Goal: Task Accomplishment & Management: Use online tool/utility

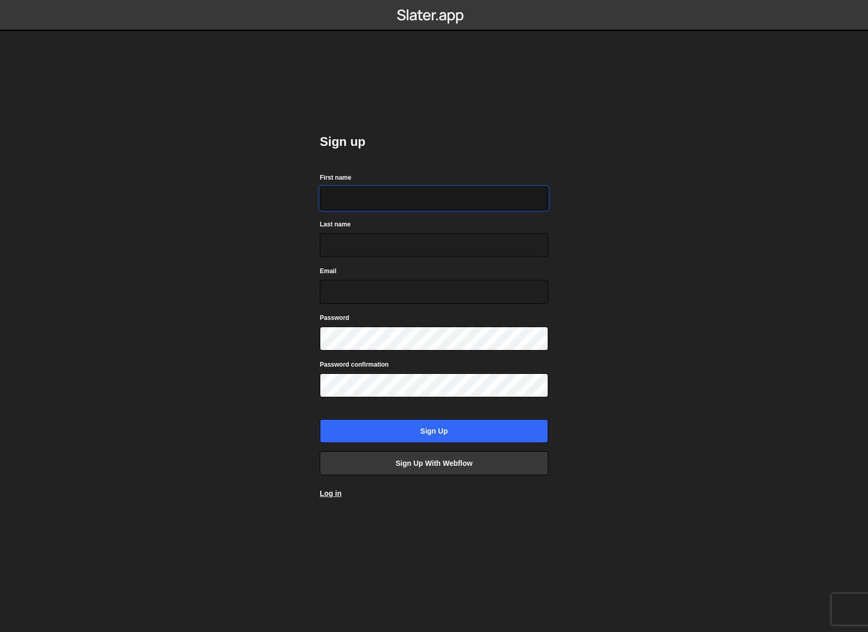
click at [333, 203] on input "First name" at bounding box center [434, 198] width 228 height 24
click at [434, 0] on com-1password-button at bounding box center [434, 0] width 0 height 0
type input "Alexander"
type input "Munz"
type input "alexandermunz@gmail.com"
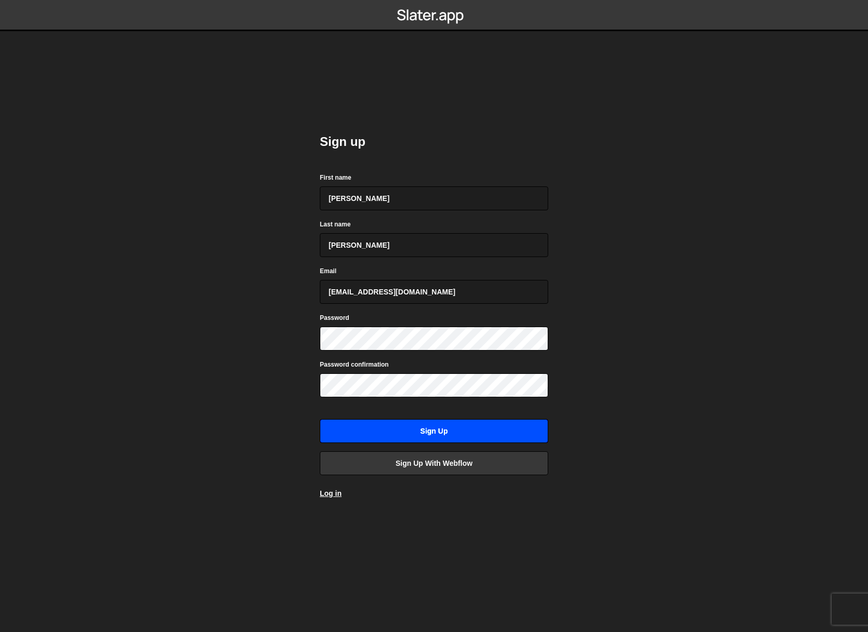
click at [395, 433] on input "Sign up" at bounding box center [434, 431] width 228 height 24
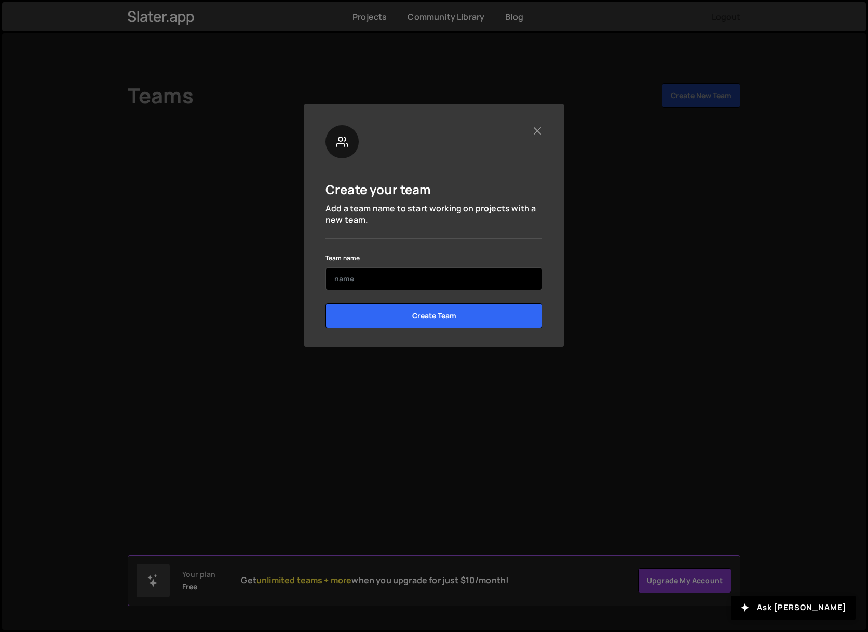
click at [381, 286] on input "text" at bounding box center [434, 278] width 217 height 23
type input "[PERSON_NAME]"
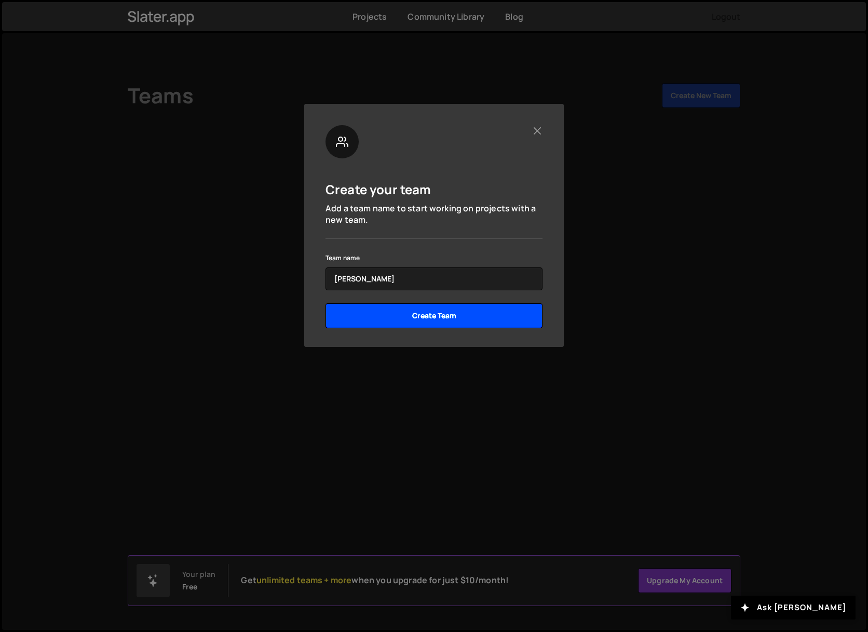
click at [422, 320] on input "Create Team" at bounding box center [434, 315] width 217 height 25
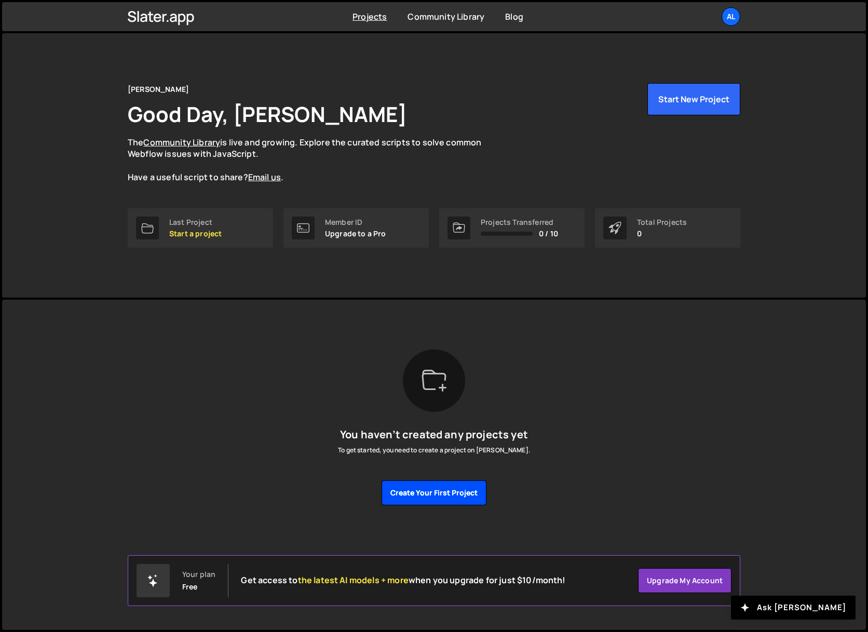
click at [453, 496] on button "Create your first project" at bounding box center [434, 492] width 105 height 25
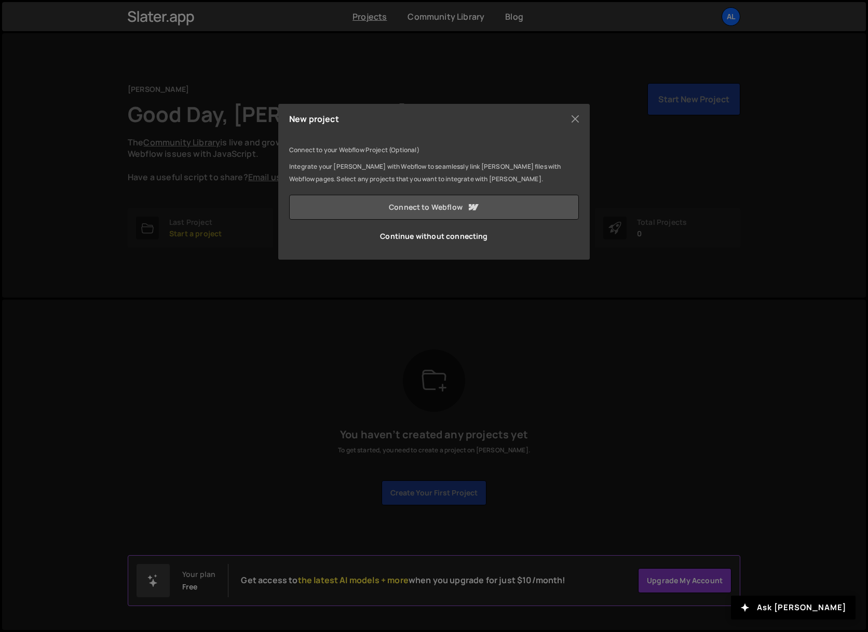
click at [458, 208] on link "Connect to Webflow" at bounding box center [434, 207] width 290 height 25
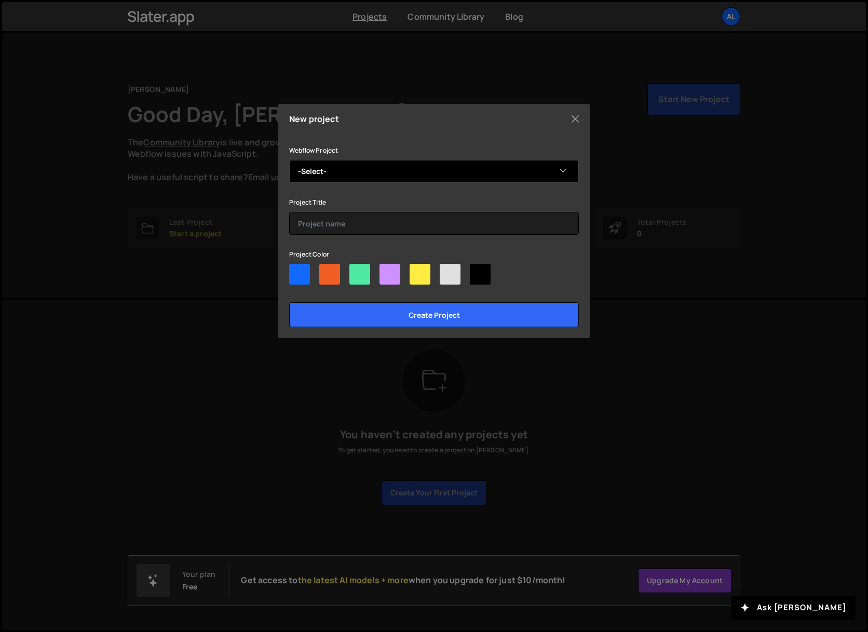
click at [363, 172] on select "-Select- Alexander Munz" at bounding box center [434, 171] width 290 height 23
select select "66890eeda61ccce397bc91a6"
click at [289, 160] on select "-Select- Alexander Munz" at bounding box center [434, 171] width 290 height 23
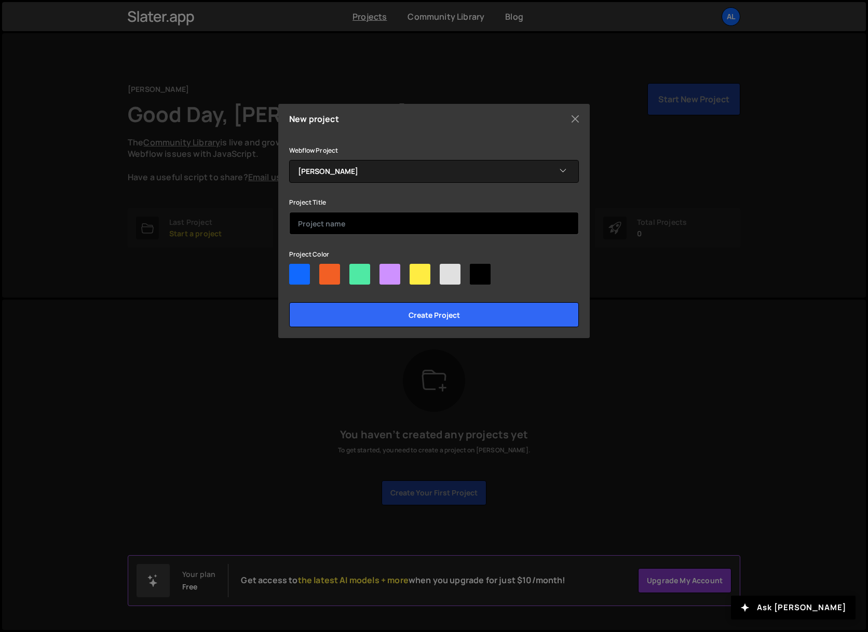
click at [365, 223] on input "text" at bounding box center [434, 223] width 290 height 23
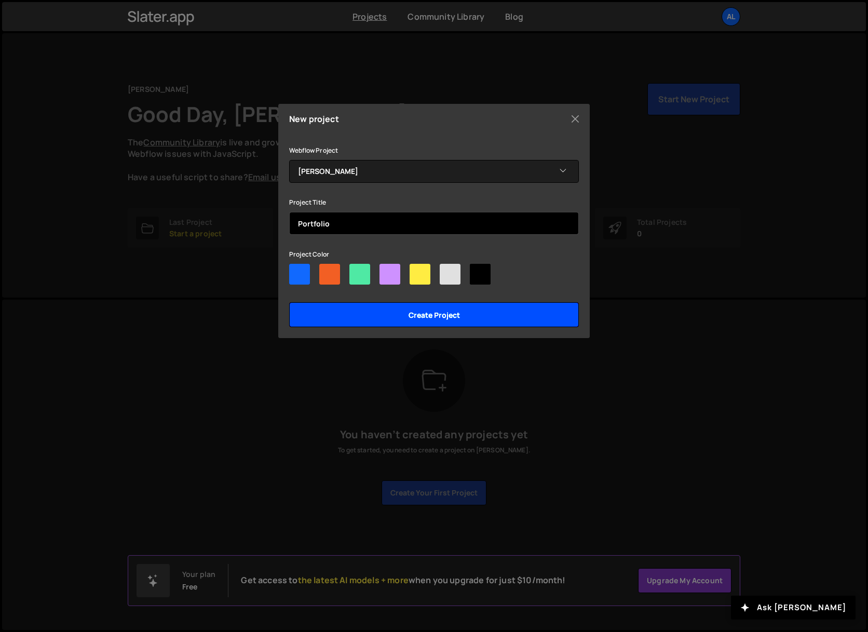
type input "Portfolio"
click at [388, 314] on input "Create project" at bounding box center [434, 314] width 290 height 25
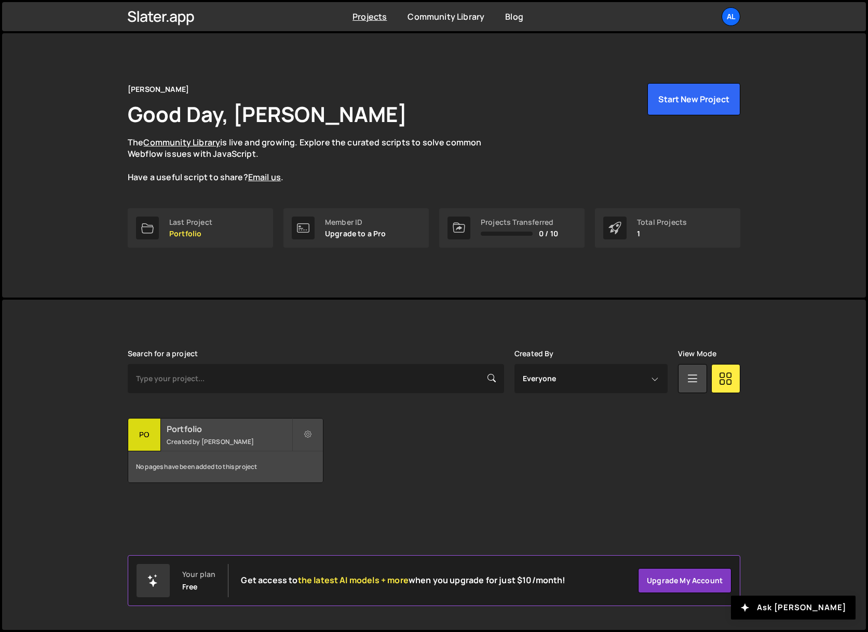
click at [222, 437] on small "Created by [PERSON_NAME]" at bounding box center [229, 441] width 125 height 9
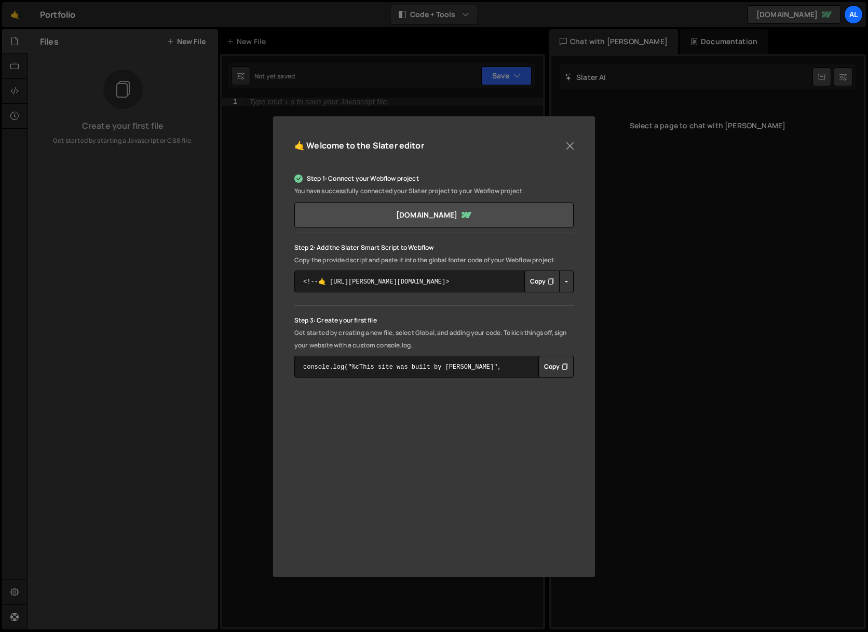
click at [543, 281] on button "Copy" at bounding box center [541, 282] width 35 height 22
click at [556, 370] on button "Copy" at bounding box center [555, 367] width 35 height 22
click at [574, 145] on button "Close" at bounding box center [570, 146] width 16 height 16
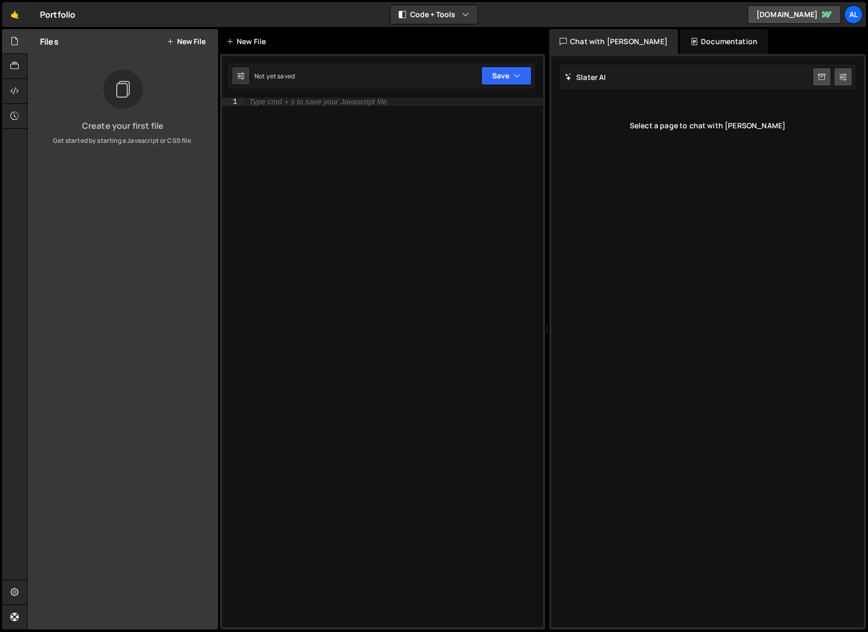
click at [244, 42] on div "New File" at bounding box center [248, 41] width 44 height 10
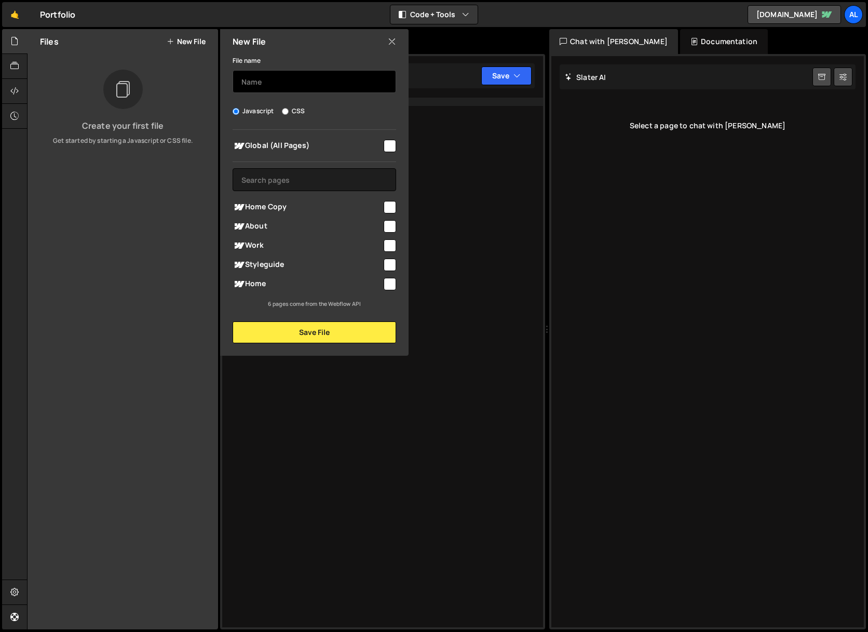
click at [266, 83] on input "text" at bounding box center [315, 81] width 164 height 23
type input "Circle animation"
click at [389, 287] on input "checkbox" at bounding box center [390, 284] width 12 height 12
checkbox input "true"
click at [363, 333] on button "Save File" at bounding box center [315, 332] width 164 height 22
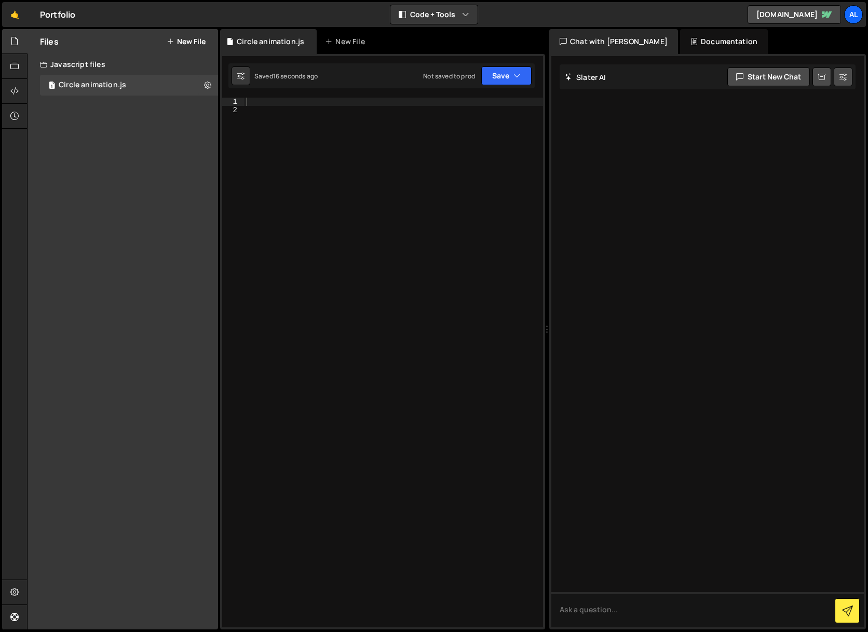
click at [424, 285] on div at bounding box center [393, 371] width 299 height 546
paste textarea "</script>"
type textarea "</script>"
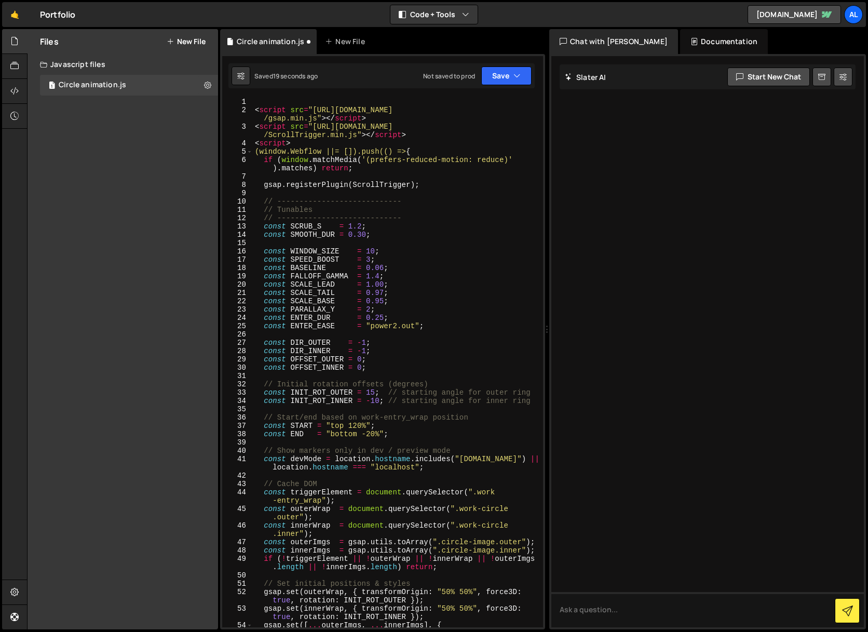
click at [260, 102] on div "< script src = "https://cdnjs.cloudflare.com/ajax/libs/gsap/3.12.5 /gsap.min.js…" at bounding box center [396, 371] width 286 height 546
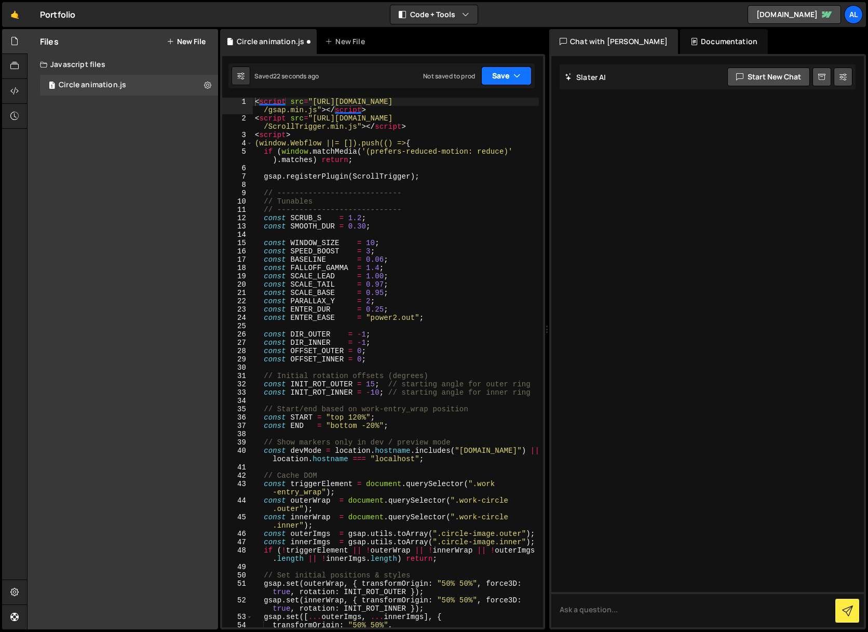
click at [506, 77] on button "Save" at bounding box center [506, 75] width 50 height 19
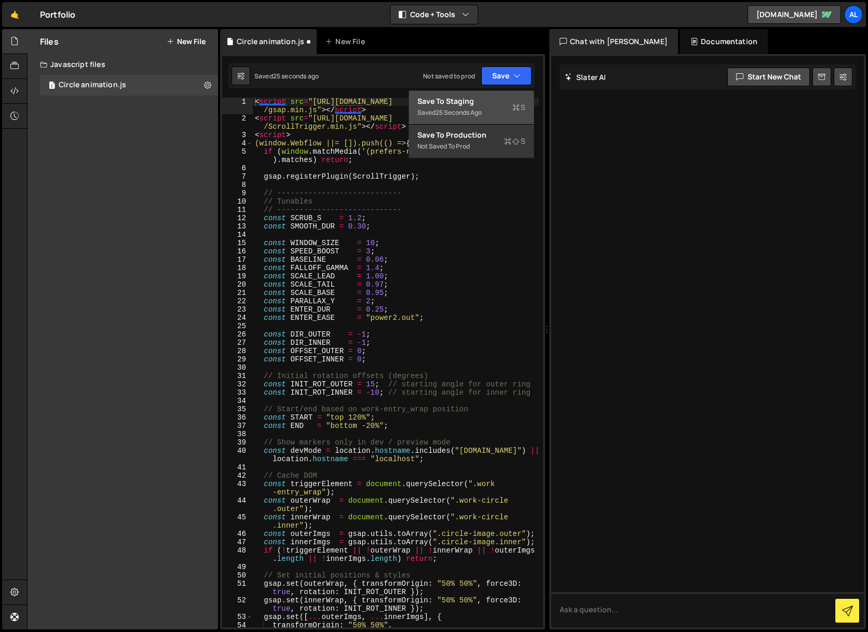
click at [495, 101] on div "Save to Staging S" at bounding box center [471, 101] width 108 height 10
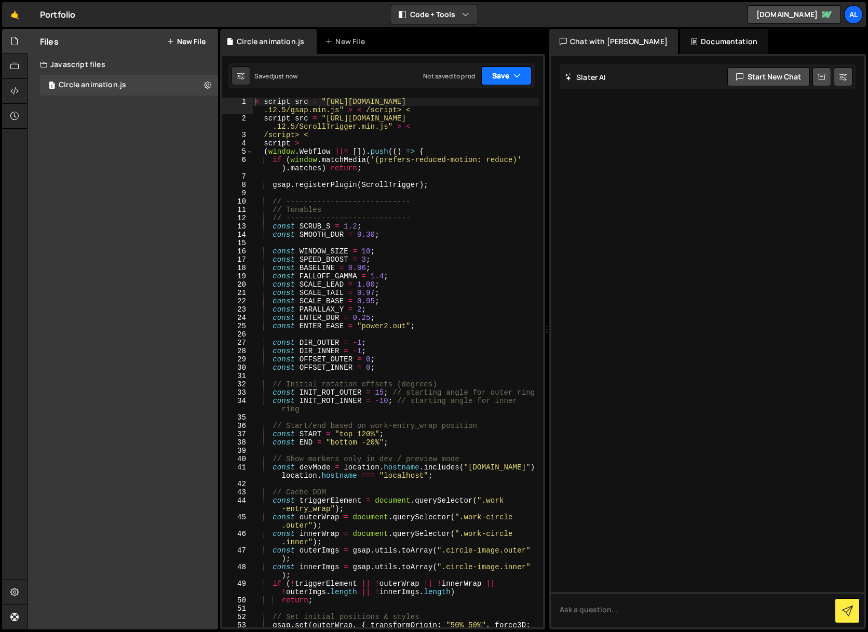
click at [501, 79] on button "Save" at bounding box center [506, 75] width 50 height 19
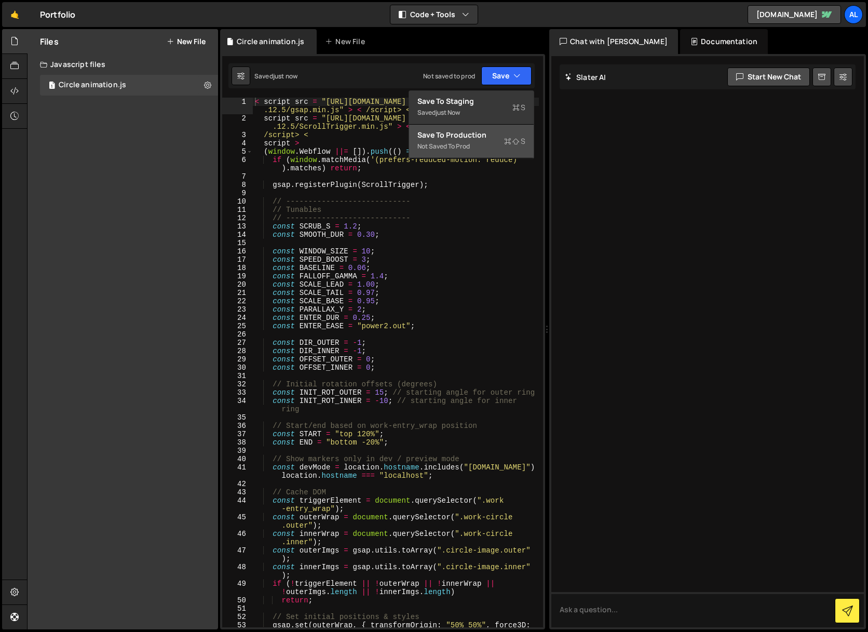
click at [469, 149] on div "Not saved to prod" at bounding box center [471, 146] width 108 height 12
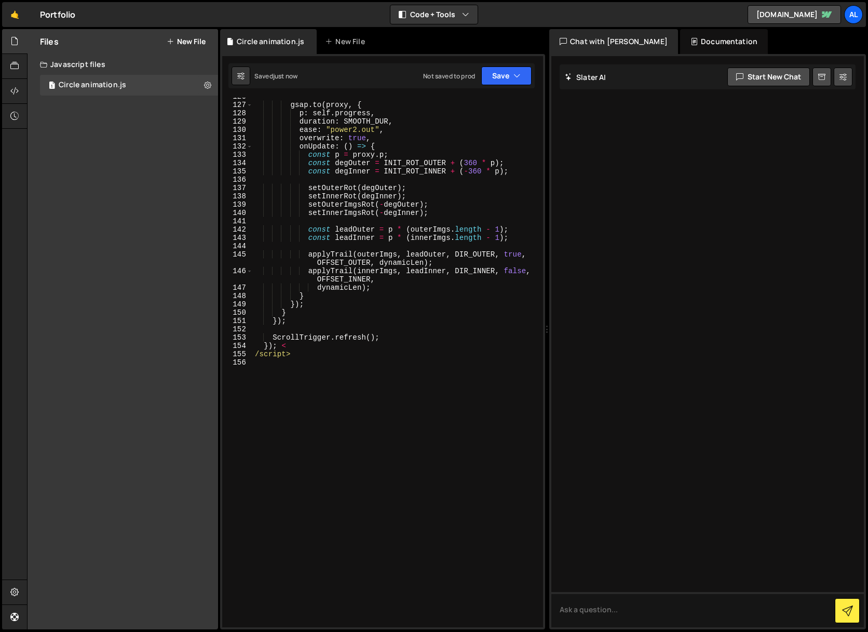
scroll to position [1235, 0]
click at [254, 355] on div "gsap . to ( proxy , { p : self . progress , duration : SMOOTH_DUR , ease : "pow…" at bounding box center [396, 365] width 286 height 546
click at [509, 71] on button "Save" at bounding box center [506, 75] width 50 height 19
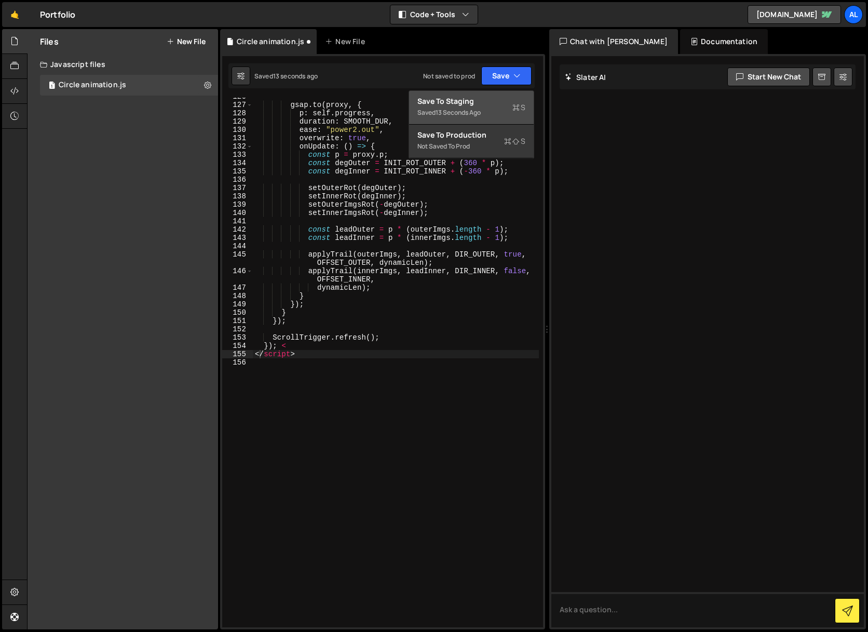
click at [488, 98] on div "Save to Staging S" at bounding box center [471, 101] width 108 height 10
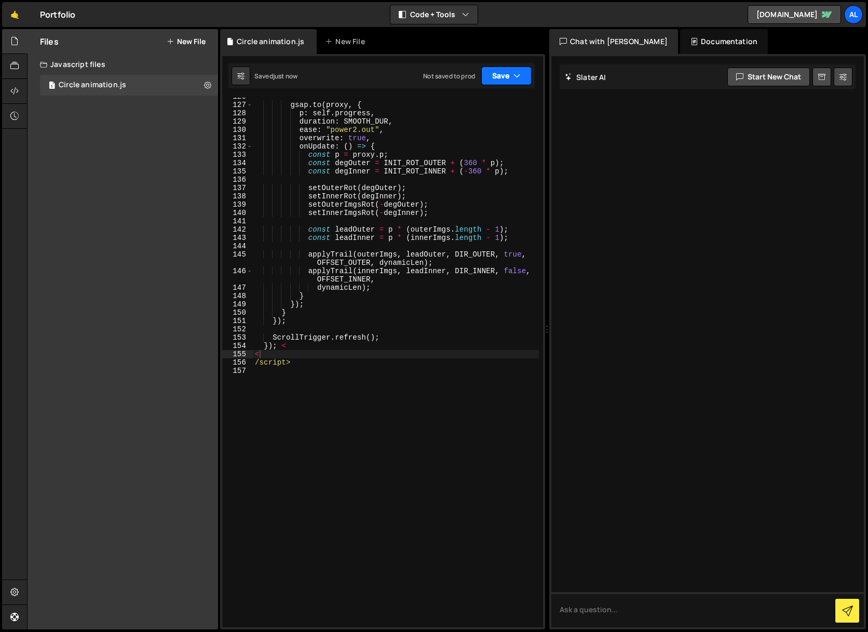
click at [501, 72] on button "Save" at bounding box center [506, 75] width 50 height 19
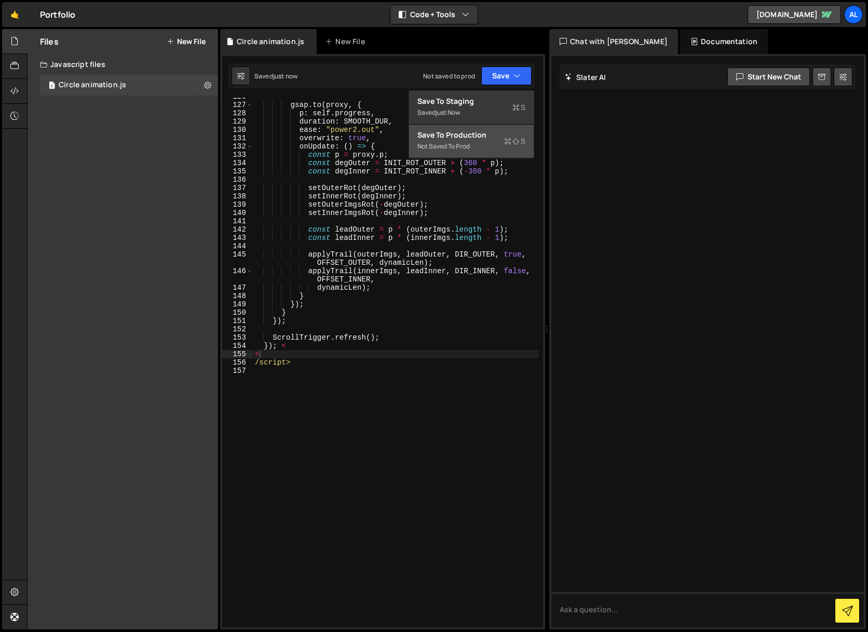
click at [479, 143] on div "Not saved to prod" at bounding box center [471, 146] width 108 height 12
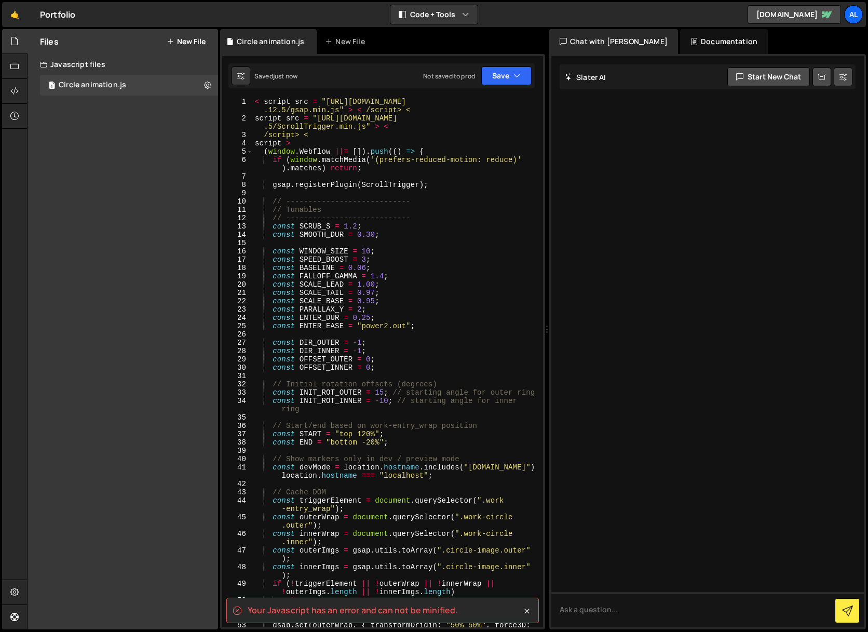
scroll to position [0, 0]
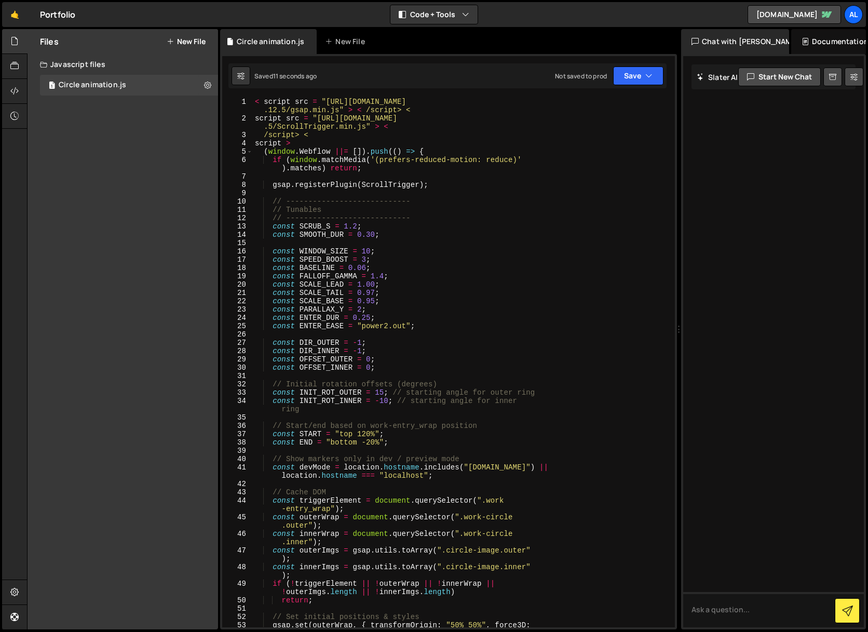
drag, startPoint x: 547, startPoint y: 155, endPoint x: 673, endPoint y: 152, distance: 126.2
click at [673, 152] on div "Files New File Create your first file Get started by starting a Javascript or C…" at bounding box center [447, 329] width 841 height 601
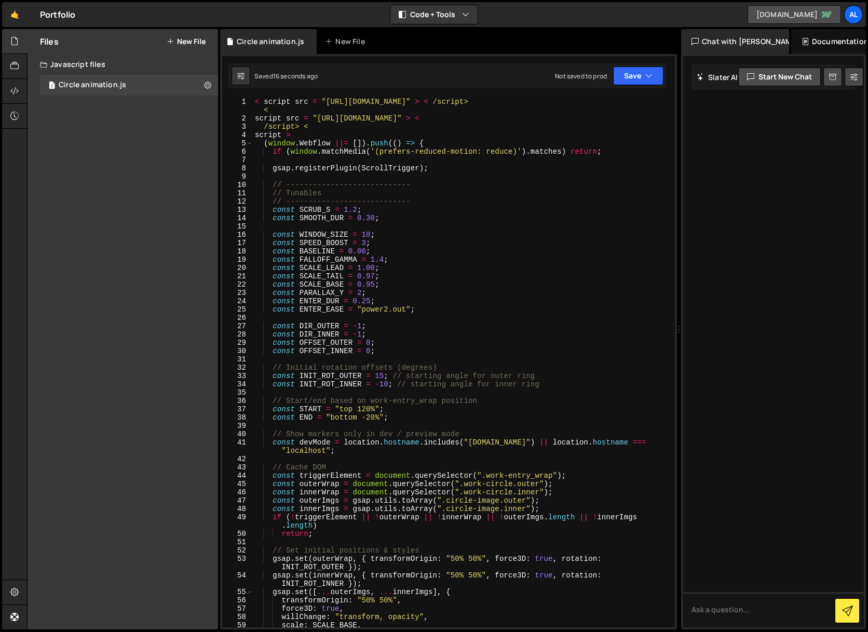
click at [807, 16] on link "alexandermunz.webflow.io" at bounding box center [794, 14] width 93 height 19
click at [412, 211] on div "< script src = "https://cdnjs.cloudflare.com/ajax/libs/gsap/3.12.5/gsap.min.js"…" at bounding box center [462, 375] width 418 height 555
type textarea "/script>"
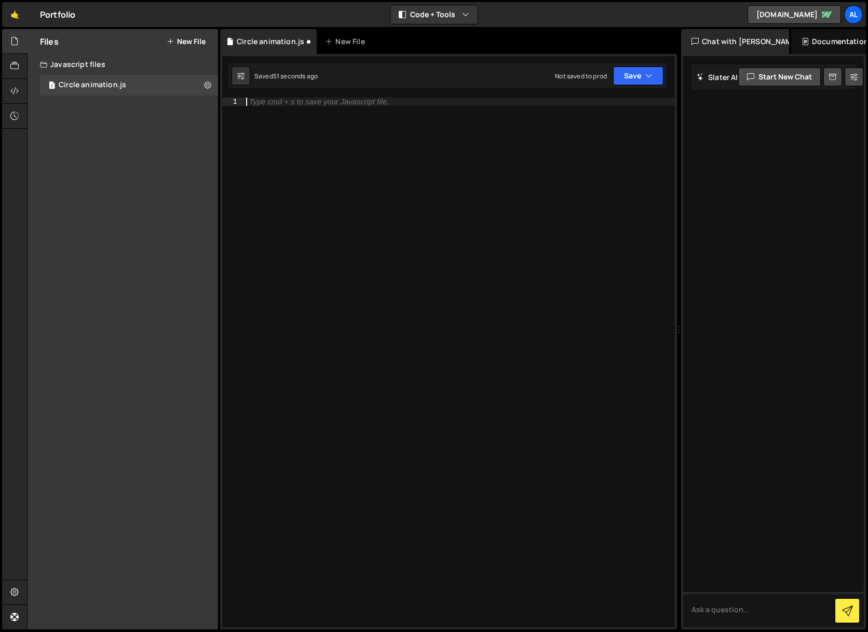
paste textarea "</script>"
type textarea "</script>"
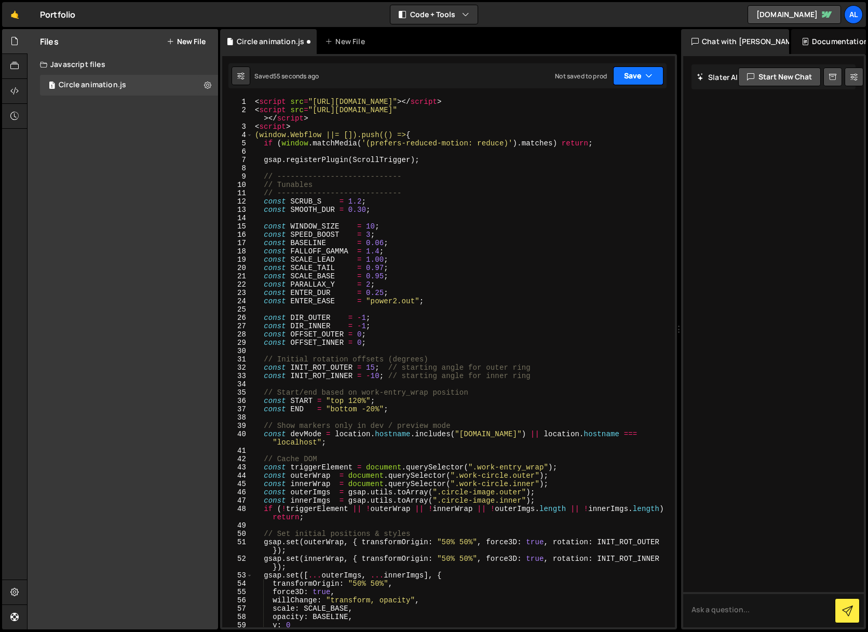
click at [645, 74] on icon "button" at bounding box center [648, 76] width 7 height 10
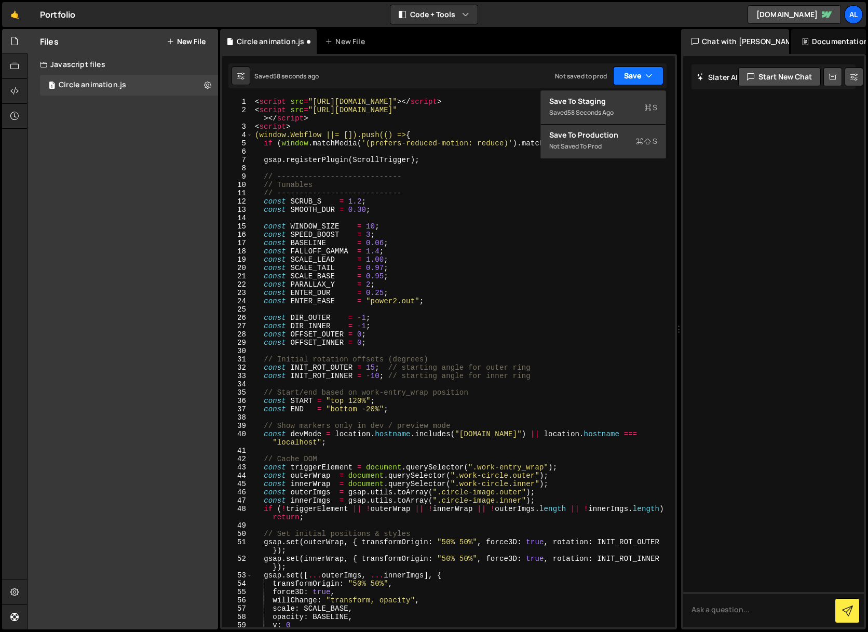
scroll to position [956, 0]
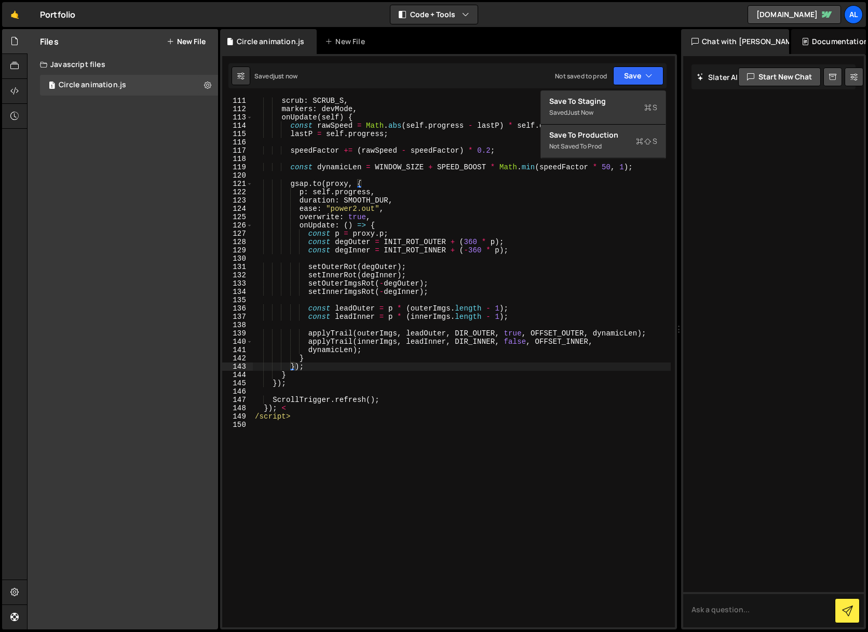
click at [596, 80] on div "Not saved to prod Upgrade to Edit Save Save to Staging S Saved just now Save to…" at bounding box center [609, 75] width 109 height 19
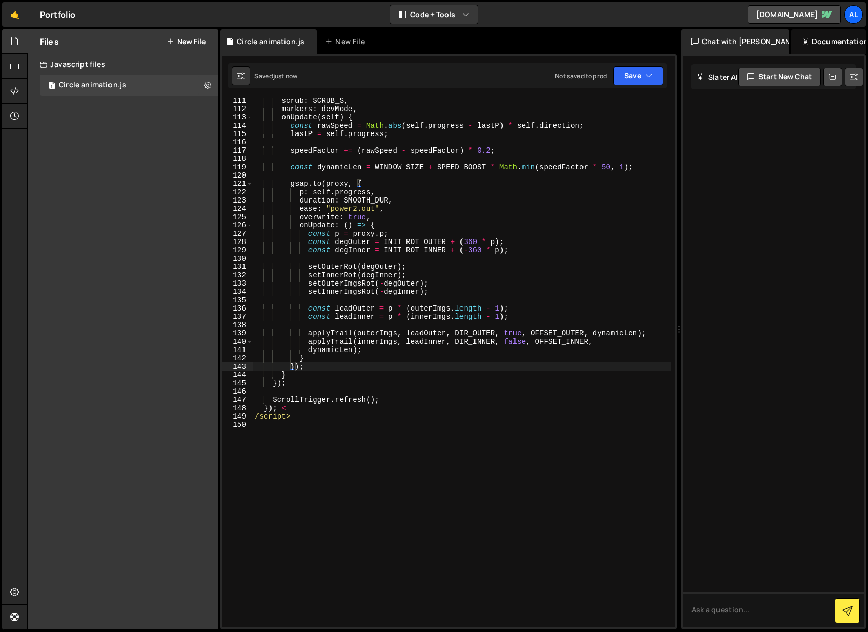
click at [600, 79] on div "Not saved to prod" at bounding box center [581, 76] width 52 height 9
click at [655, 79] on button "Save" at bounding box center [638, 75] width 50 height 19
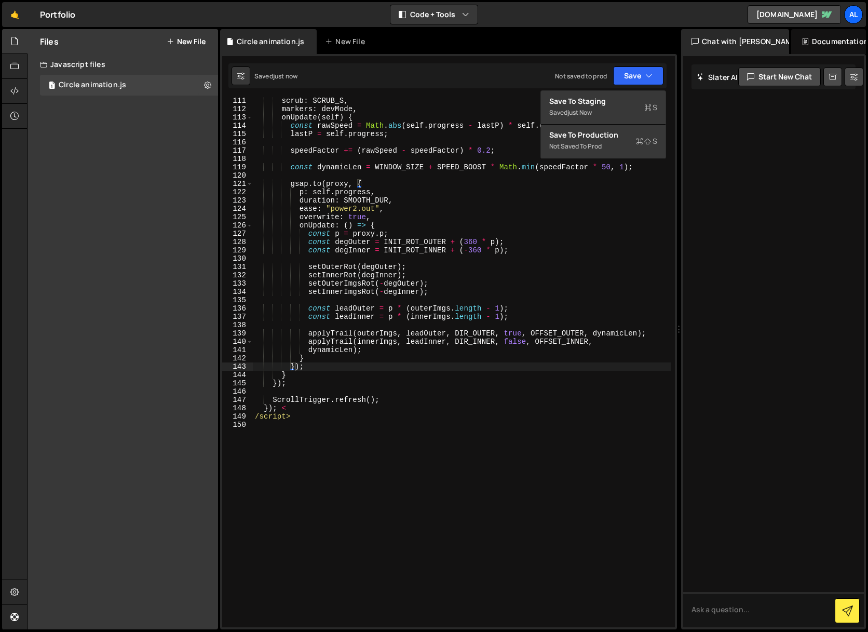
type textarea "}); <"
click at [611, 407] on div "scrub : SCRUB_S , markers : devMode , onUpdate ( self ) { const rawSpeed = Math…" at bounding box center [462, 370] width 418 height 546
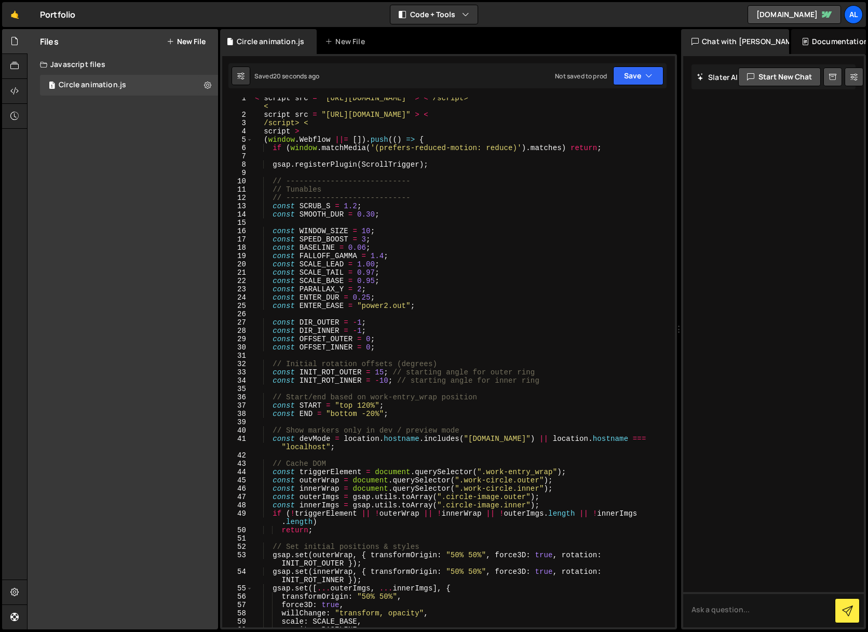
scroll to position [0, 0]
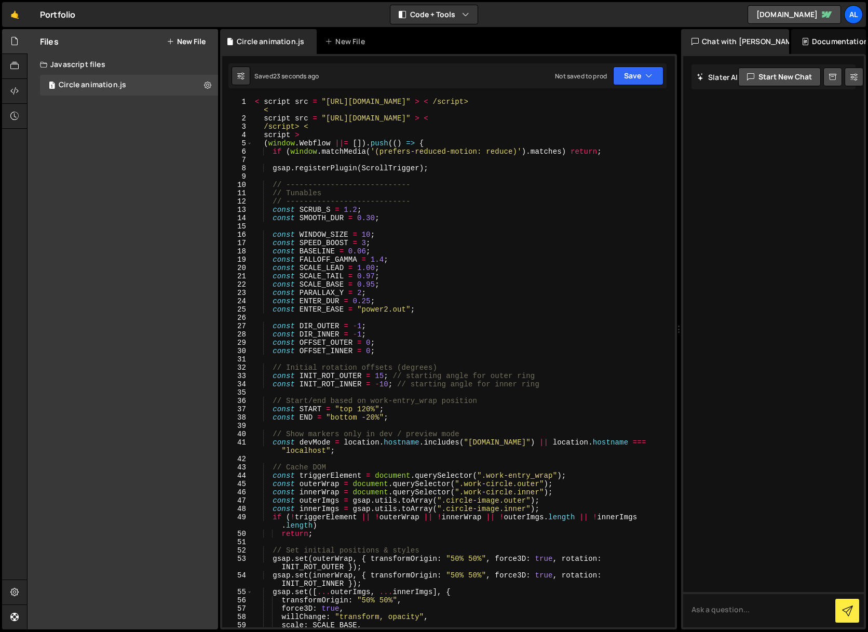
click at [170, 199] on div "Files New File Create your first file Get started by starting a Javascript or C…" at bounding box center [123, 329] width 191 height 600
click at [17, 93] on icon at bounding box center [14, 90] width 8 height 11
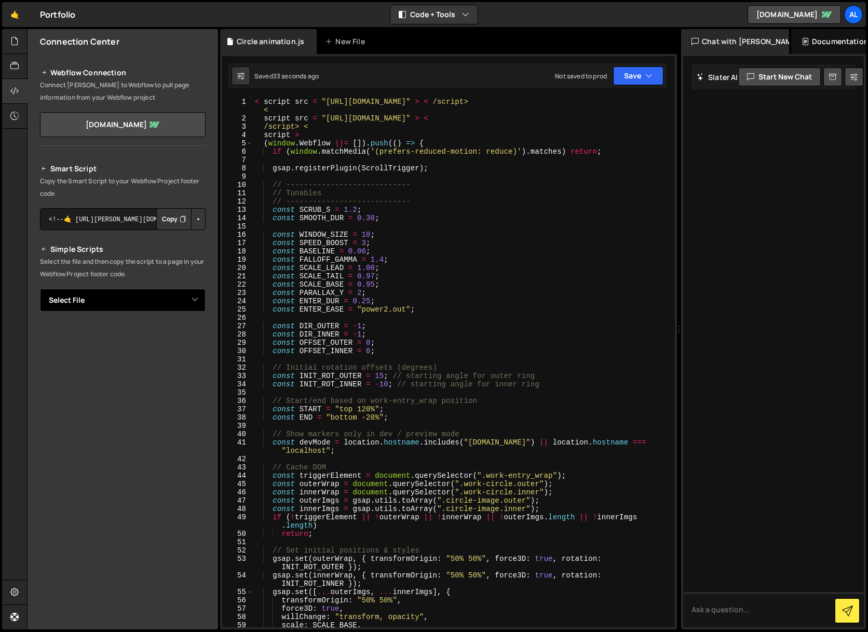
click at [114, 307] on select "Select File Circle animation.js" at bounding box center [123, 300] width 166 height 23
select select "44831"
click at [40, 289] on select "Select File Circle animation.js" at bounding box center [123, 300] width 166 height 23
click at [169, 337] on button "Copy" at bounding box center [173, 336] width 35 height 22
click at [106, 339] on textarea "<!--🤙 https://slater.app/16520/44831.js--> <script>document.addEventListener("D…" at bounding box center [123, 336] width 166 height 22
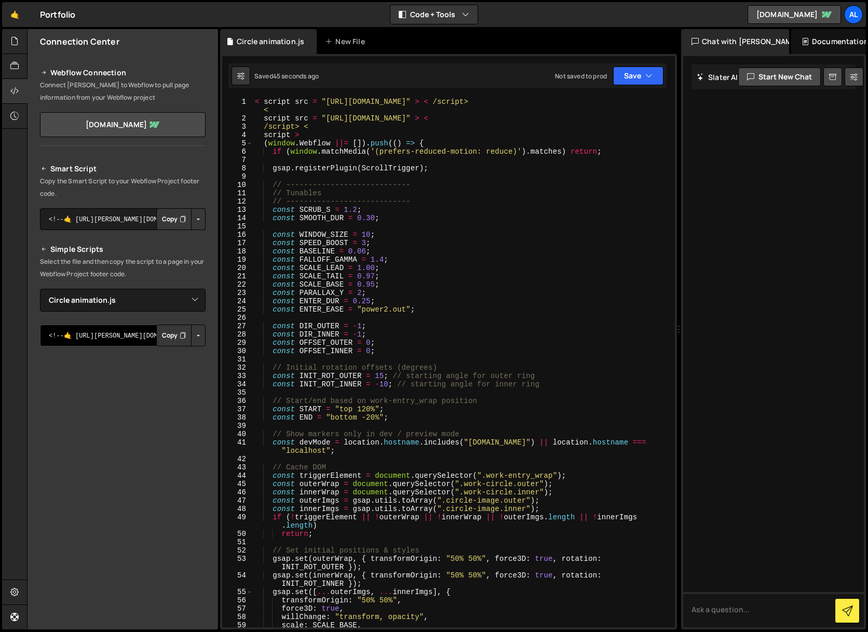
drag, startPoint x: 93, startPoint y: 340, endPoint x: -12, endPoint y: 341, distance: 105.4
click at [0, 341] on html "Projects Community Library Blog Al Projects Your Teams Account Upgrade Logout" at bounding box center [434, 316] width 868 height 632
click at [199, 330] on button "Button group with nested dropdown" at bounding box center [198, 336] width 15 height 22
click at [211, 305] on div "Smart Script Copy the Smart Script to your Webflow Project footer code. <!--🤙 h…" at bounding box center [123, 355] width 191 height 410
type textarea "const ENTER_DUR = 0.25;"
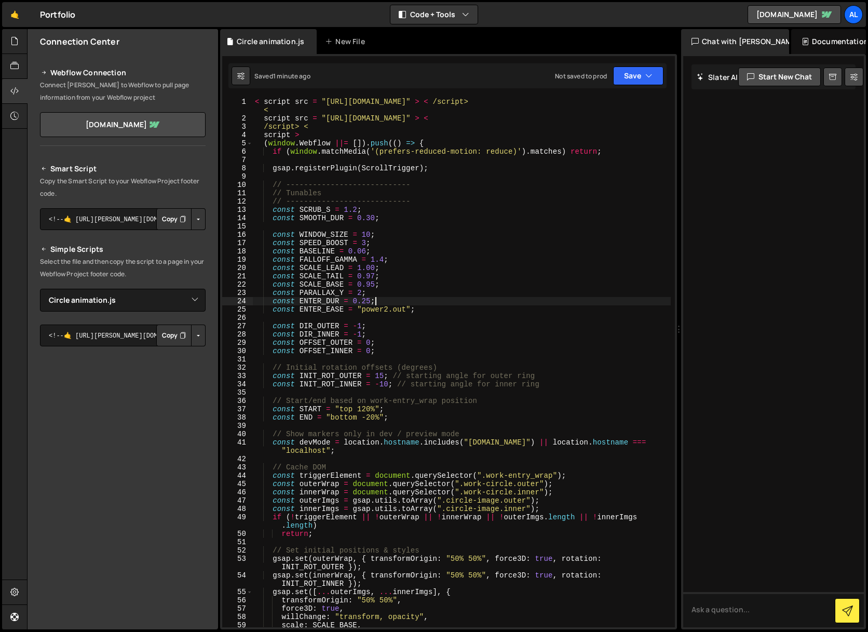
click at [491, 304] on div "< script src = "https://cdnjs.cloudflare.com/ajax/libs/gsap/3.12.5/gsap.min.js"…" at bounding box center [462, 375] width 418 height 555
click at [12, 69] on icon at bounding box center [14, 65] width 8 height 11
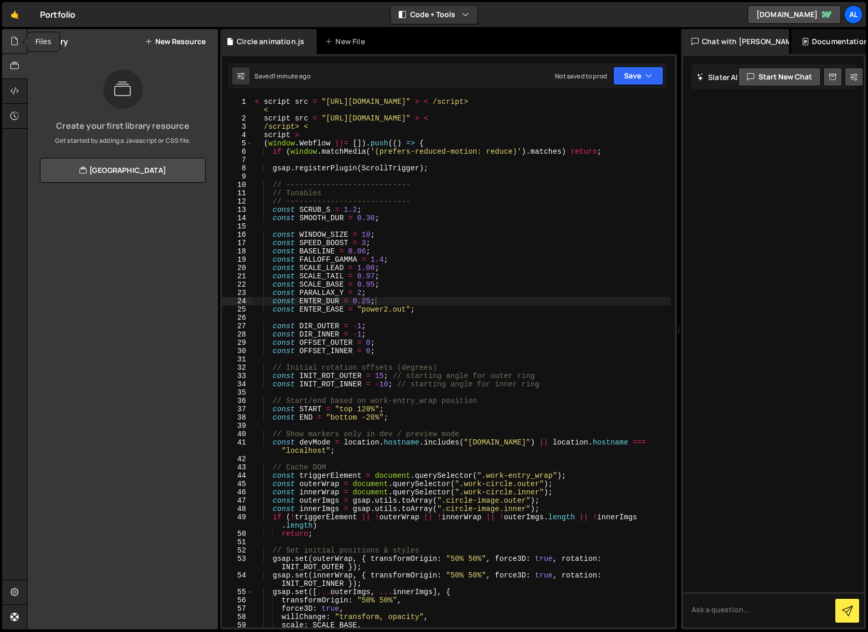
click at [14, 43] on icon at bounding box center [14, 40] width 8 height 11
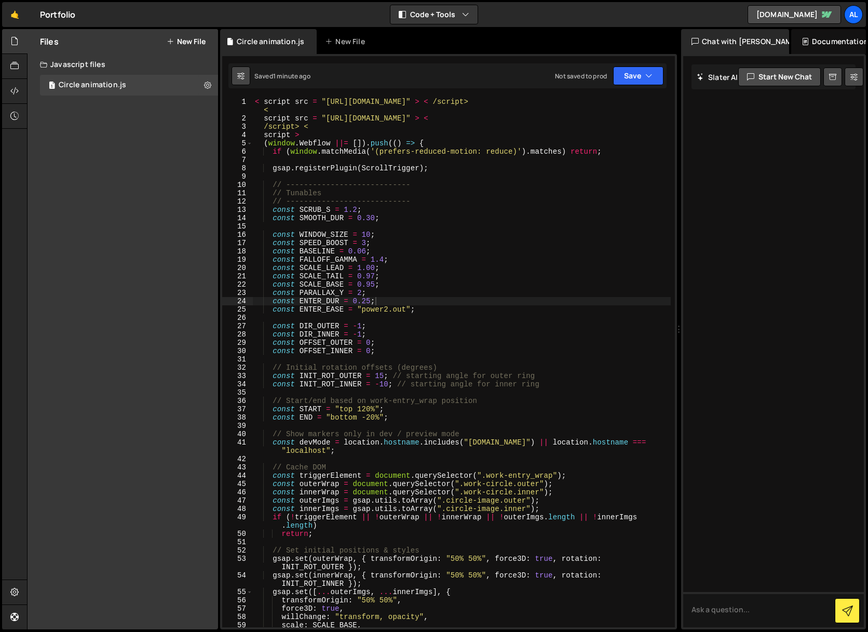
click at [243, 75] on icon at bounding box center [240, 76] width 7 height 10
select select "editor"
select select "ace/theme/monokai"
type input "14"
checkbox input "true"
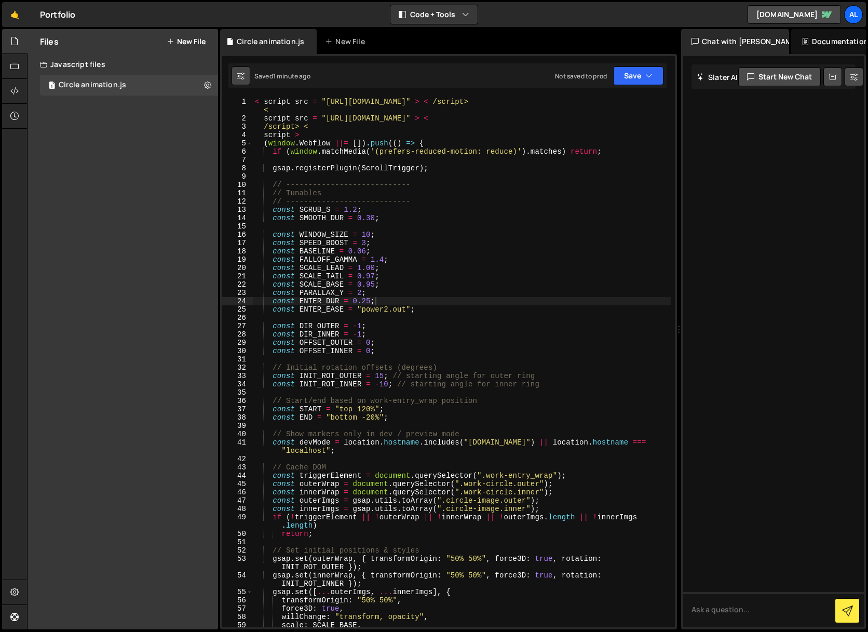
checkbox input "true"
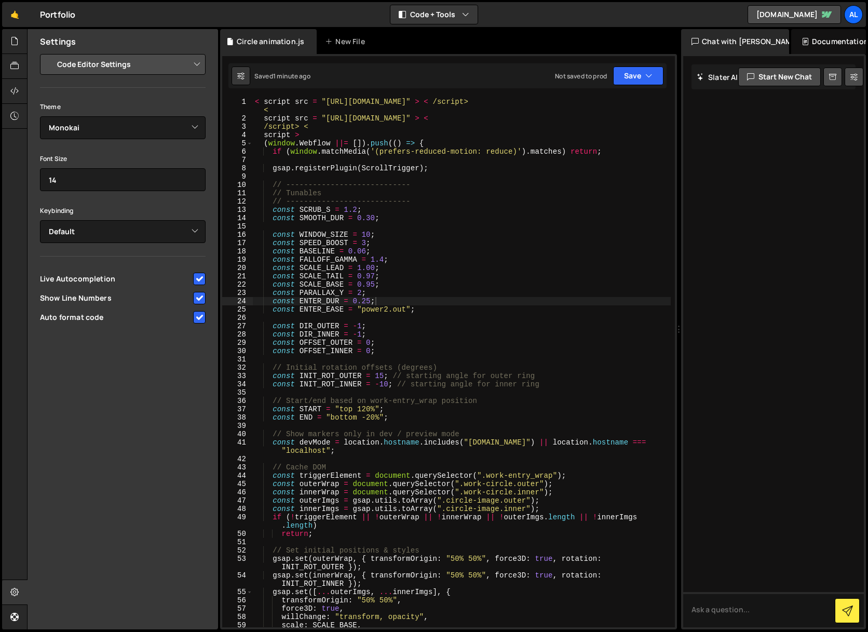
click at [200, 279] on input "checkbox" at bounding box center [199, 279] width 12 height 12
checkbox input "false"
click at [198, 318] on input "checkbox" at bounding box center [199, 317] width 12 height 12
checkbox input "false"
click at [414, 208] on div "< script src = "https://cdnjs.cloudflare.com/ajax/libs/gsap/3.12.5/gsap.min.js"…" at bounding box center [462, 375] width 418 height 555
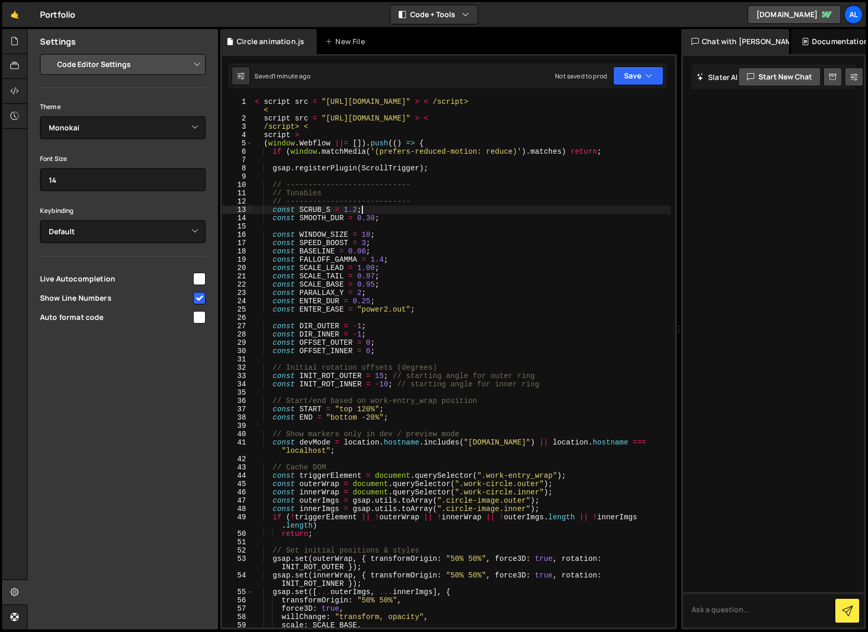
type textarea "/script>"
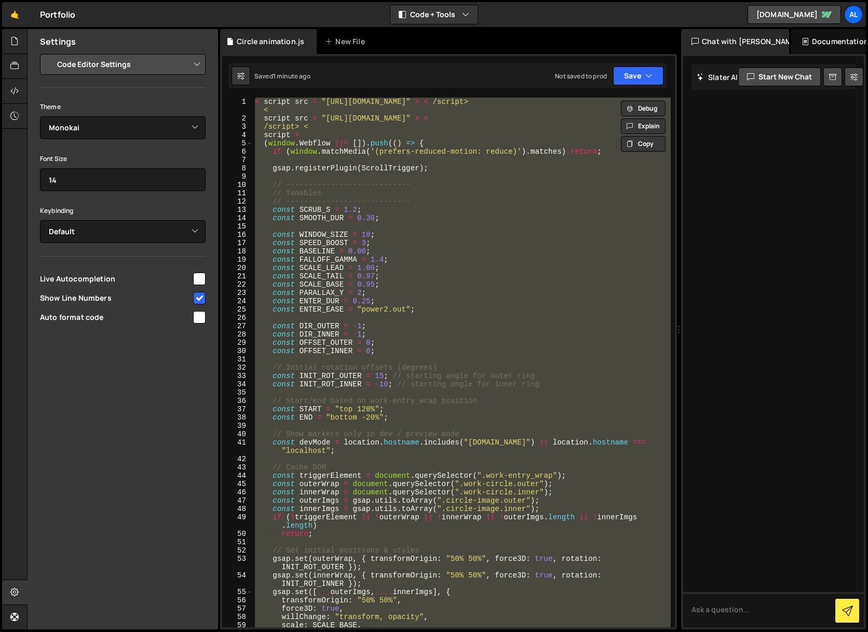
paste textarea
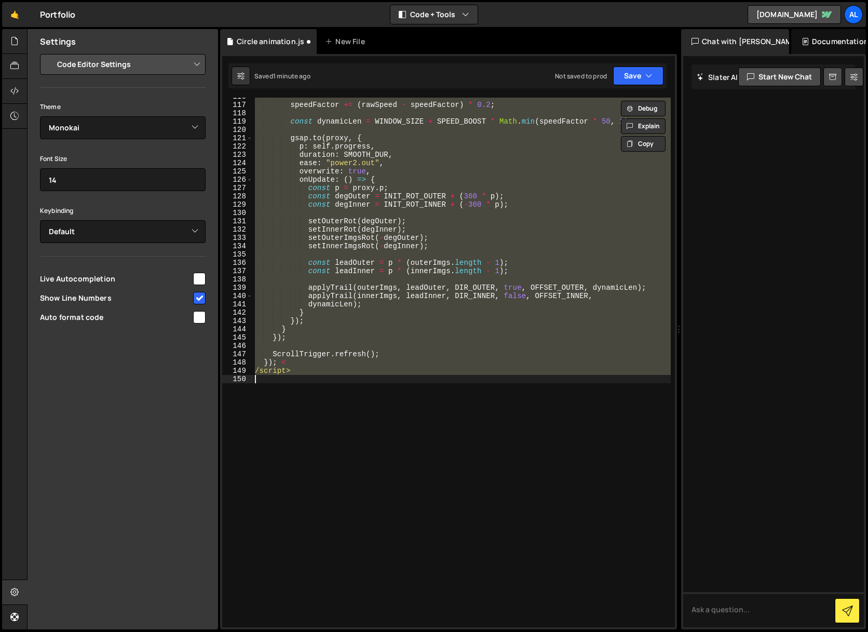
scroll to position [969, 0]
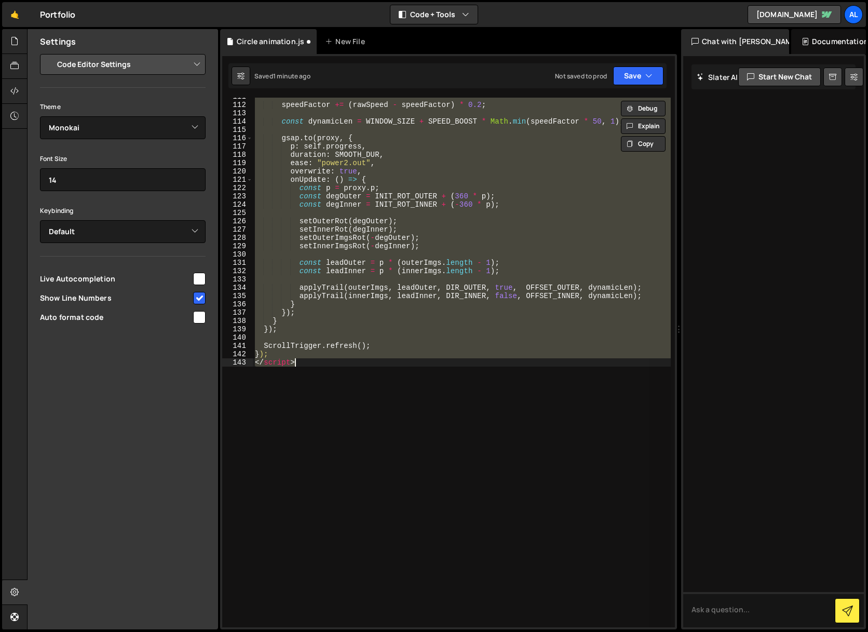
click at [485, 423] on div "speedFactor += ( rawSpeed - speedFactor ) * 0.2 ; const dynamicLen = WINDOW_SIZ…" at bounding box center [462, 363] width 418 height 530
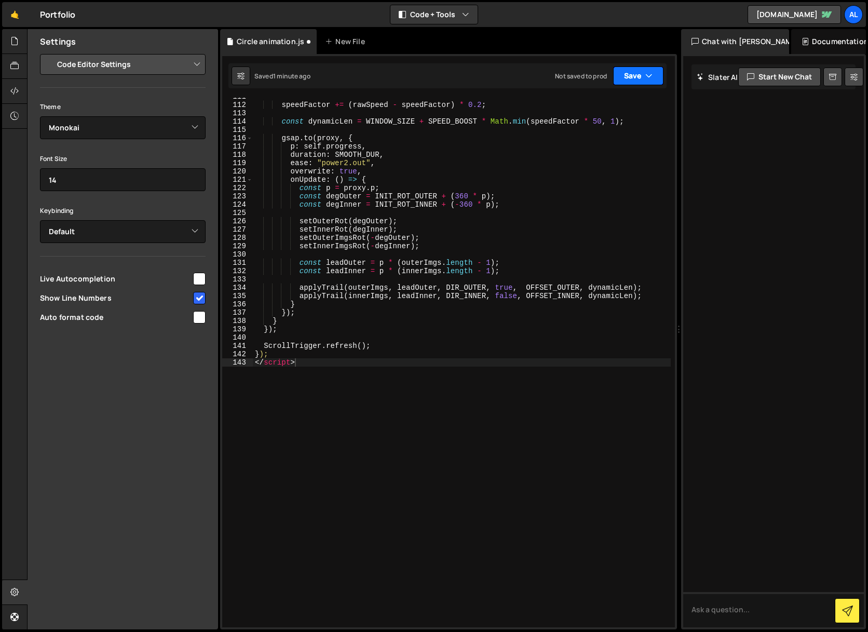
click at [642, 74] on button "Save" at bounding box center [638, 75] width 50 height 19
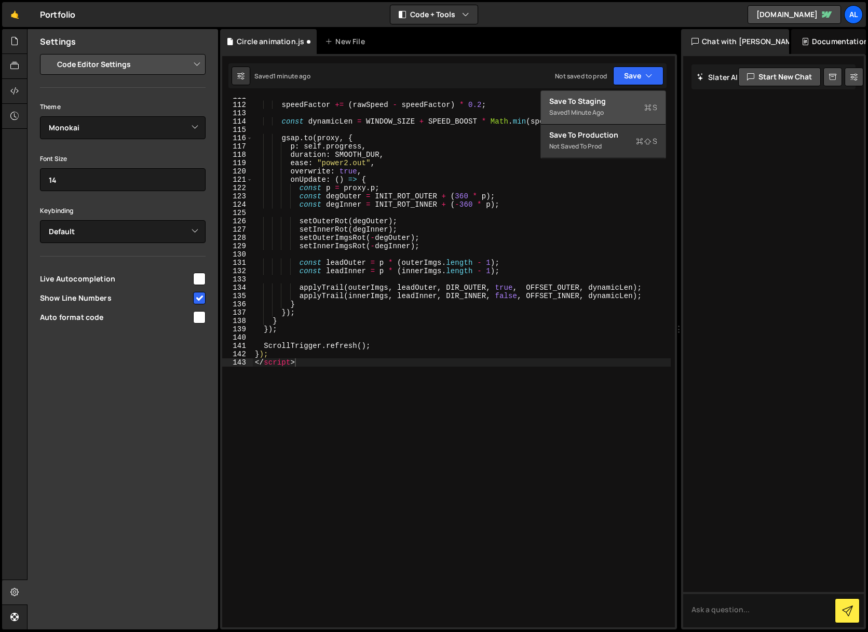
click at [583, 108] on div "1 minute ago" at bounding box center [586, 112] width 36 height 9
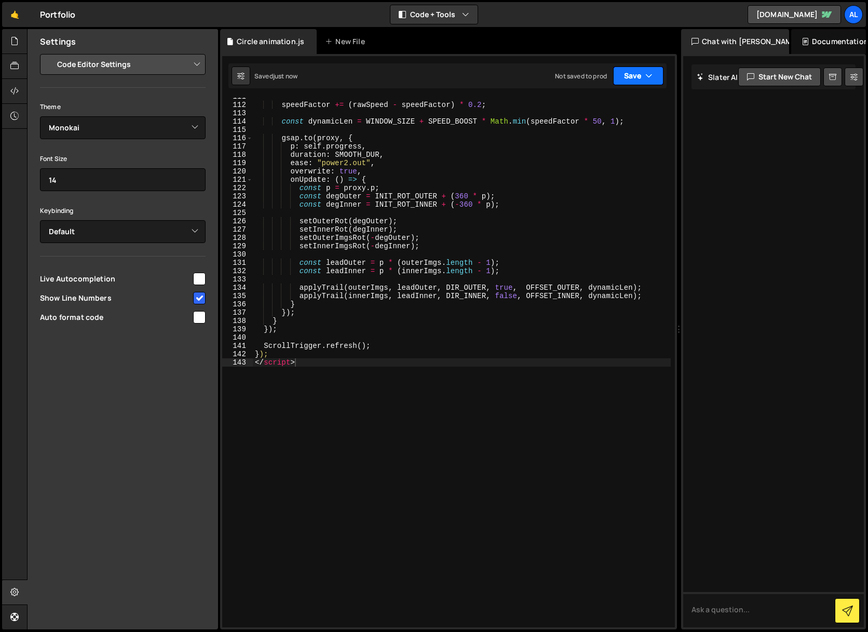
click at [629, 74] on button "Save" at bounding box center [638, 75] width 50 height 19
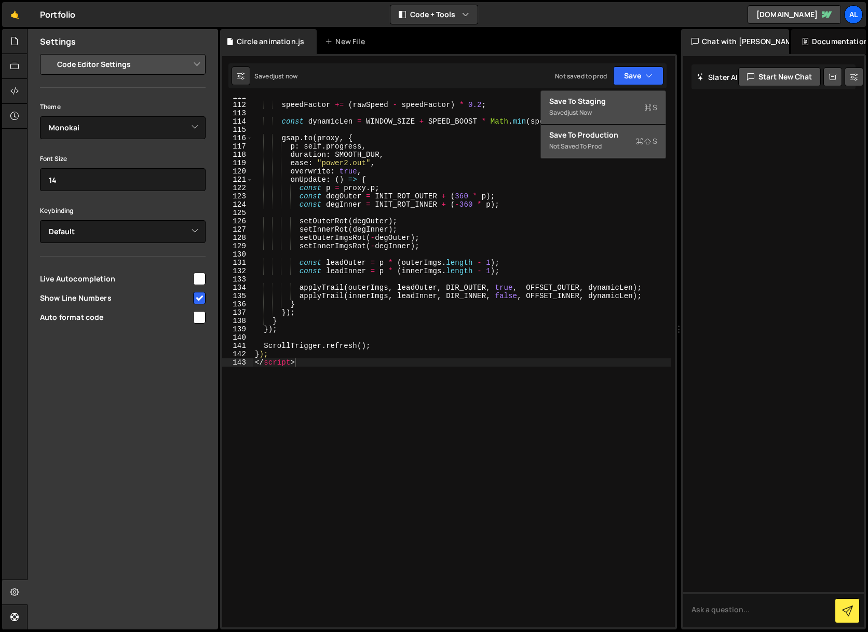
click at [593, 143] on div "Not saved to prod" at bounding box center [603, 146] width 108 height 12
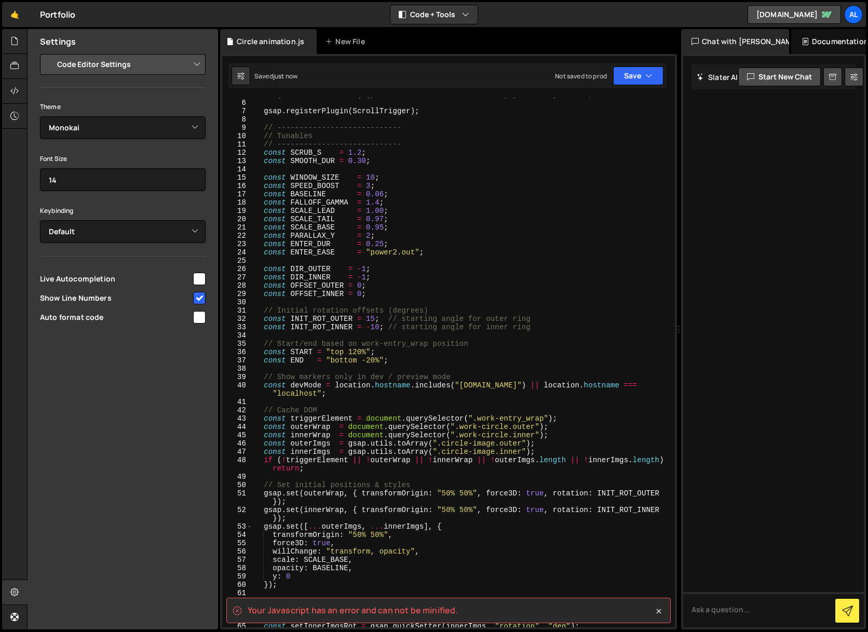
scroll to position [0, 0]
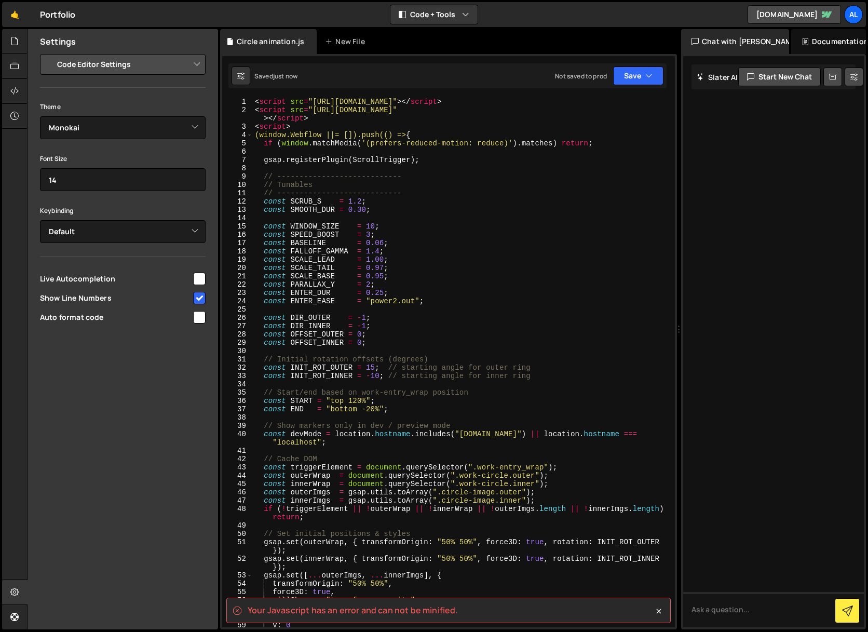
click at [413, 611] on spa "Your Javascript has an error and can not be minified." at bounding box center [353, 609] width 210 height 11
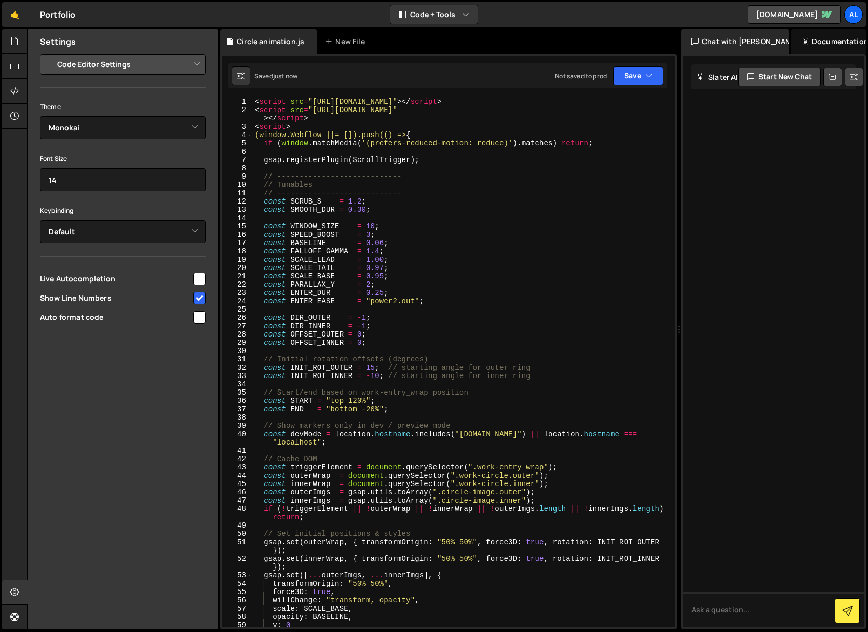
click at [623, 180] on div "< script src = "https://cdnjs.cloudflare.com/ajax/libs/gsap/3.12.5/gsap.min.js"…" at bounding box center [462, 371] width 418 height 546
type textarea "}); </script>"
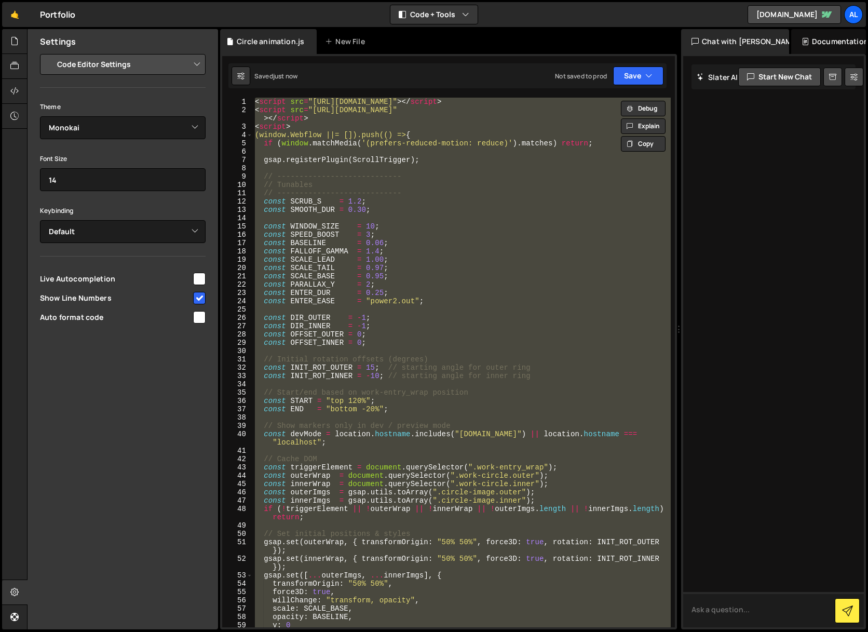
click at [746, 624] on textarea at bounding box center [773, 609] width 181 height 35
paste textarea "<script src="https://cdnjs.cloudflare.com/ajax/libs/gsap/3.12.5/gsap.min.js"></…"
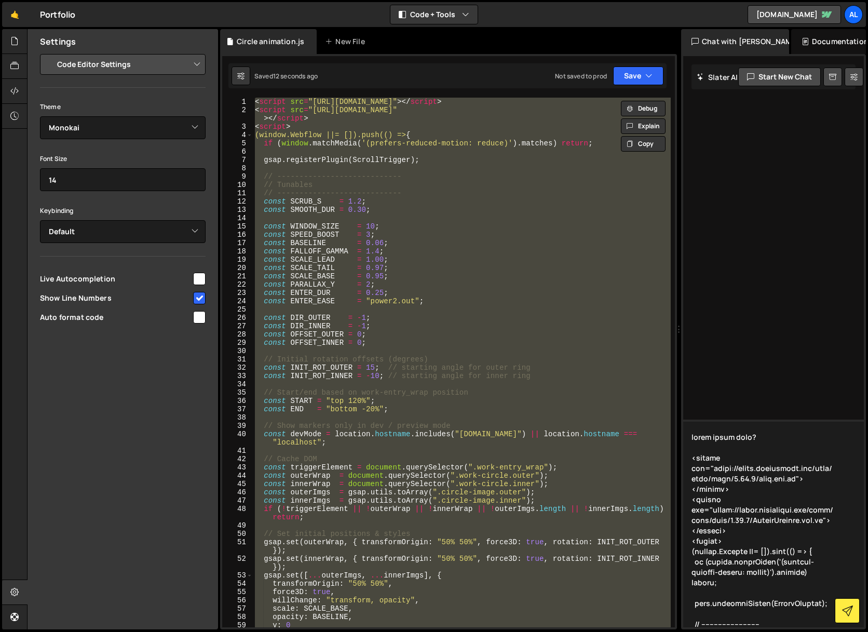
scroll to position [1923, 0]
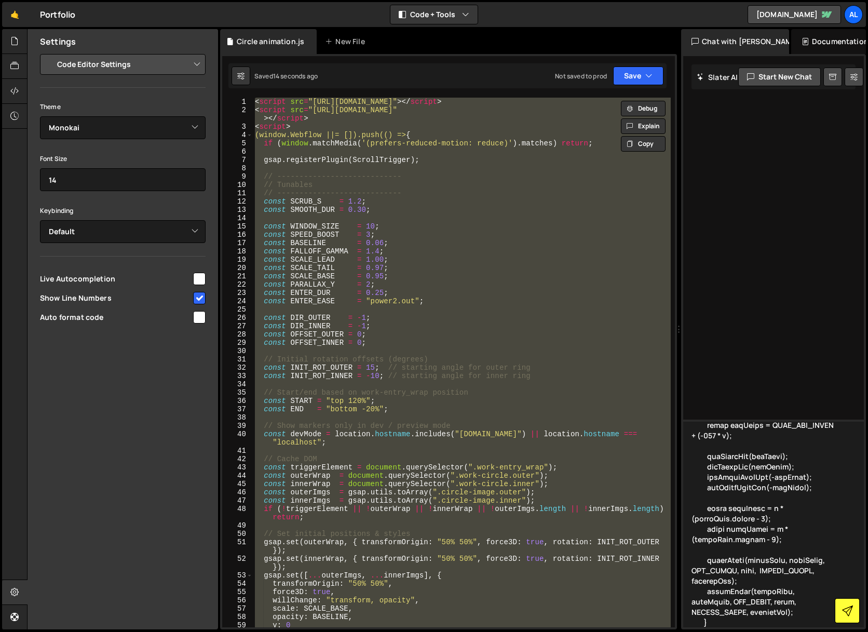
type textarea "whats wrong here? <script src="https://cdnjs.cloudflare.com/ajax/libs/gsap/3.12…"
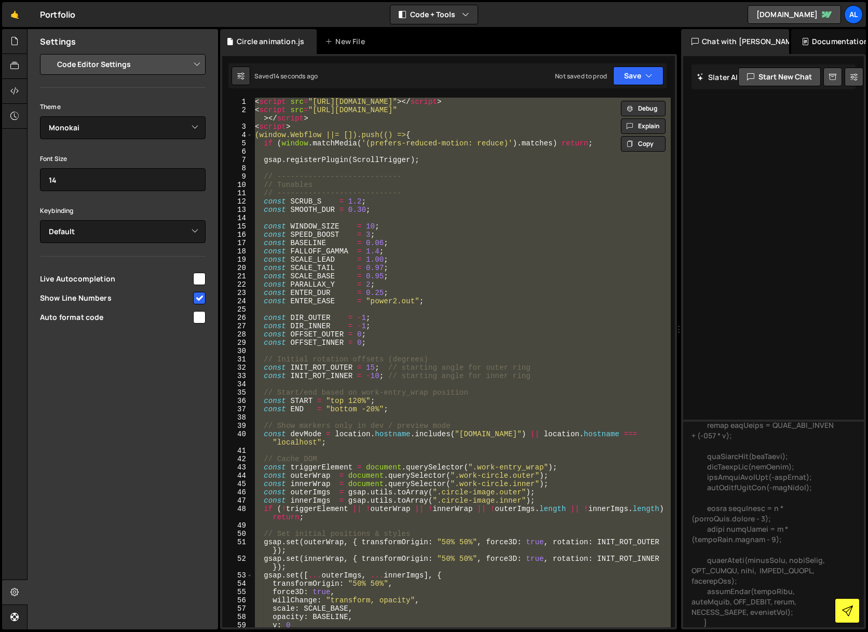
click at [858, 612] on button at bounding box center [847, 610] width 25 height 25
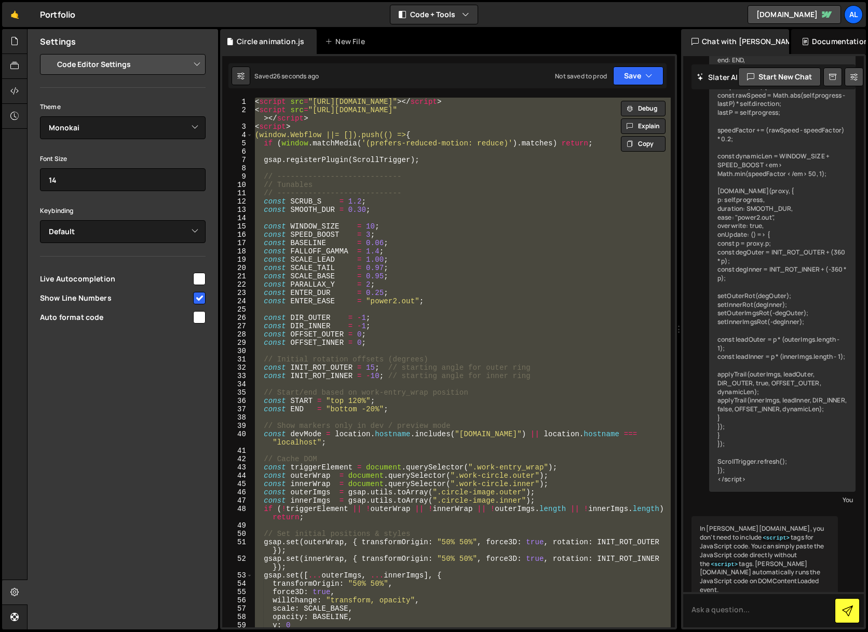
scroll to position [1335, 0]
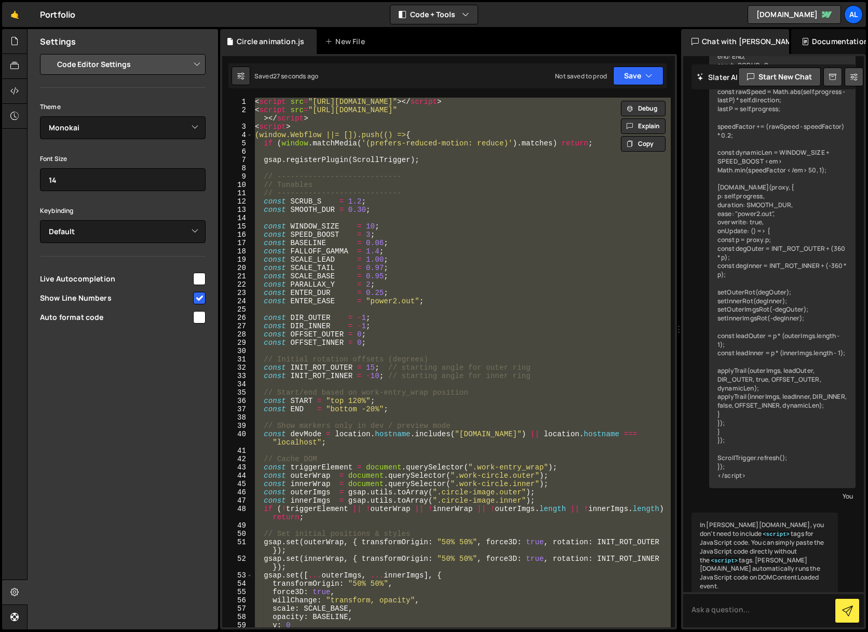
click at [430, 386] on div "< script src = "https://cdnjs.cloudflare.com/ajax/libs/gsap/3.12.5/gsap.min.js"…" at bounding box center [462, 371] width 418 height 546
paste textarea
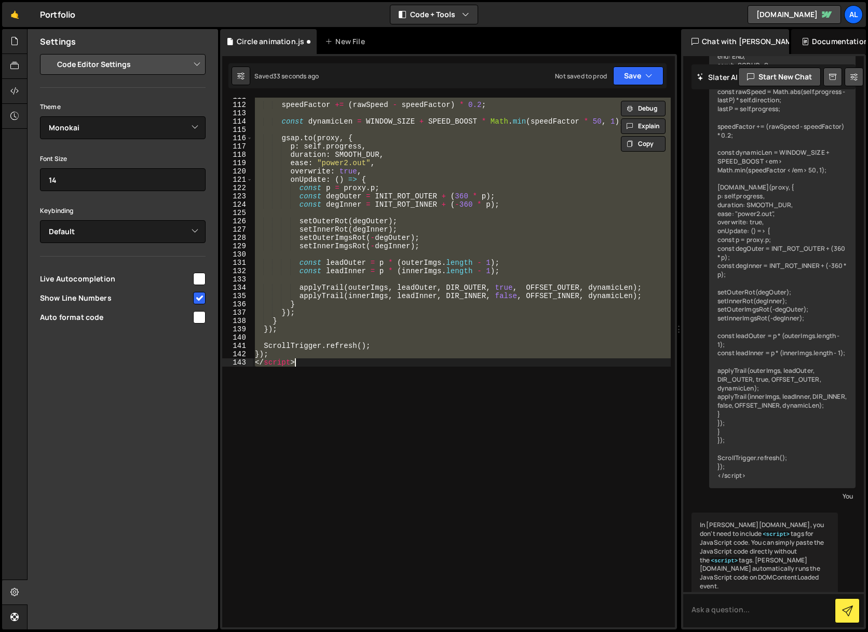
scroll to position [969, 0]
click at [400, 392] on div "speedFactor += ( rawSpeed - speedFactor ) * 0.2 ; const dynamicLen = WINDOW_SIZ…" at bounding box center [462, 363] width 418 height 530
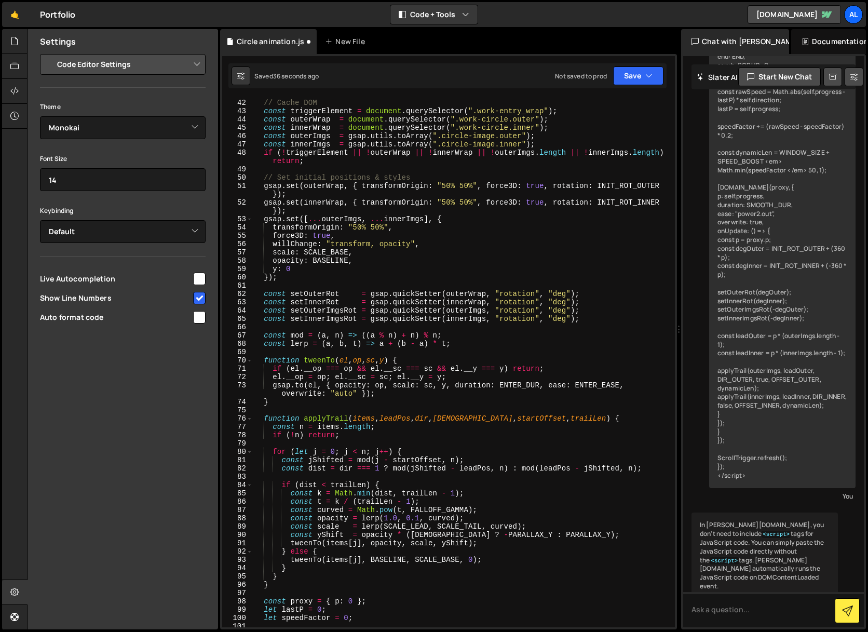
scroll to position [0, 0]
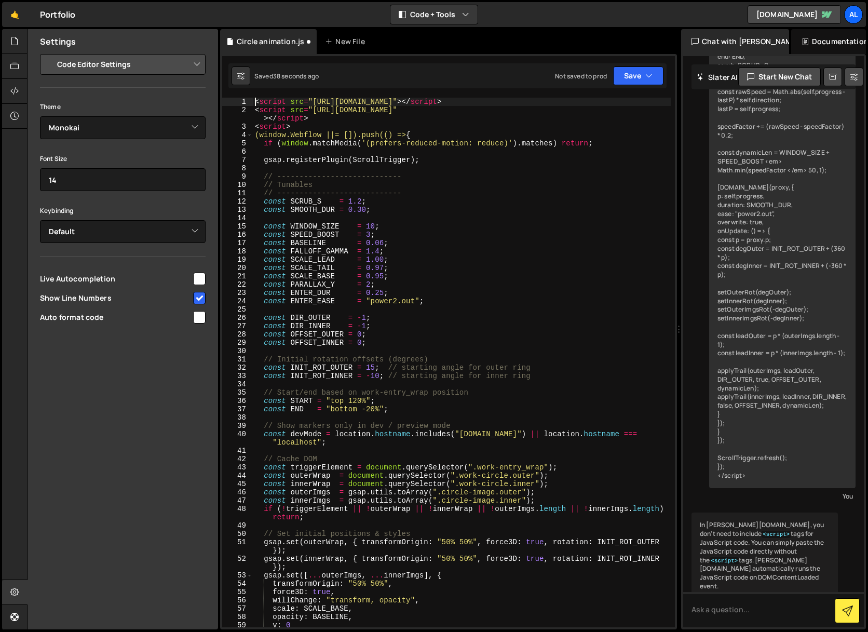
click at [255, 100] on div "< script src = "https://cdnjs.cloudflare.com/ajax/libs/gsap/3.12.5/gsap.min.js"…" at bounding box center [462, 371] width 418 height 546
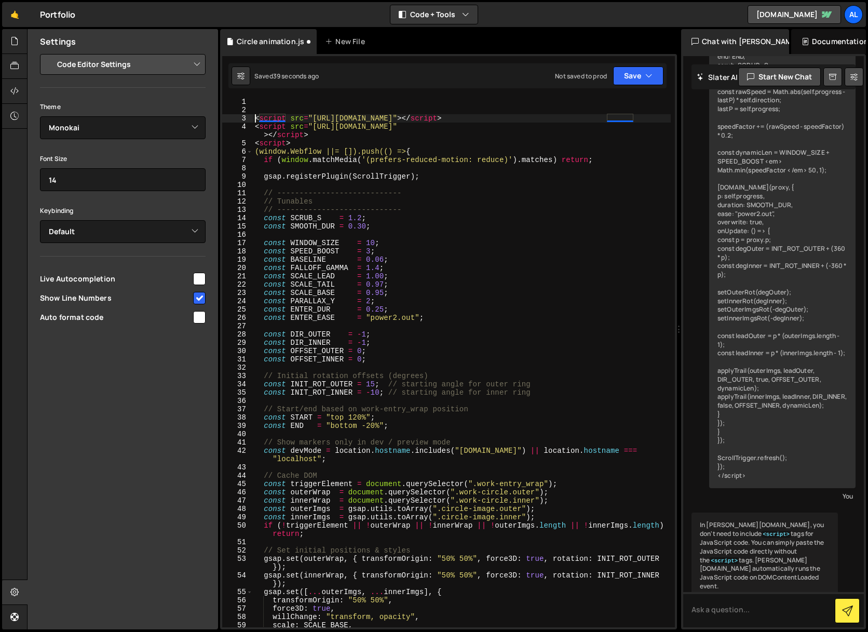
type textarea "<script src="https://cdnjs.cloudflare.com/ajax/libs/gsap/3.12.5/gsap.min.js"></…"
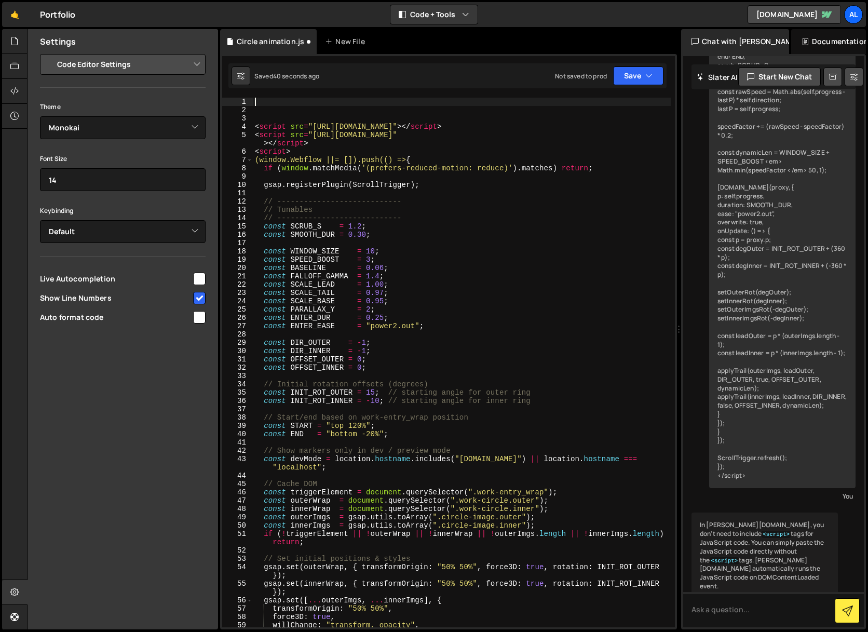
paste textarea "});"
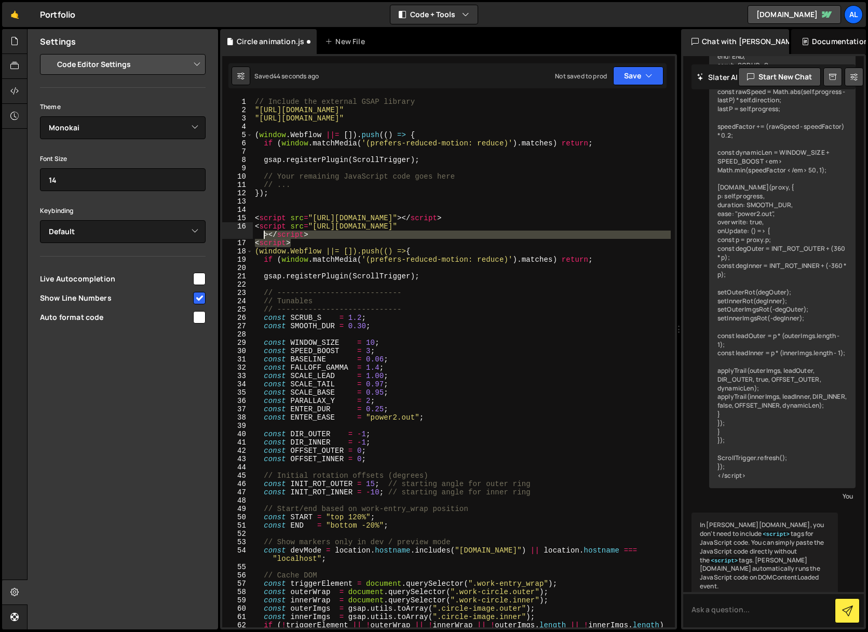
drag, startPoint x: 294, startPoint y: 244, endPoint x: 242, endPoint y: 237, distance: 52.4
click at [242, 237] on div "}); 1 2 3 4 5 6 7 8 9 10 11 12 13 14 15 16 17 18 19 20 21 22 23 24 25 26 27 28 …" at bounding box center [448, 363] width 453 height 530
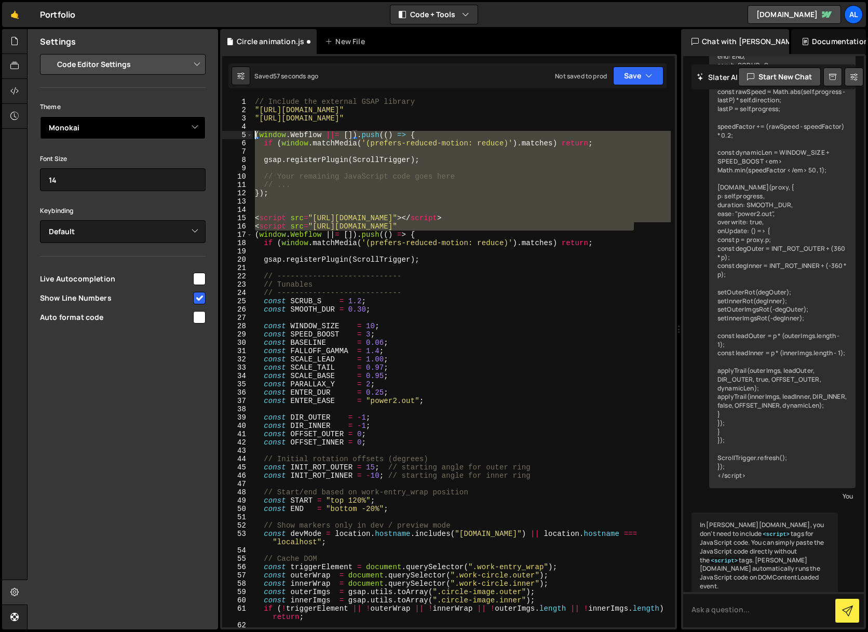
drag, startPoint x: 646, startPoint y: 227, endPoint x: 120, endPoint y: 132, distance: 535.1
click at [120, 132] on div "Files New File Create your first file Get started by starting a Javascript or C…" at bounding box center [447, 329] width 841 height 601
type textarea "(window.Webflow ||= []).push(() => { if (window.matchMedia('(prefers-reduced-mo…"
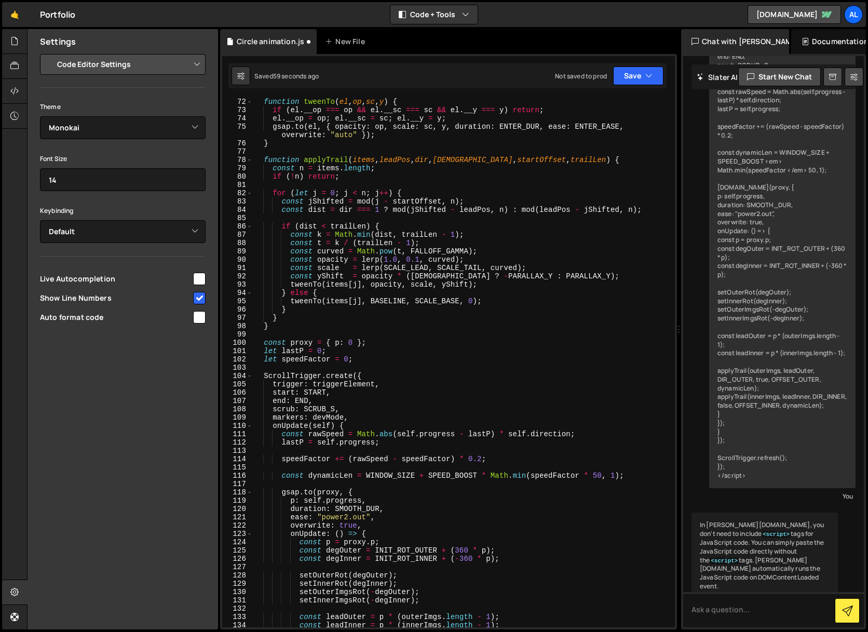
scroll to position [977, 0]
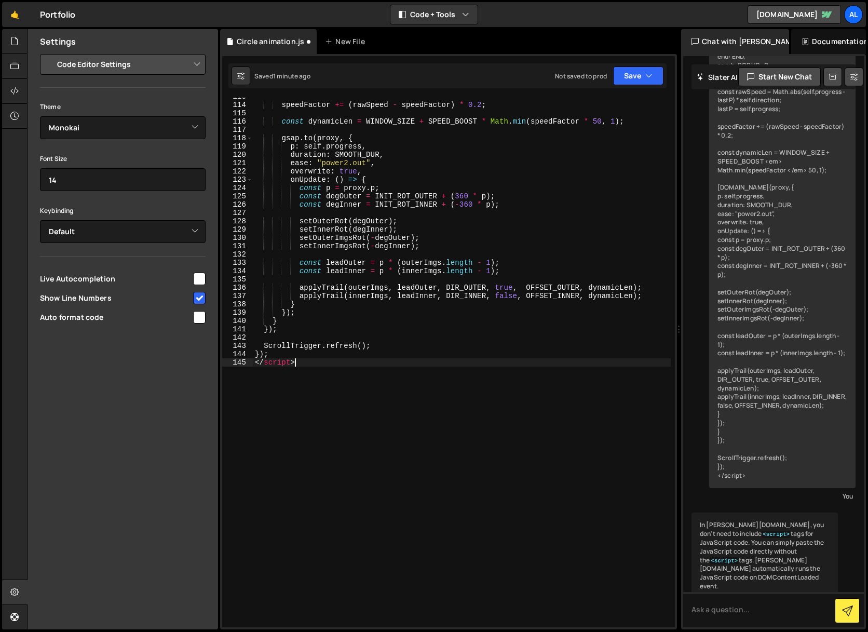
drag, startPoint x: 309, startPoint y: 365, endPoint x: 221, endPoint y: 368, distance: 88.9
click at [221, 368] on div "1 Type cmd + s to save your Javascript file. הההההההההההההההההההההההההההההההההה…" at bounding box center [448, 341] width 457 height 575
type textarea "</script>"
drag, startPoint x: 303, startPoint y: 360, endPoint x: 249, endPoint y: 362, distance: 53.5
click at [249, 362] on div "</script> 113 114 115 116 117 118 119 120 121 122 123 124 125 126 127 128 129 1…" at bounding box center [448, 363] width 453 height 530
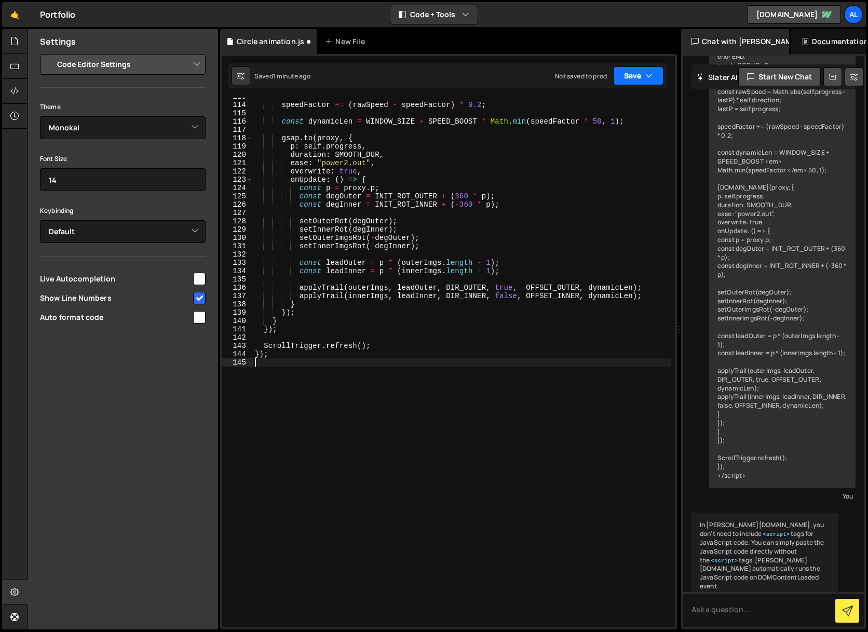
click at [643, 67] on button "Save" at bounding box center [638, 75] width 50 height 19
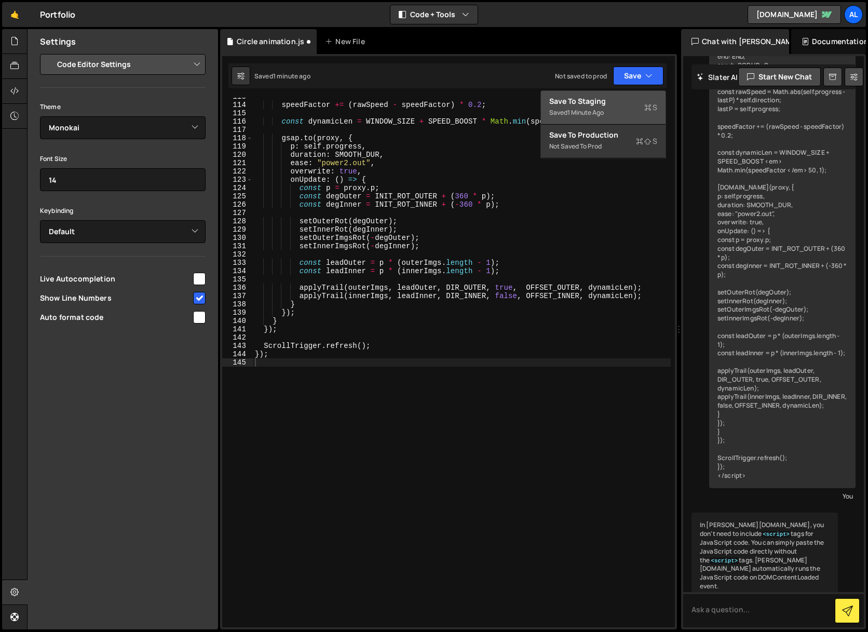
click at [609, 98] on div "Save to Staging S" at bounding box center [603, 101] width 108 height 10
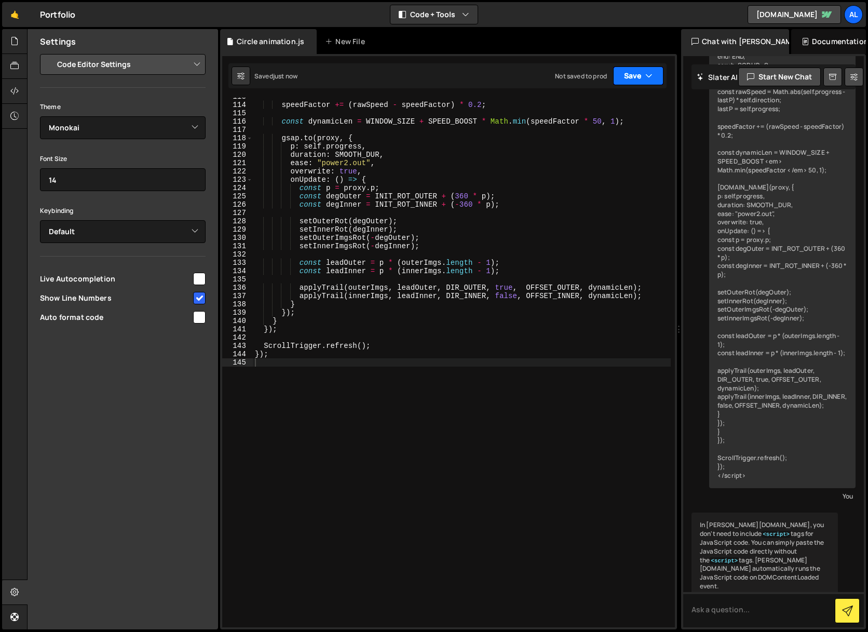
click at [638, 75] on button "Save" at bounding box center [638, 75] width 50 height 19
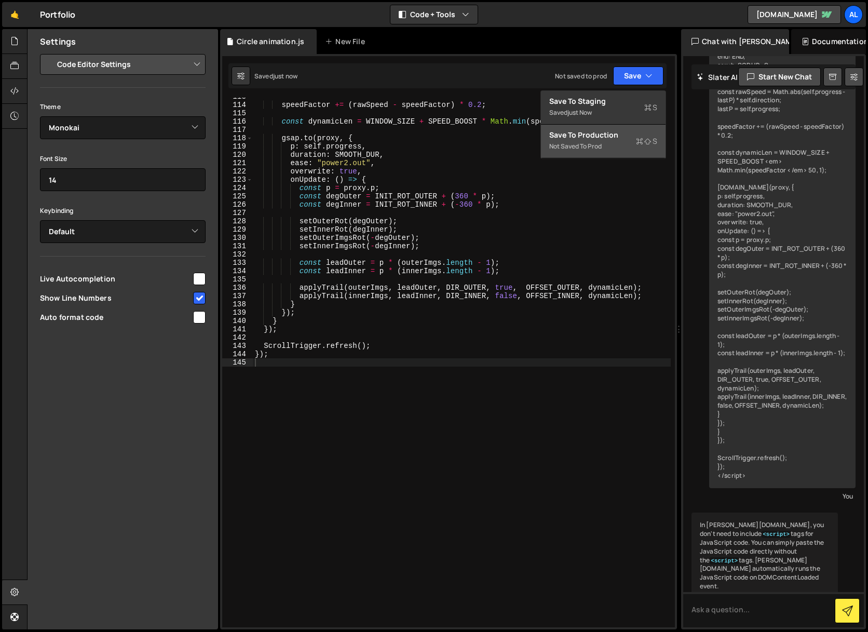
click at [603, 138] on div "Save to Production S" at bounding box center [603, 135] width 108 height 10
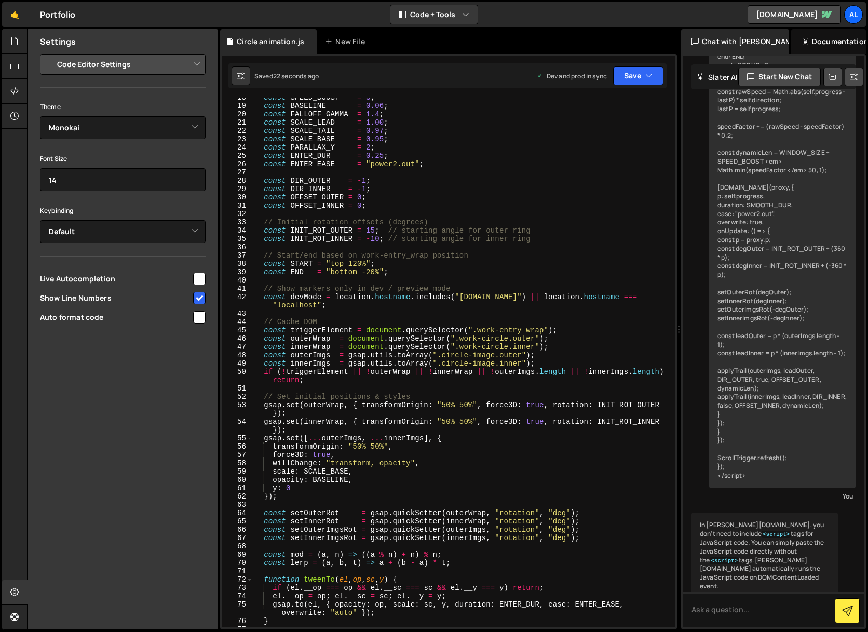
scroll to position [0, 0]
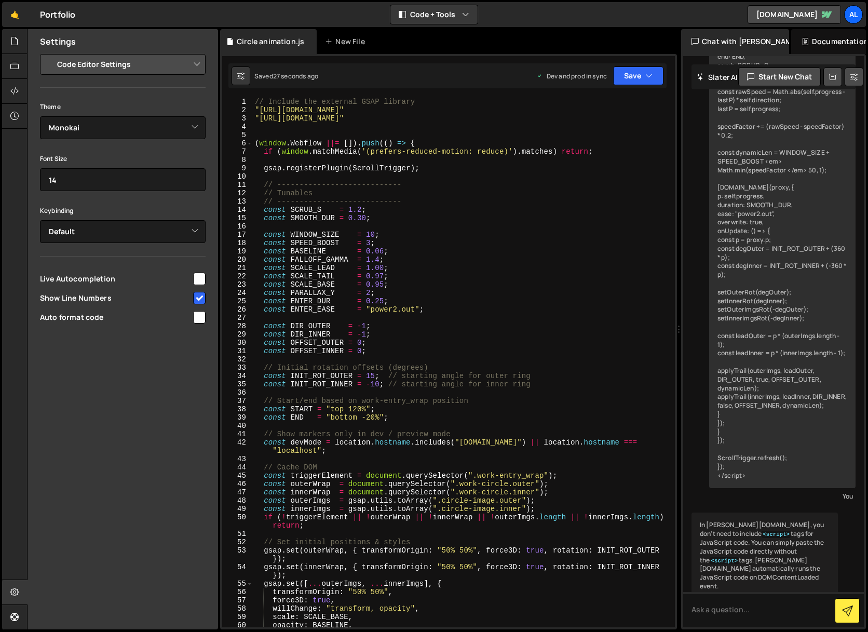
click at [389, 134] on div "// Include the external GSAP library "https://cdnjs.cloudflare.com/ajax/libs/gs…" at bounding box center [462, 371] width 418 height 546
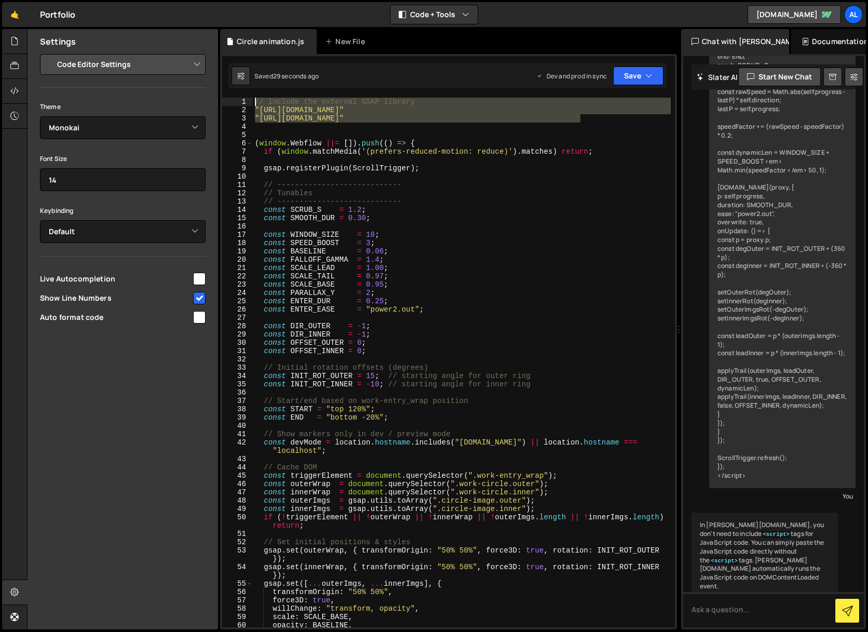
drag, startPoint x: 535, startPoint y: 113, endPoint x: 101, endPoint y: 60, distance: 437.9
click at [101, 60] on div "Files New File Create your first file Get started by starting a Javascript or C…" at bounding box center [447, 329] width 841 height 601
type textarea "// Include the external GSAP library "https://cdnjs.cloudflare.com/ajax/libs/gs…"
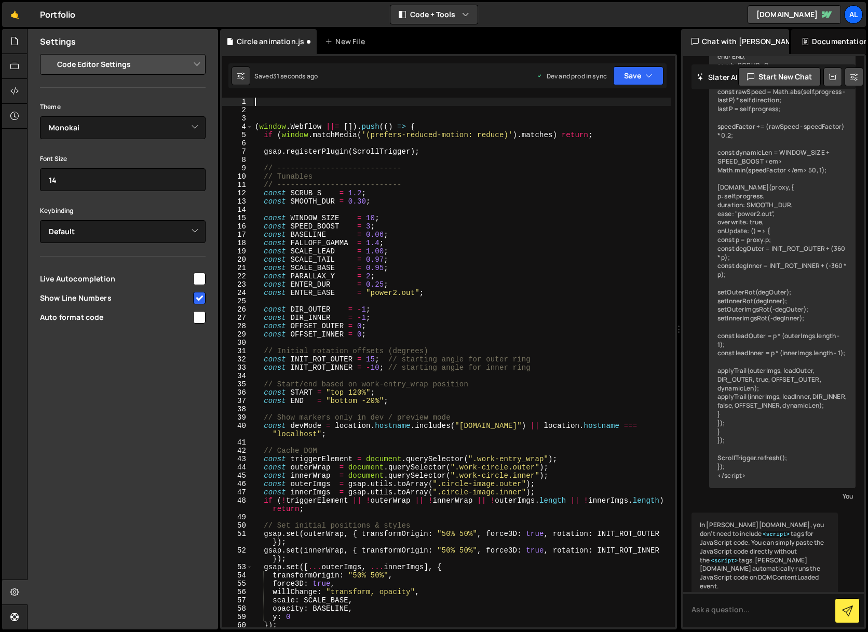
paste textarea "});"
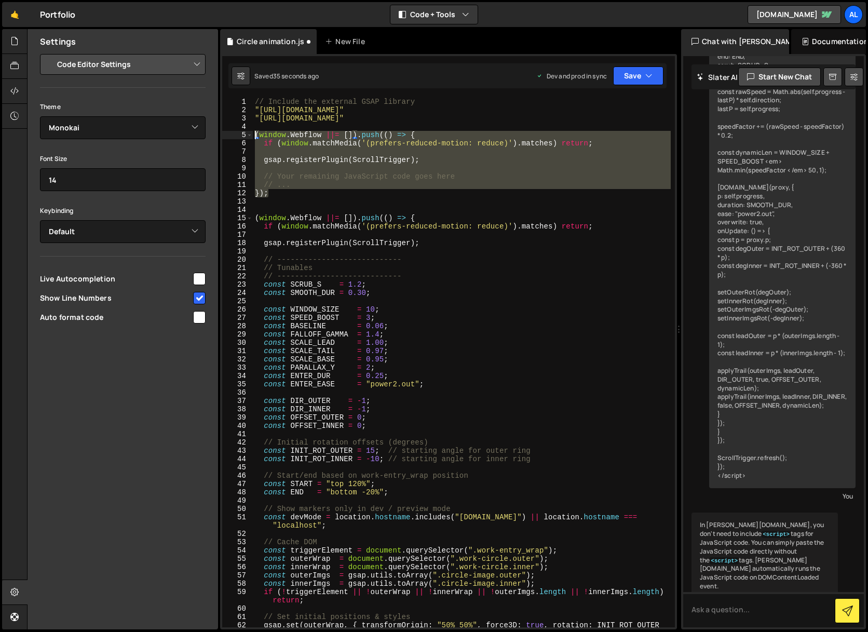
drag, startPoint x: 275, startPoint y: 197, endPoint x: 246, endPoint y: 136, distance: 67.6
click at [246, 136] on div "}); 1 2 3 4 5 6 7 8 9 10 11 12 13 14 15 16 17 18 19 20 21 22 23 24 25 26 27 28 …" at bounding box center [448, 363] width 453 height 530
type textarea "(window.Webflow ||= []).push(() => { if (window.matchMedia('(prefers-reduced-mo…"
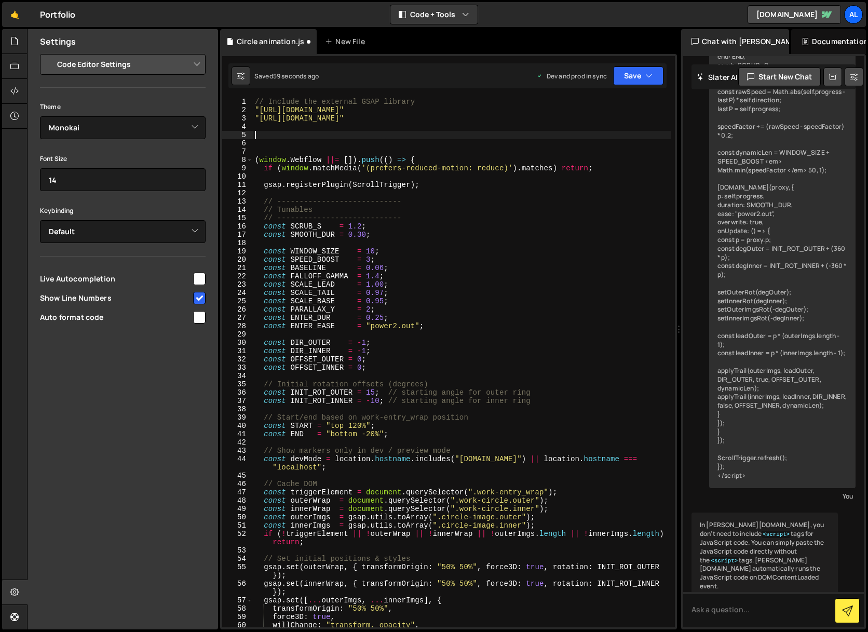
drag, startPoint x: 429, startPoint y: 123, endPoint x: 437, endPoint y: 124, distance: 7.3
click at [429, 123] on div "// Include the external GSAP library "https://cdnjs.cloudflare.com/ajax/libs/gs…" at bounding box center [462, 371] width 418 height 546
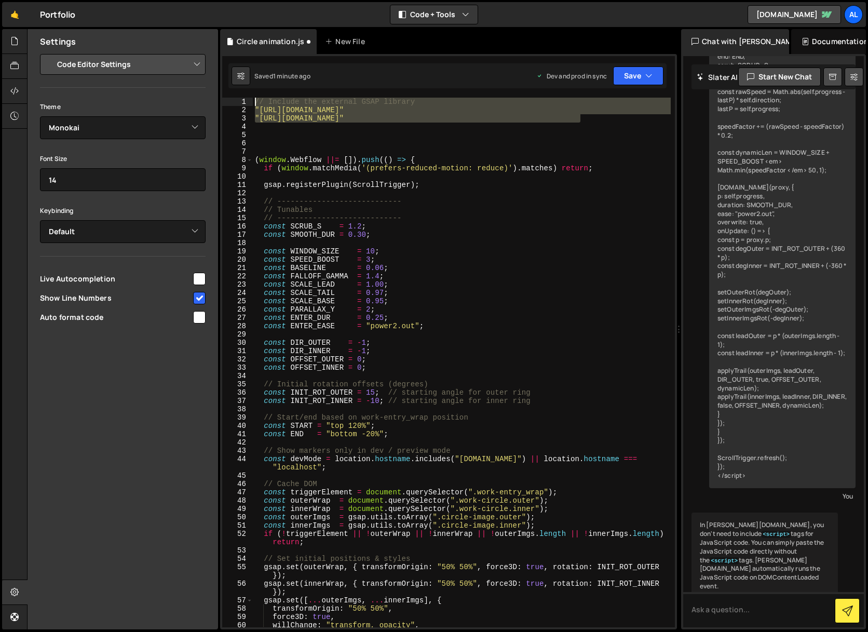
drag, startPoint x: 552, startPoint y: 114, endPoint x: 29, endPoint y: 29, distance: 529.9
click at [28, 30] on div "Files New File Create your first file Get started by starting a Javascript or C…" at bounding box center [447, 329] width 841 height 601
type textarea "// Include the external GSAP library "https://cdnjs.cloudflare.com/ajax/libs/gs…"
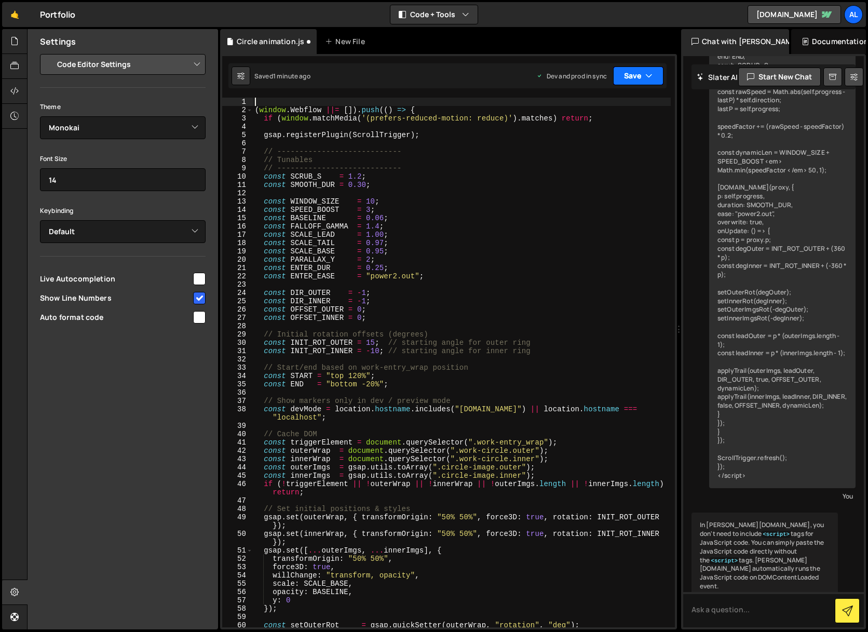
click at [643, 78] on button "Save" at bounding box center [638, 75] width 50 height 19
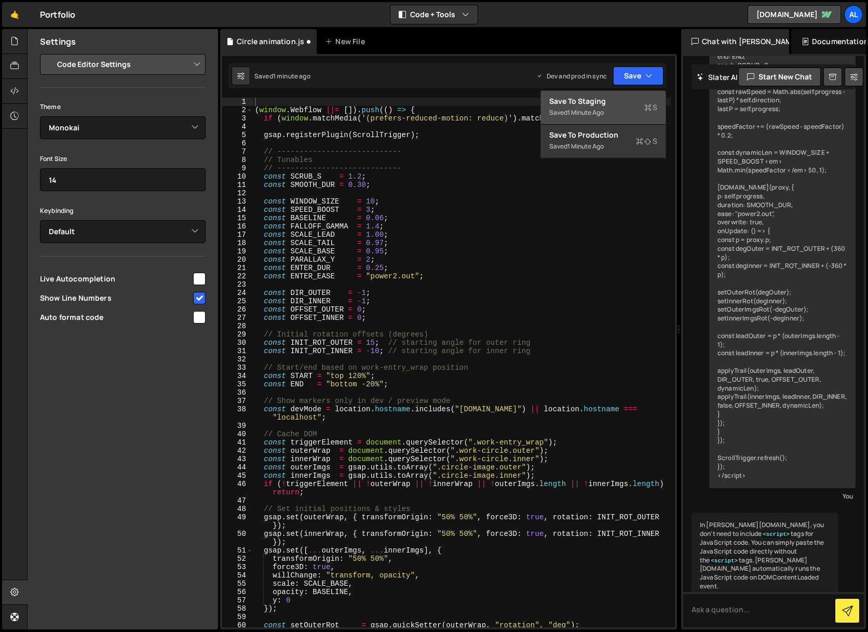
click at [621, 101] on div "Save to Staging S" at bounding box center [603, 101] width 108 height 10
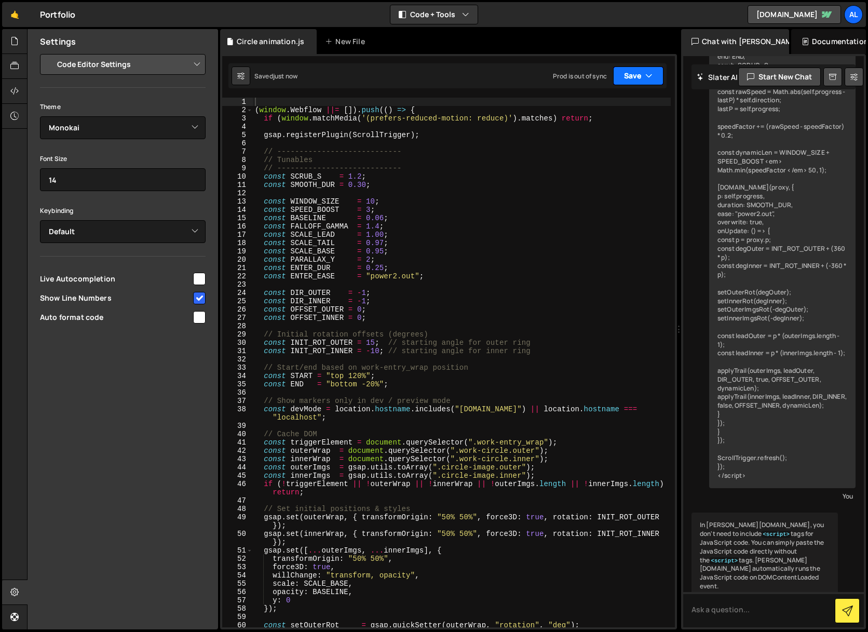
click at [637, 78] on button "Save" at bounding box center [638, 75] width 50 height 19
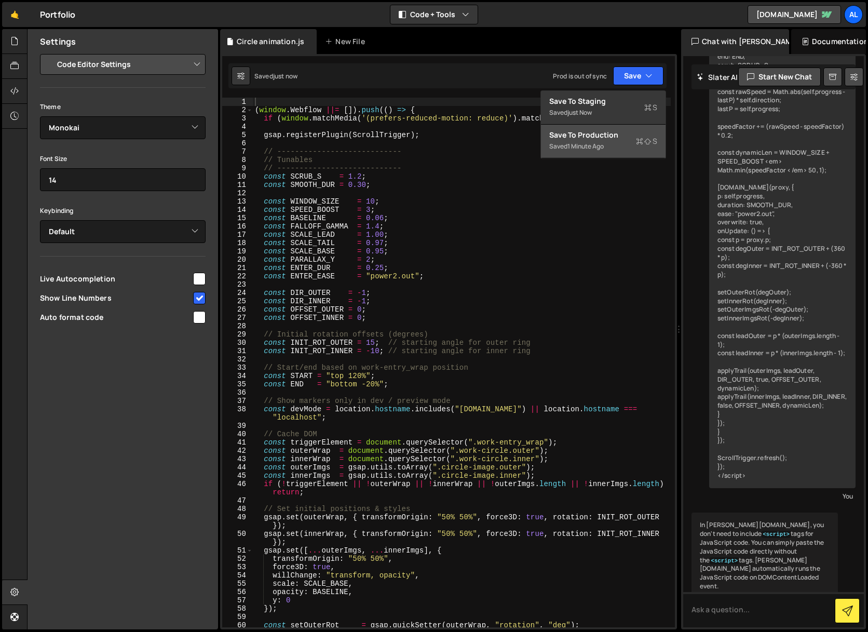
click at [618, 133] on div "Save to Production S" at bounding box center [603, 135] width 108 height 10
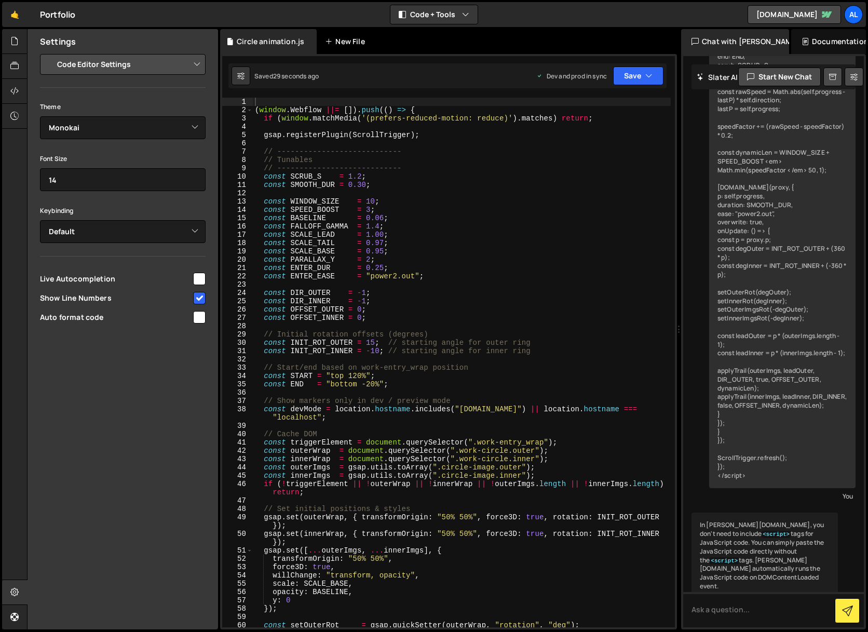
click at [344, 41] on div "New File" at bounding box center [347, 41] width 44 height 10
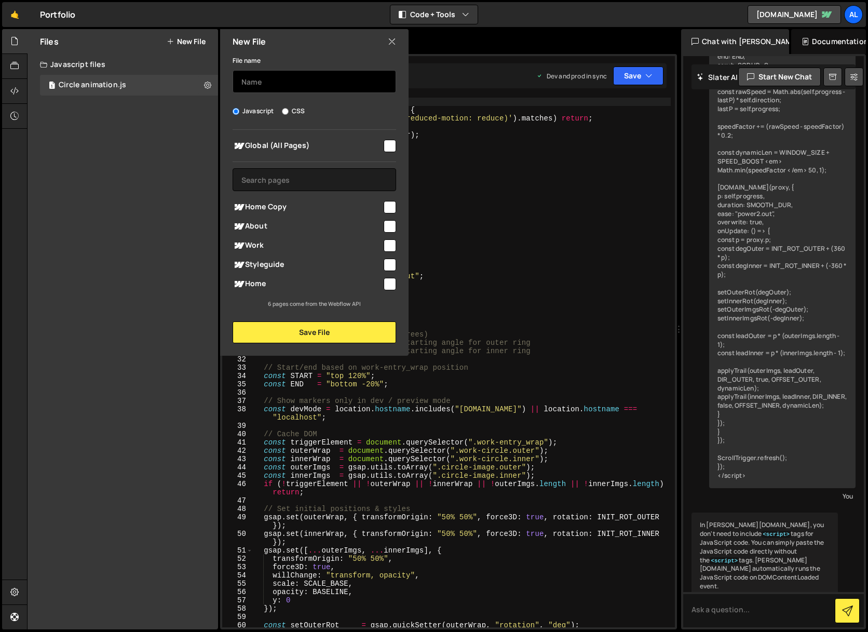
click at [322, 78] on input "text" at bounding box center [315, 81] width 164 height 23
type input "Text Animations"
click at [389, 146] on input "checkbox" at bounding box center [390, 146] width 12 height 12
checkbox input "true"
click at [306, 328] on button "Save File" at bounding box center [315, 332] width 164 height 22
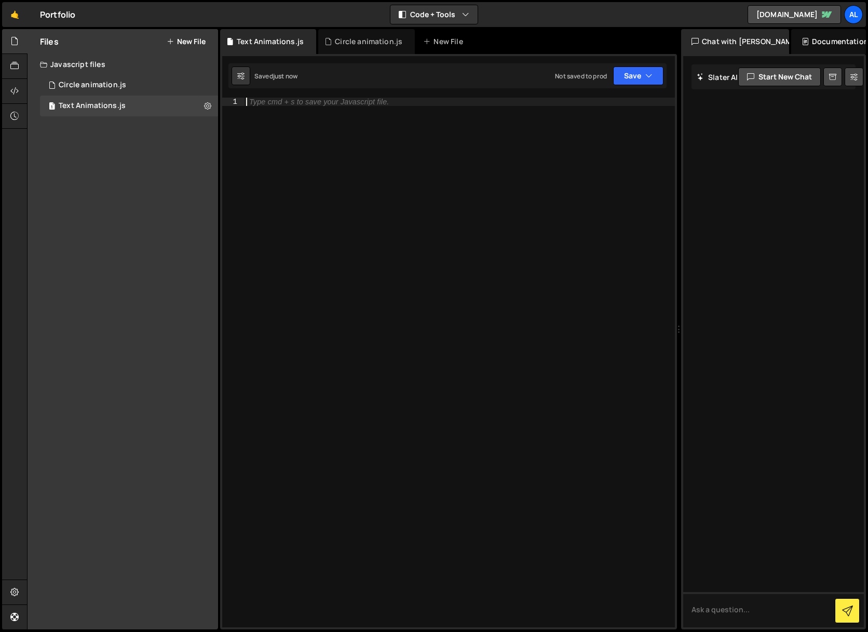
click at [377, 146] on div "Type cmd + s to save your Javascript file." at bounding box center [459, 371] width 431 height 546
paste textarea "</script>"
type textarea "</script>"
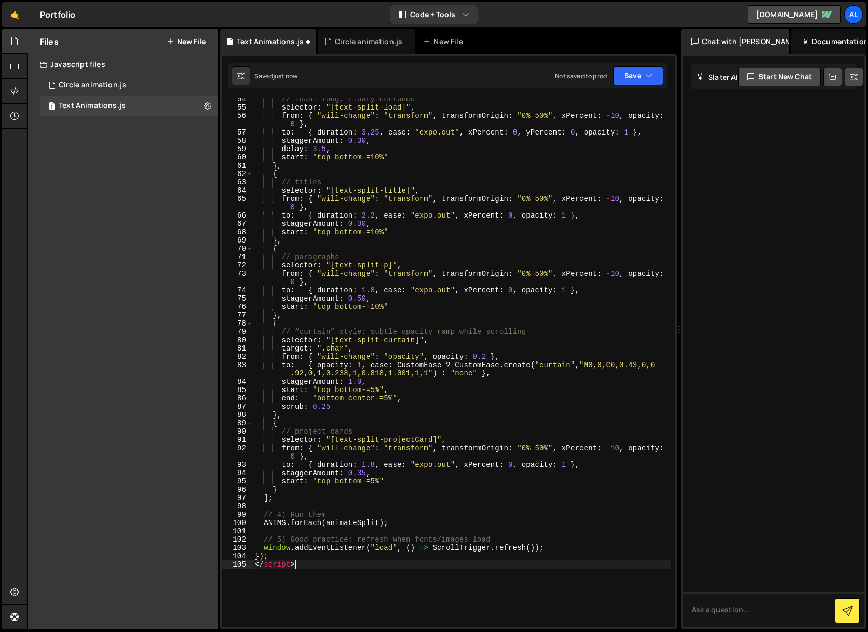
scroll to position [451, 0]
click at [314, 569] on div "// load: long, floaty entrance selector : "[text-split-load]" , from : { "will-…" at bounding box center [462, 368] width 418 height 546
drag, startPoint x: 313, startPoint y: 565, endPoint x: 247, endPoint y: 564, distance: 65.9
click at [247, 564] on div "</script> 54 55 56 57 58 59 60 61 62 63 64 65 66 67 68 69 70 71 72 73 74 75 76 …" at bounding box center [448, 363] width 453 height 530
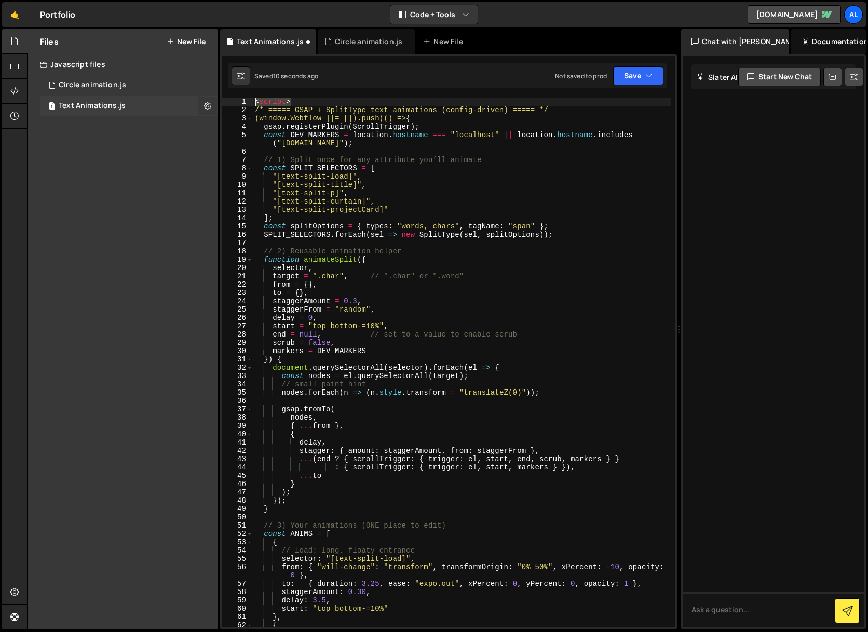
drag, startPoint x: 265, startPoint y: 97, endPoint x: 210, endPoint y: 97, distance: 55.0
click at [210, 97] on div "Files New File Create your first file Get started by starting a Javascript or C…" at bounding box center [447, 329] width 841 height 601
type textarea "<script>"
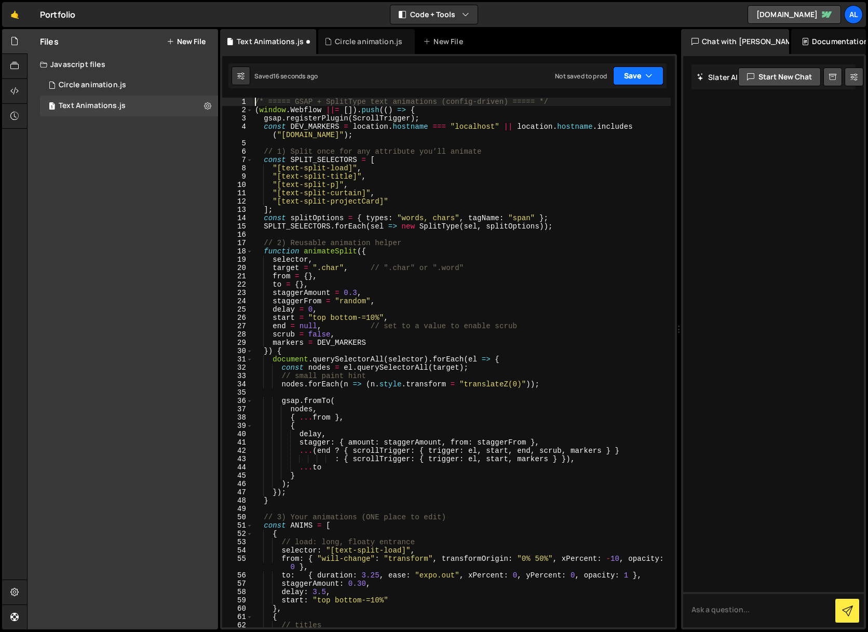
click at [634, 78] on button "Save" at bounding box center [638, 75] width 50 height 19
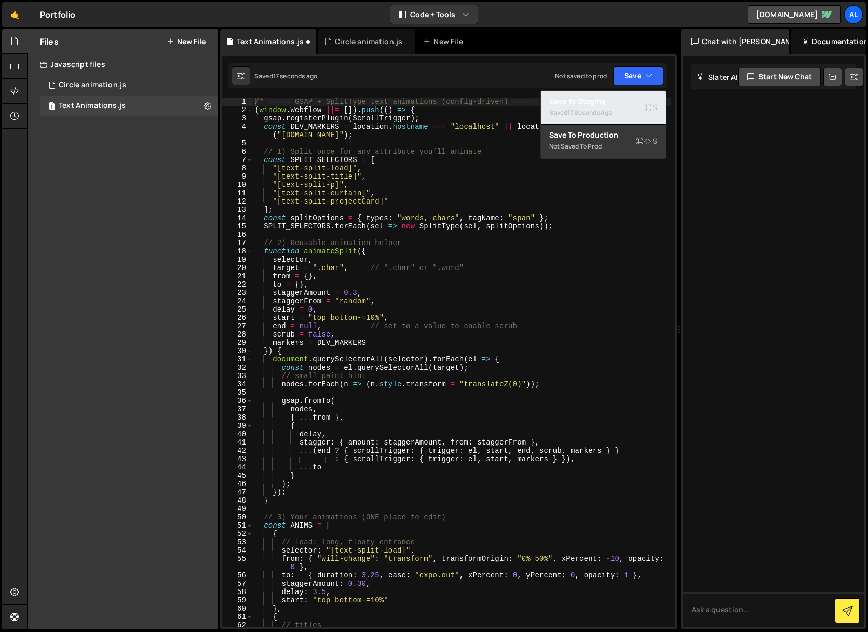
click at [612, 113] on div "17 seconds ago" at bounding box center [590, 112] width 45 height 9
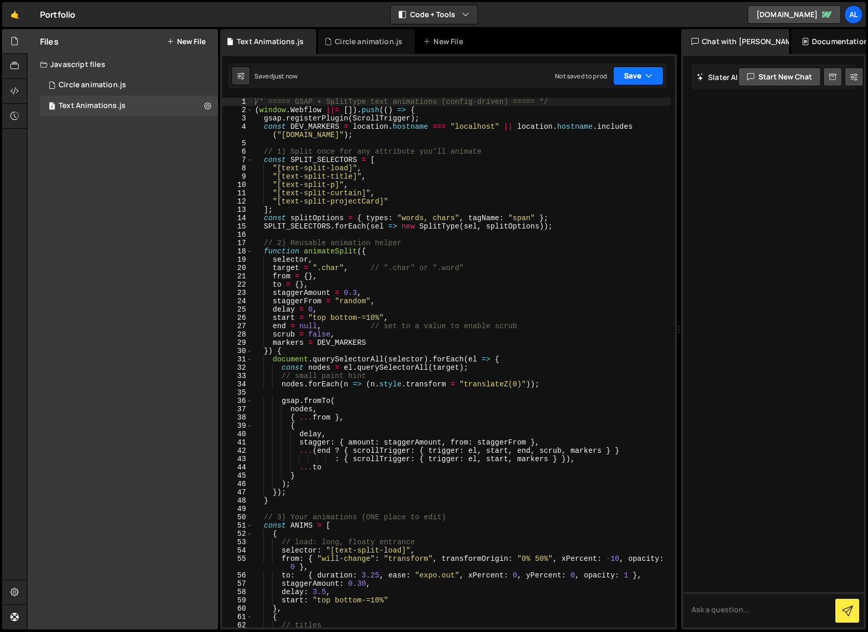
click at [629, 76] on button "Save" at bounding box center [638, 75] width 50 height 19
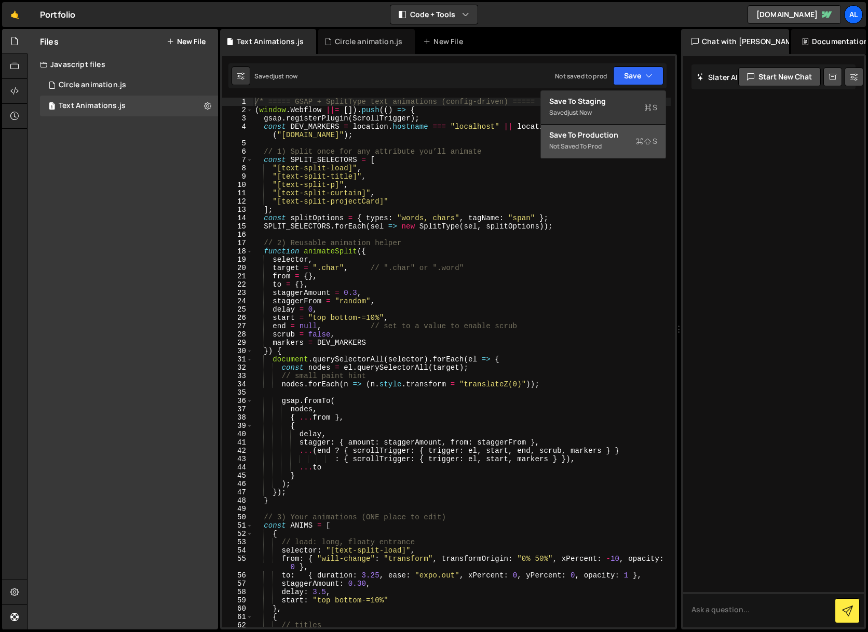
click at [616, 138] on div "Save to Production S" at bounding box center [603, 135] width 108 height 10
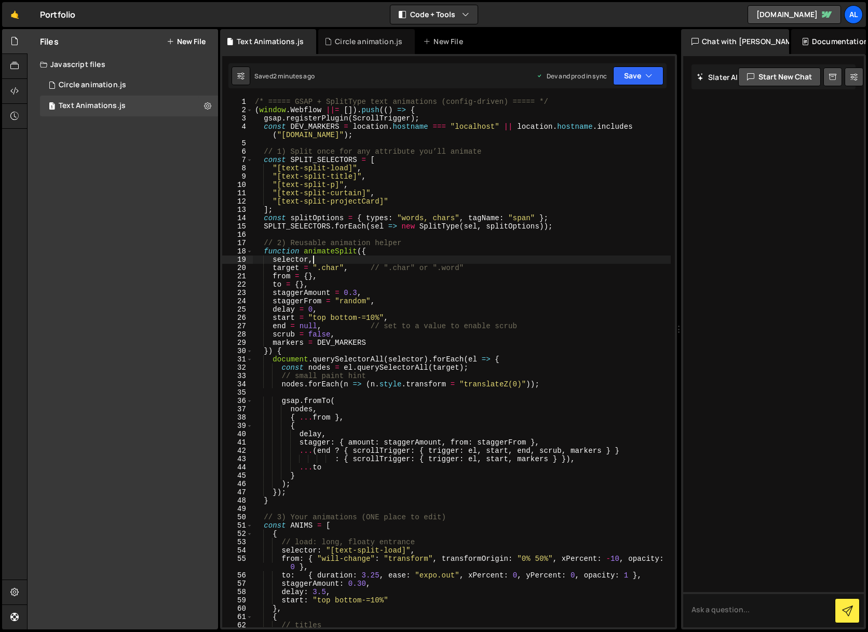
click at [571, 257] on div "/* ===== GSAP + SplitType text animations (config-driven) ===== */ ( window . W…" at bounding box center [462, 371] width 418 height 546
type textarea "window.addEventListener("load", () => ScrollTrigger.refresh()); });"
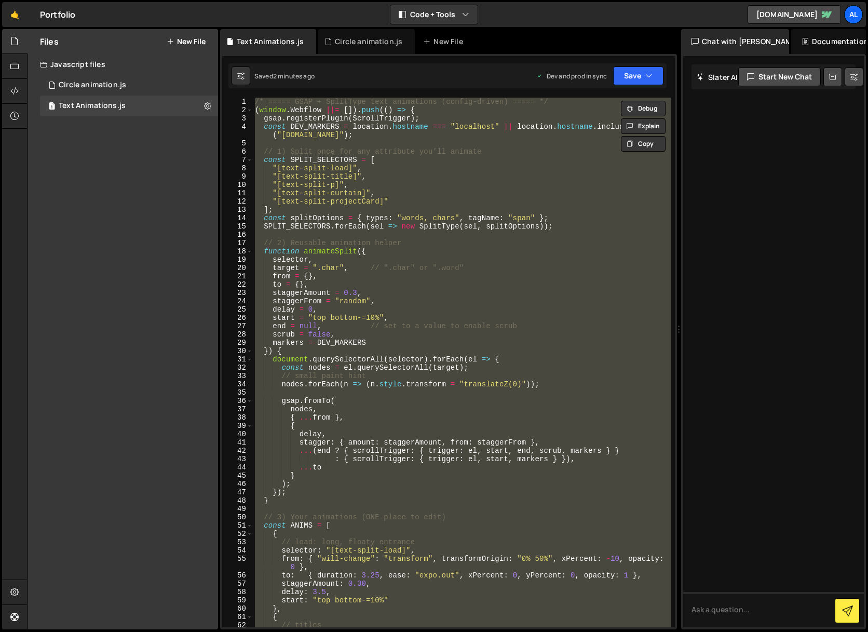
paste textarea
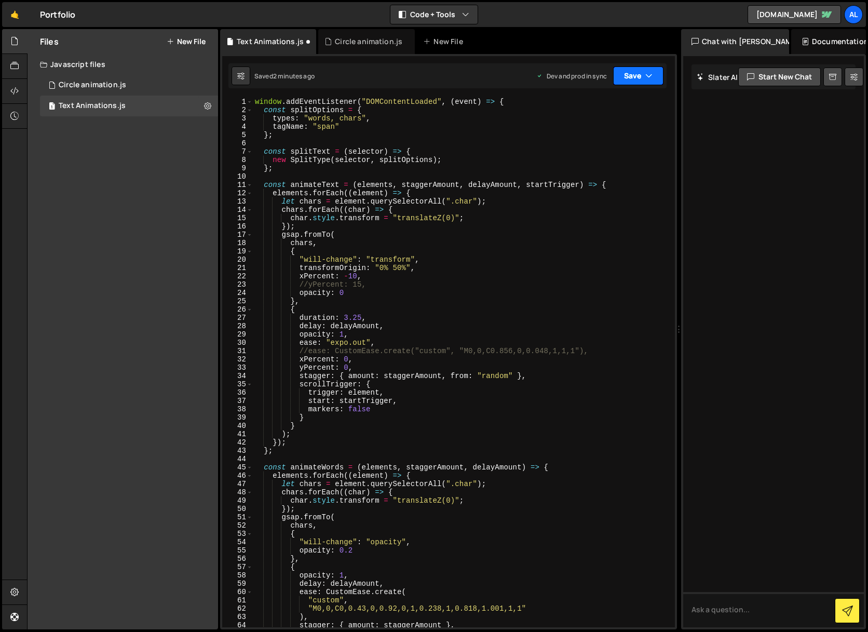
click at [625, 74] on button "Save" at bounding box center [638, 75] width 50 height 19
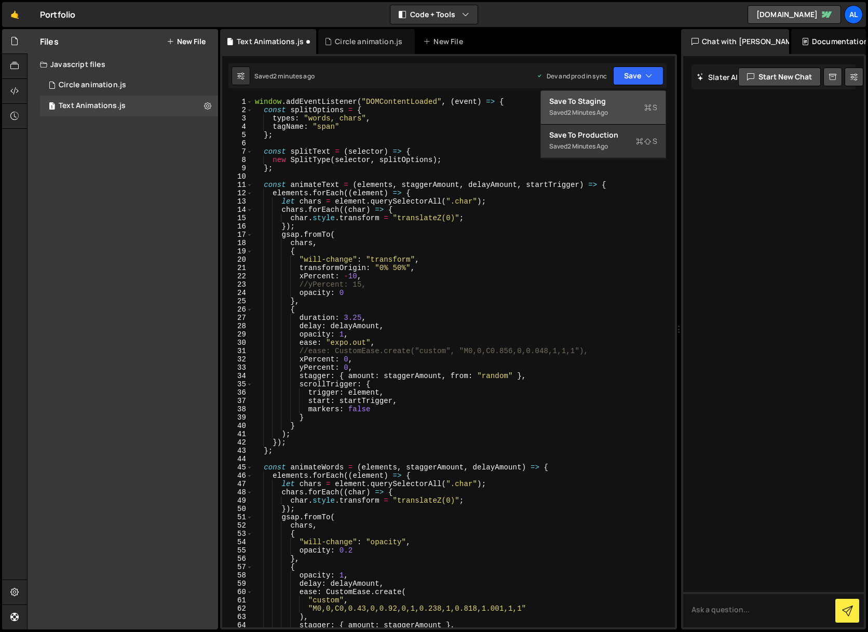
click at [620, 104] on div "Save to Staging S" at bounding box center [603, 101] width 108 height 10
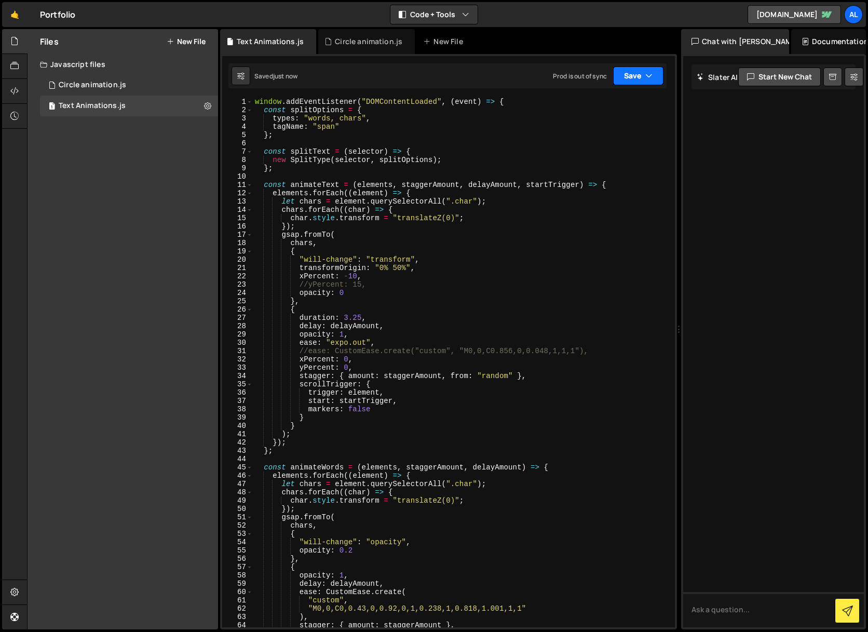
click at [635, 76] on button "Save" at bounding box center [638, 75] width 50 height 19
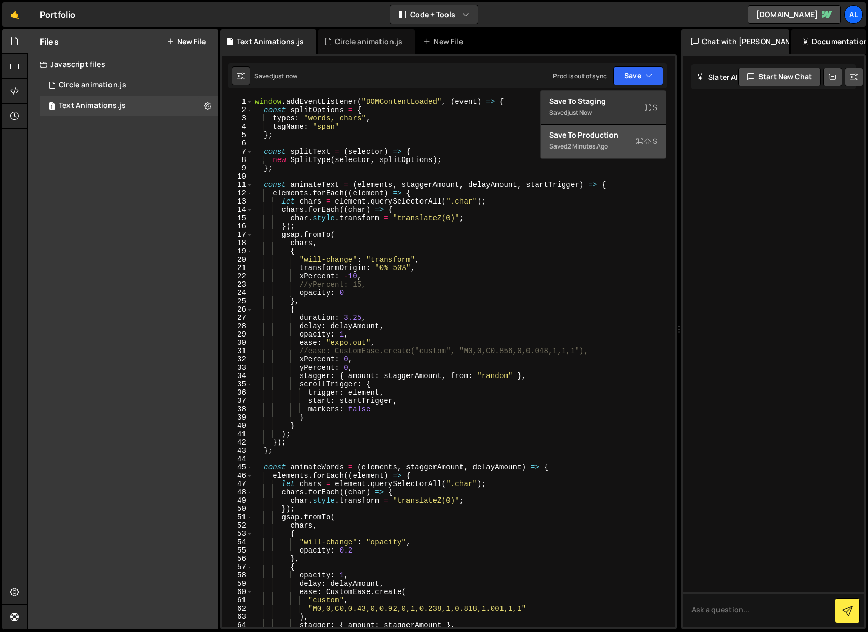
click at [604, 134] on div "Save to Production S" at bounding box center [603, 135] width 108 height 10
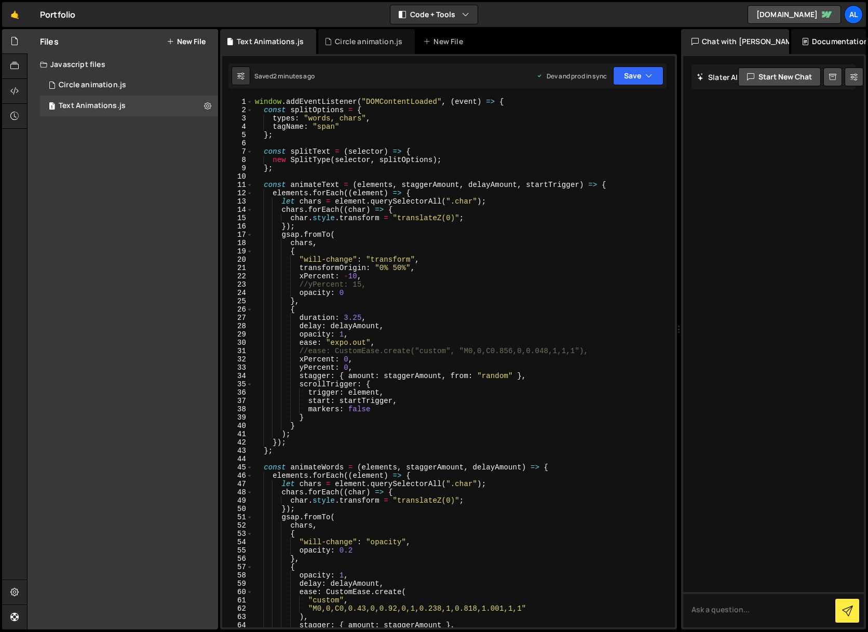
click at [459, 238] on div "window . addEventListener ( "DOMContentLoaded" , ( event ) => { const splitOpti…" at bounding box center [462, 371] width 418 height 546
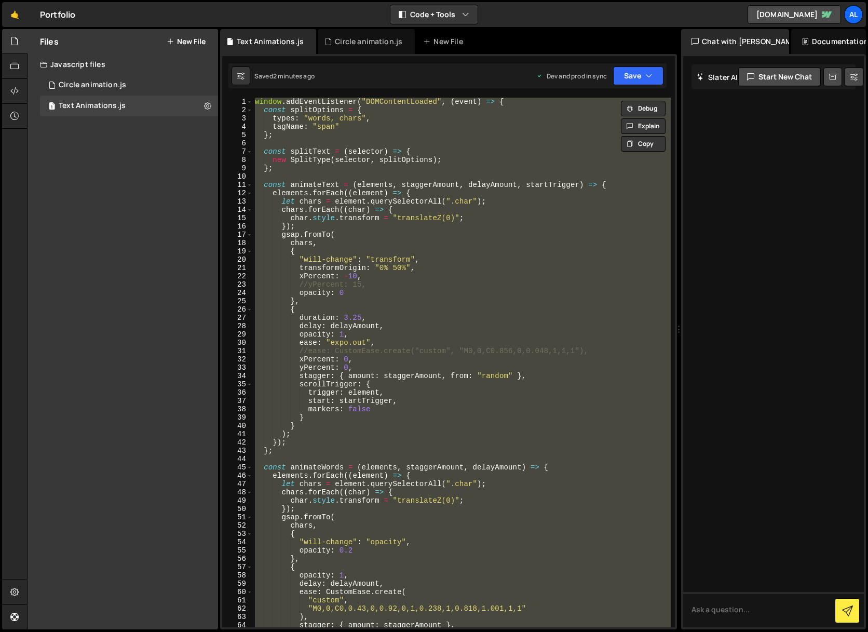
paste textarea
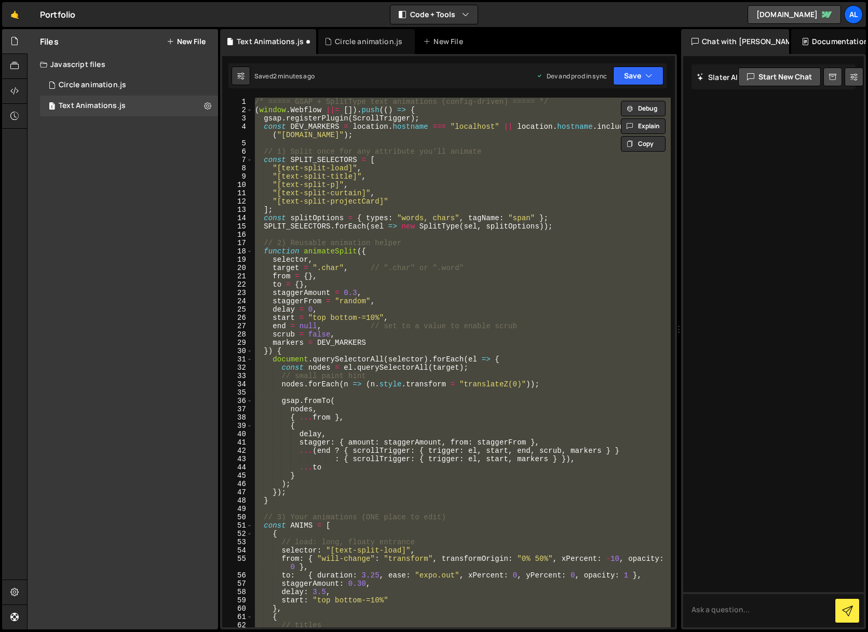
paste textarea
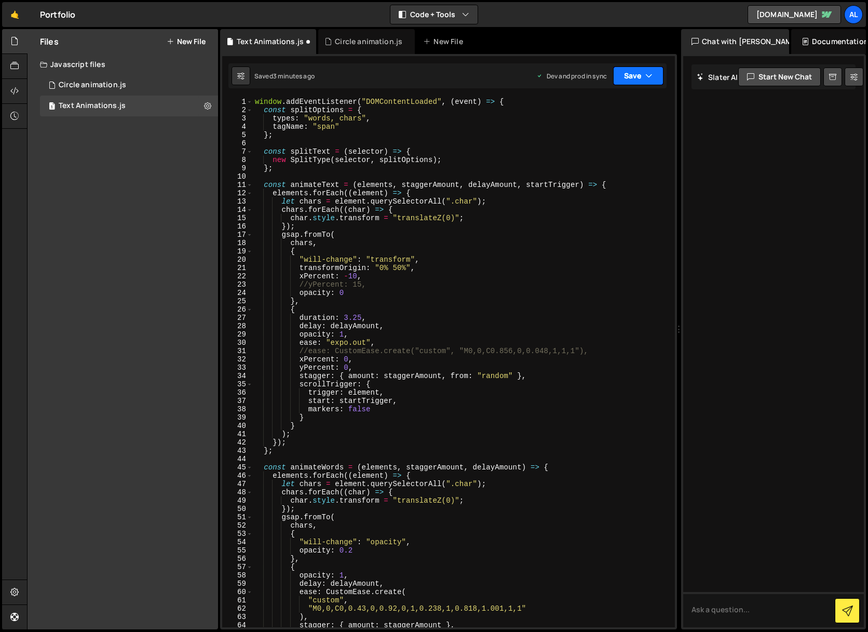
click at [641, 74] on button "Save" at bounding box center [638, 75] width 50 height 19
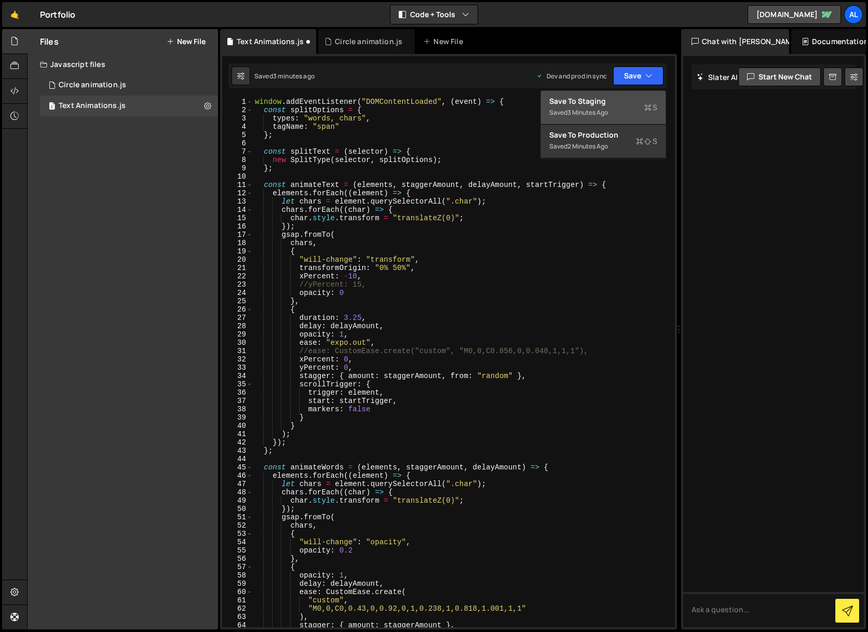
click at [606, 102] on div "Save to Staging S" at bounding box center [603, 101] width 108 height 10
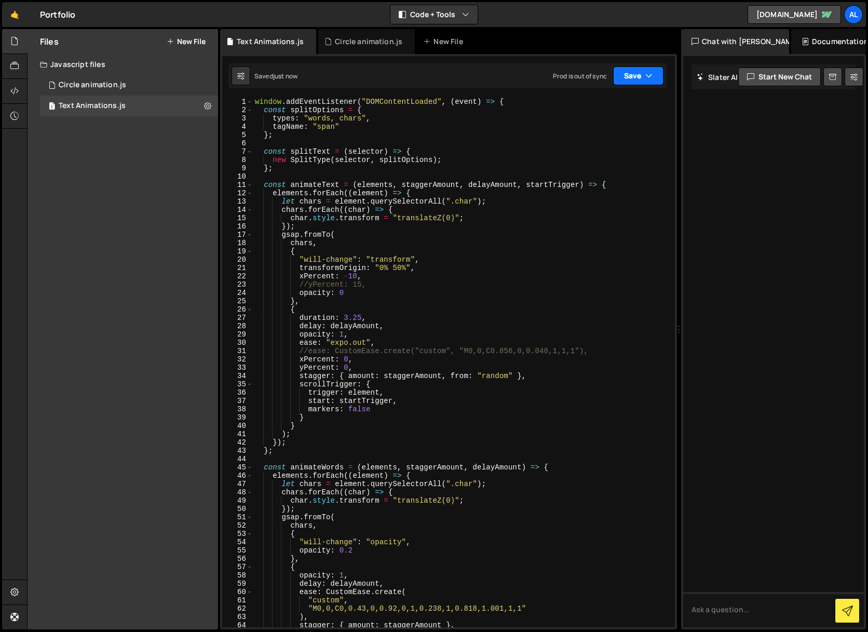
click at [630, 76] on button "Save" at bounding box center [638, 75] width 50 height 19
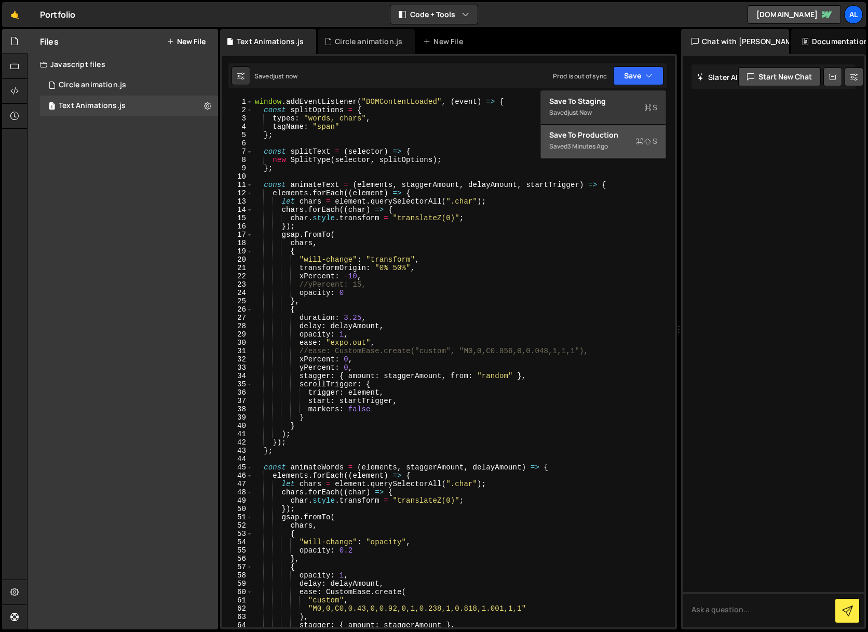
click at [590, 142] on div "3 minutes ago" at bounding box center [588, 146] width 41 height 9
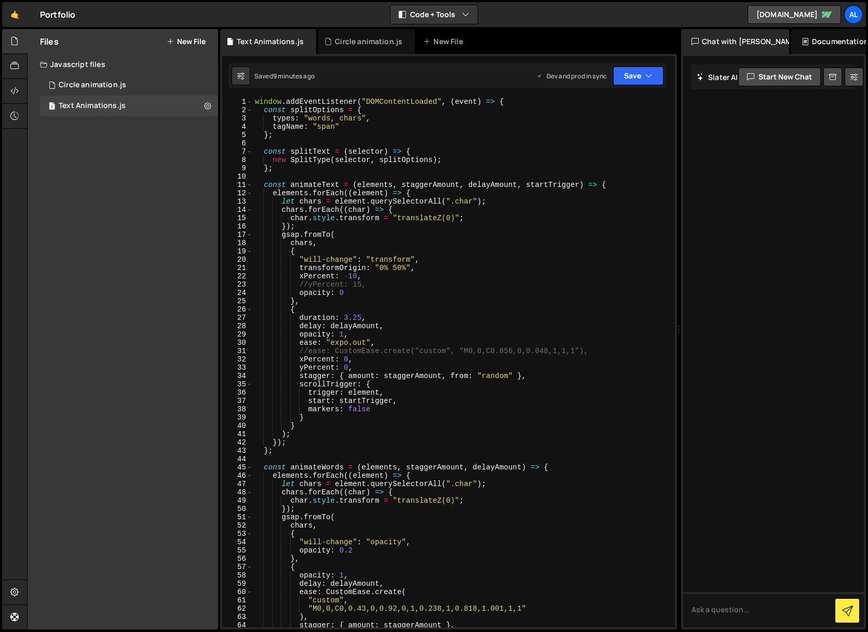
click at [342, 205] on div "window . addEventListener ( "DOMContentLoaded" , ( event ) => { const splitOpti…" at bounding box center [462, 371] width 418 height 546
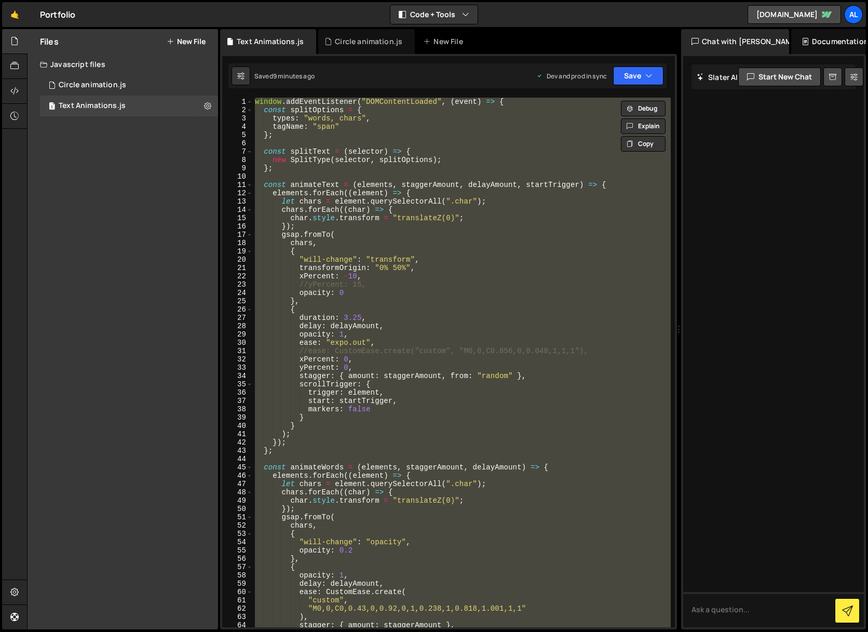
paste textarea "</script>"
type textarea "</script>"
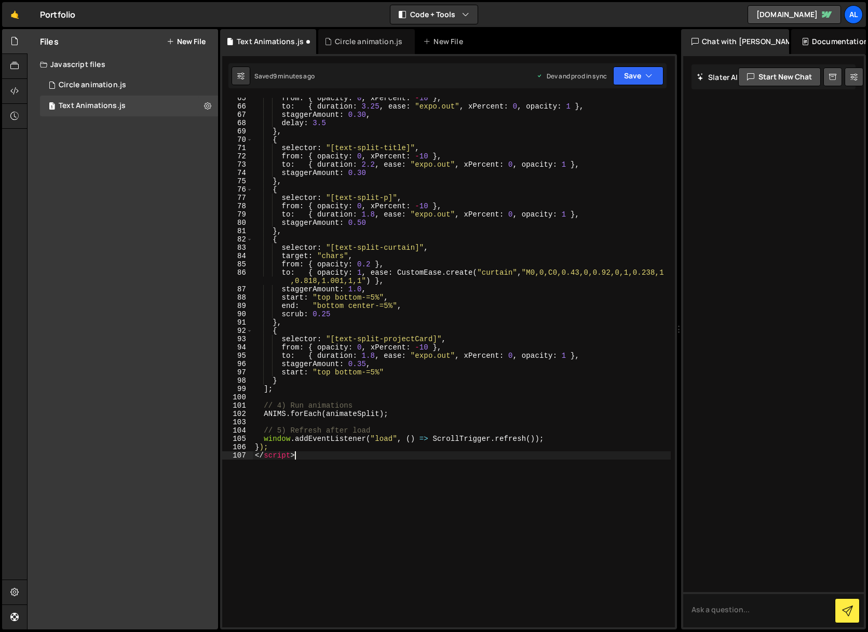
scroll to position [645, 0]
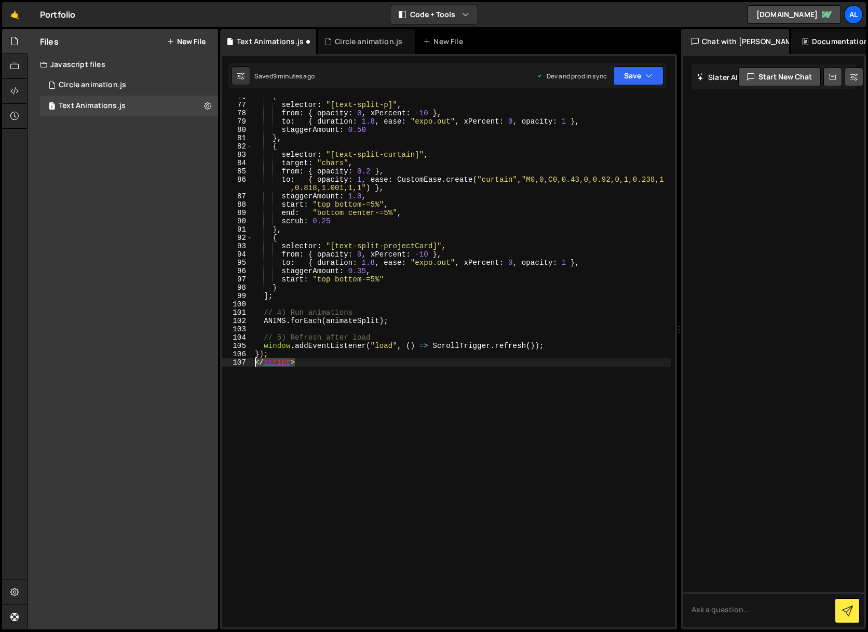
drag, startPoint x: 300, startPoint y: 364, endPoint x: 171, endPoint y: 361, distance: 128.3
click at [171, 361] on div "Files New File Create your first file Get started by starting a Javascript or C…" at bounding box center [447, 329] width 841 height 601
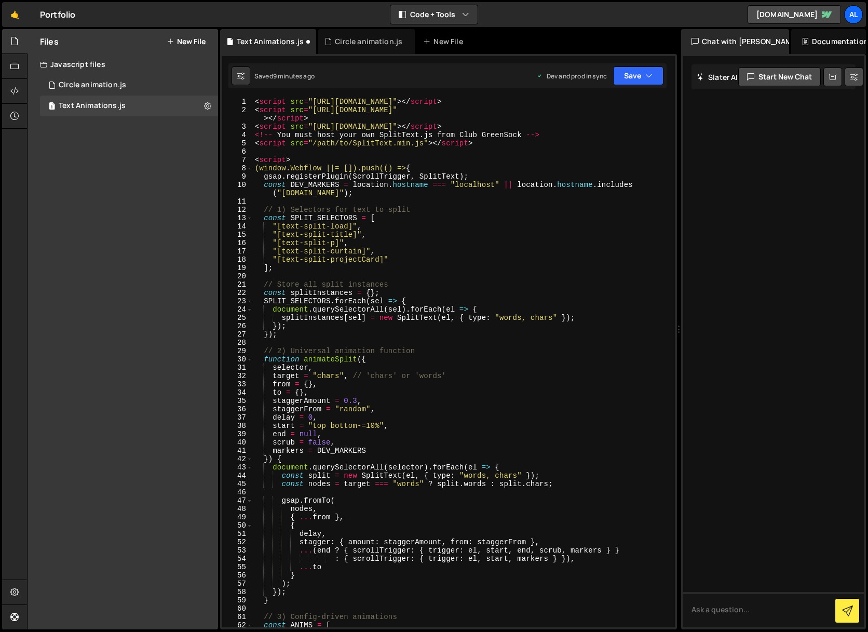
scroll to position [0, 0]
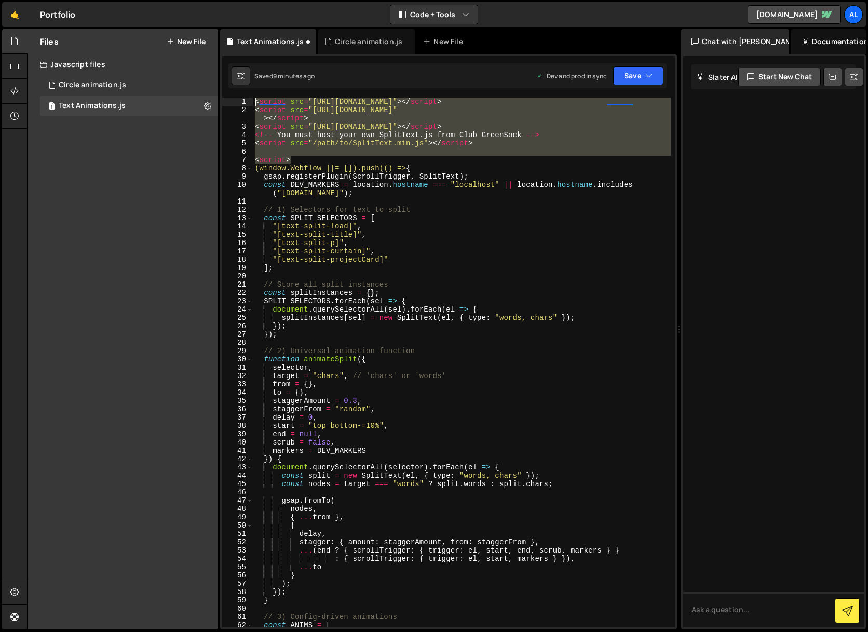
drag, startPoint x: 293, startPoint y: 160, endPoint x: 200, endPoint y: 66, distance: 132.2
click at [200, 66] on div "Files New File Create your first file Get started by starting a Javascript or C…" at bounding box center [447, 329] width 841 height 601
type textarea "<script src="https://cdnjs.cloudflare.com/ajax/libs/gsap/3.12.5/gsap.min.js"></…"
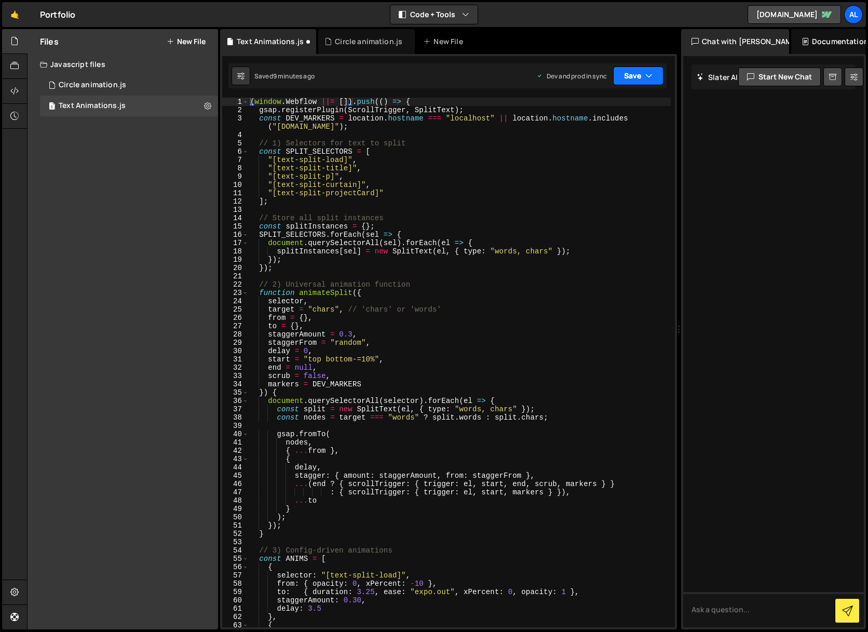
click at [639, 77] on button "Save" at bounding box center [638, 75] width 50 height 19
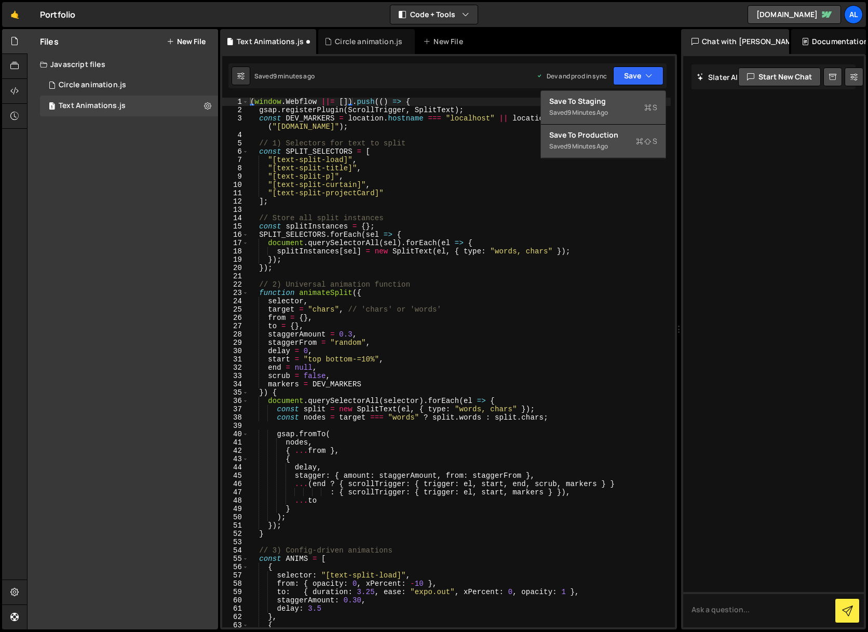
click at [623, 102] on div "Save to Staging S" at bounding box center [603, 101] width 108 height 10
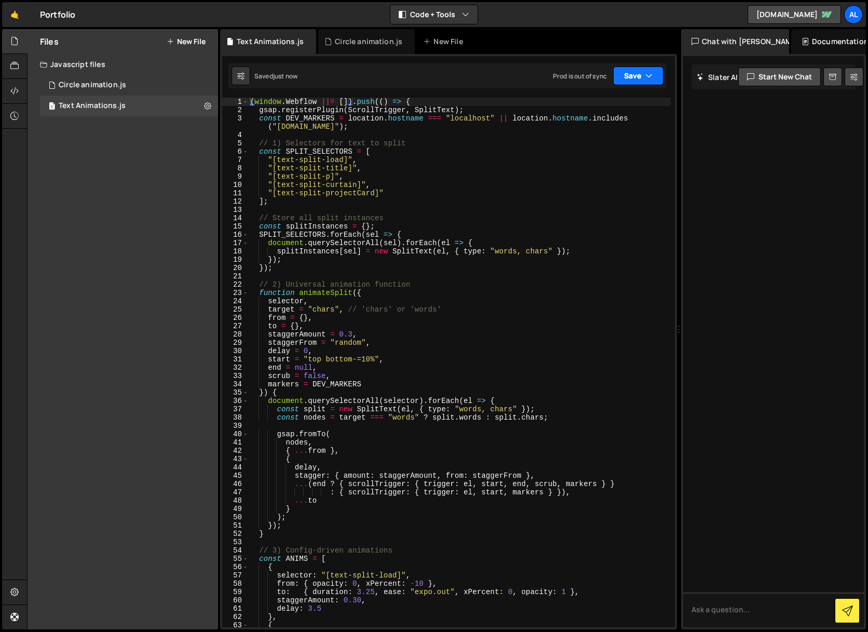
click at [644, 76] on button "Save" at bounding box center [638, 75] width 50 height 19
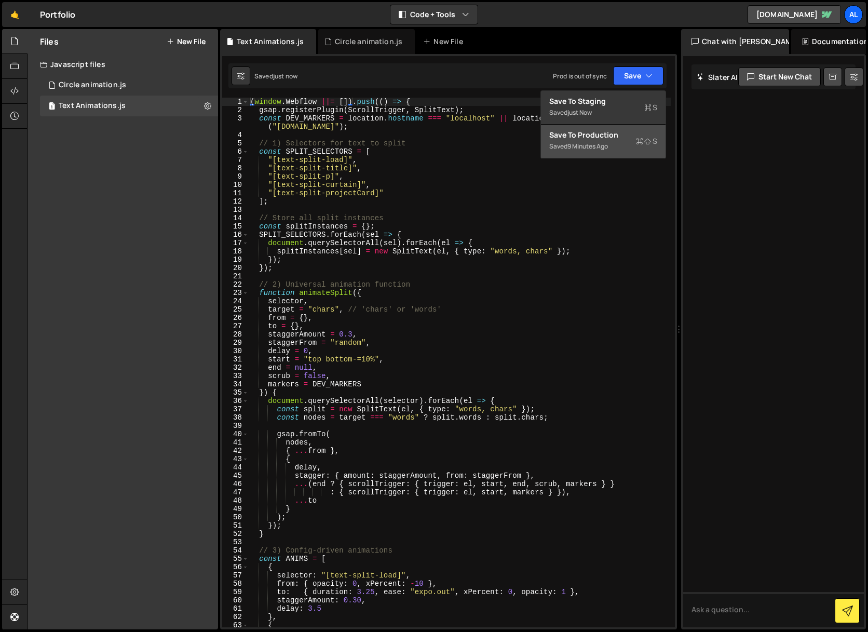
click at [589, 151] on div "Saved 9 minutes ago" at bounding box center [603, 146] width 108 height 12
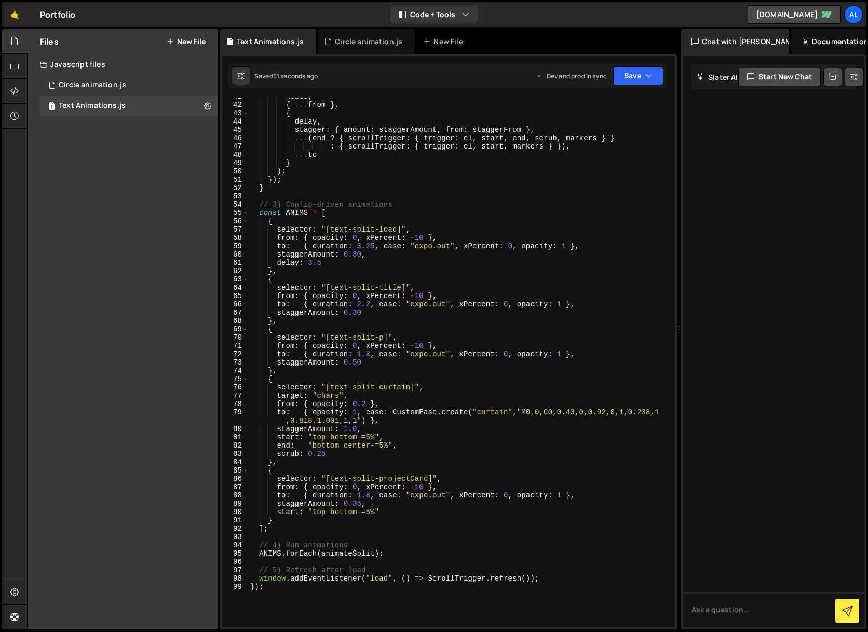
scroll to position [378, 0]
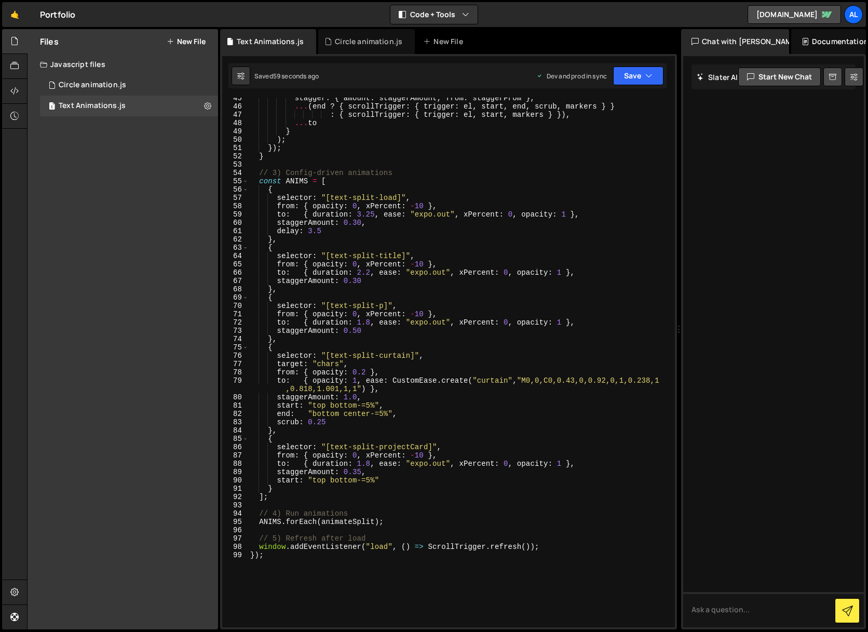
click at [421, 264] on div "stagger : { amount : staggerAmount , from : staggerFrom } , ... ( end ? { scrol…" at bounding box center [459, 367] width 423 height 546
click at [635, 75] on button "Save" at bounding box center [638, 75] width 50 height 19
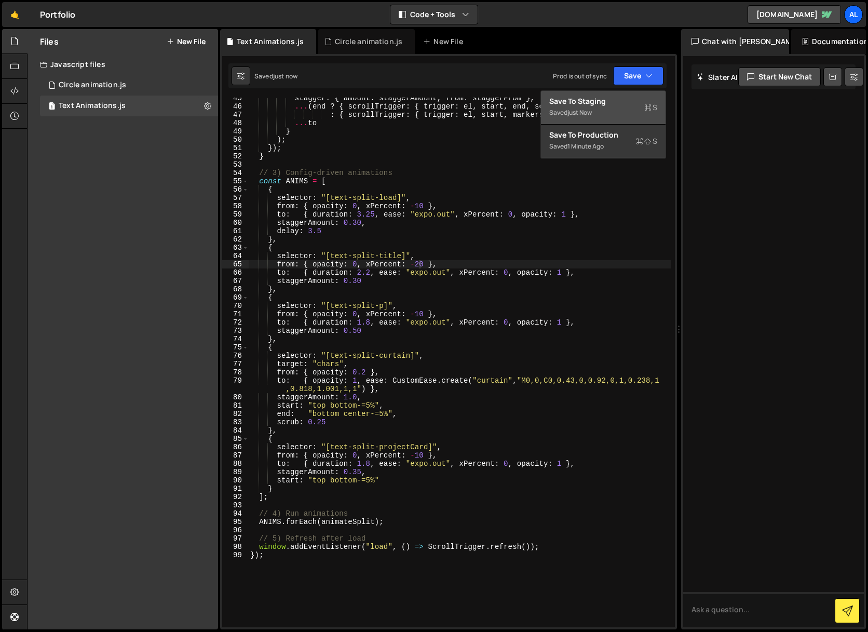
click at [624, 104] on div "Save to Staging S" at bounding box center [603, 101] width 108 height 10
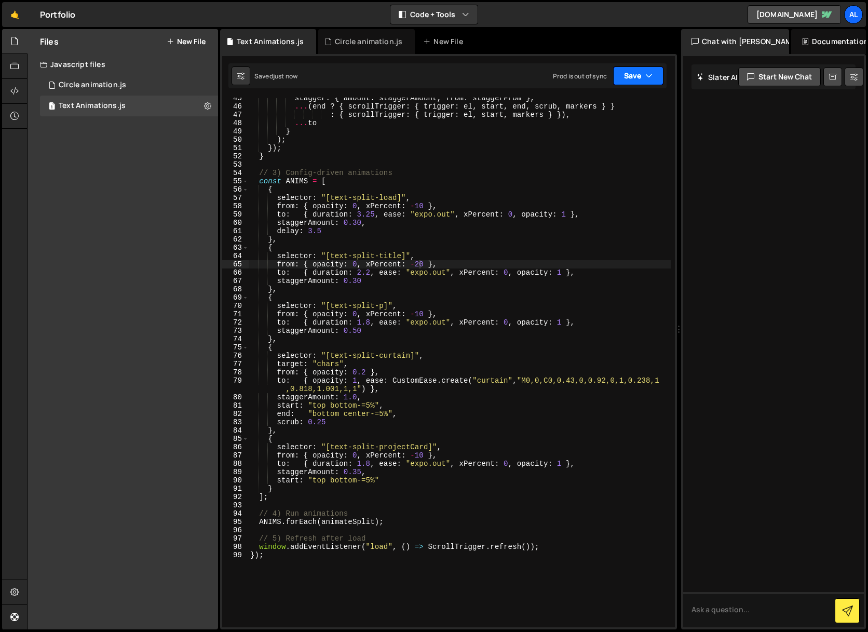
click at [641, 75] on button "Save" at bounding box center [638, 75] width 50 height 19
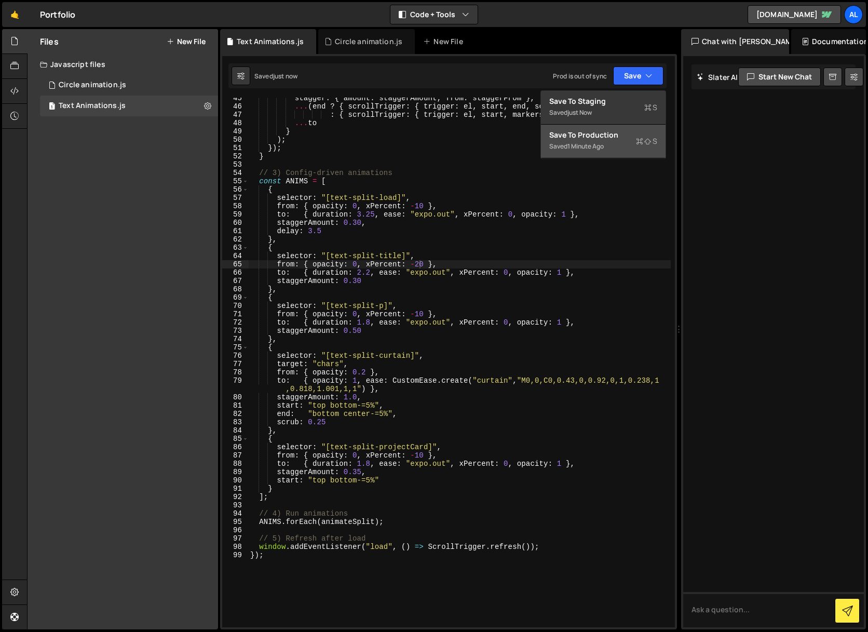
click at [607, 149] on div "Saved 1 minute ago" at bounding box center [603, 146] width 108 height 12
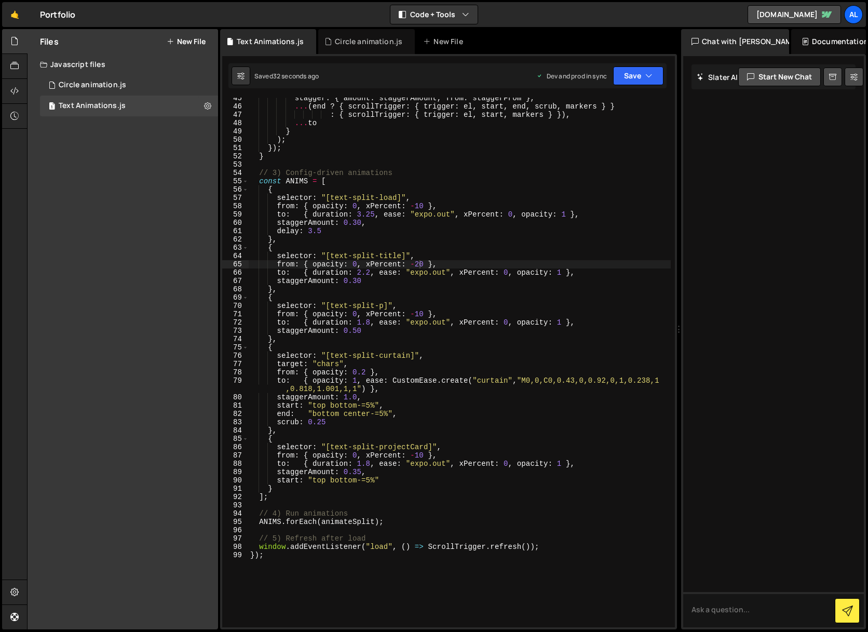
click at [420, 265] on div "stagger : { amount : staggerAmount , from : staggerFrom } , ... ( end ? { scrol…" at bounding box center [459, 367] width 423 height 546
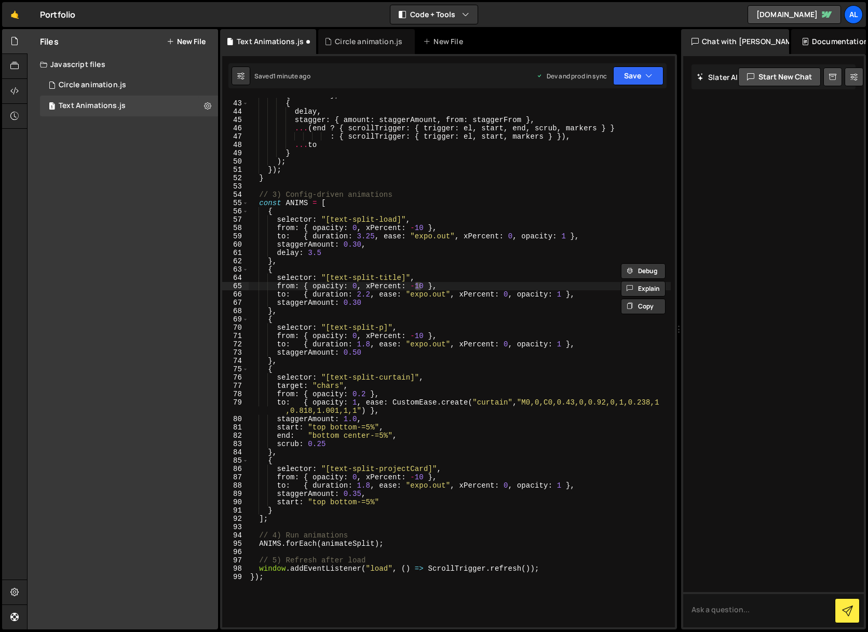
scroll to position [356, 0]
click at [372, 298] on div "{ ... from } , { delay , stagger : { amount : staggerAmount , from : staggerFro…" at bounding box center [459, 364] width 423 height 546
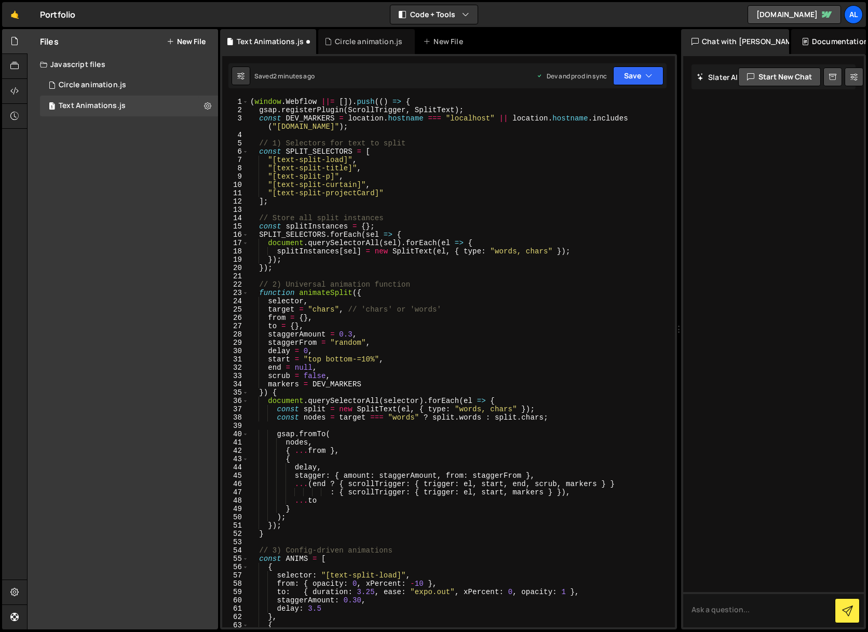
scroll to position [0, 0]
click at [371, 306] on div "( window . Webflow ||= [ ]) . push (( ) => { gsap . registerPlugin ( ScrollTrig…" at bounding box center [459, 371] width 423 height 546
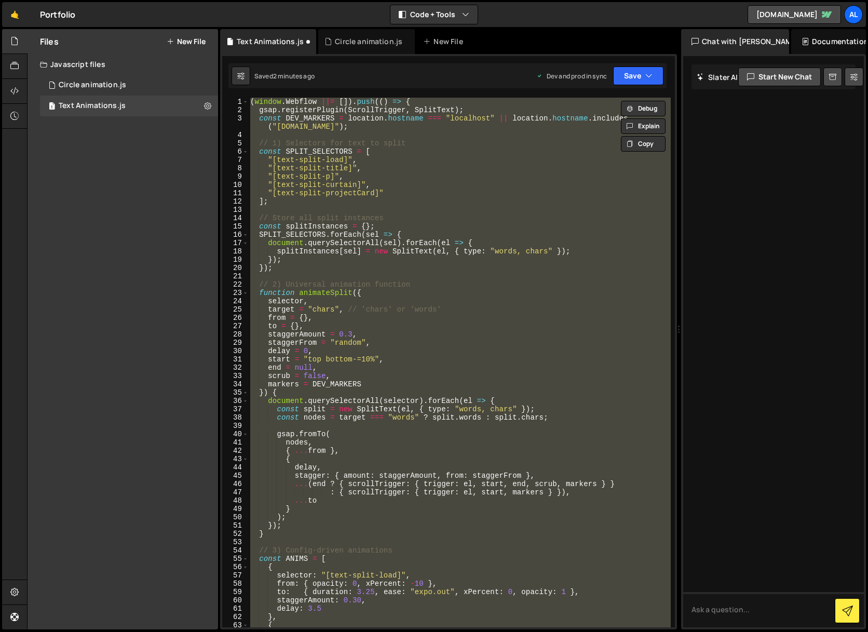
paste textarea "</script>"
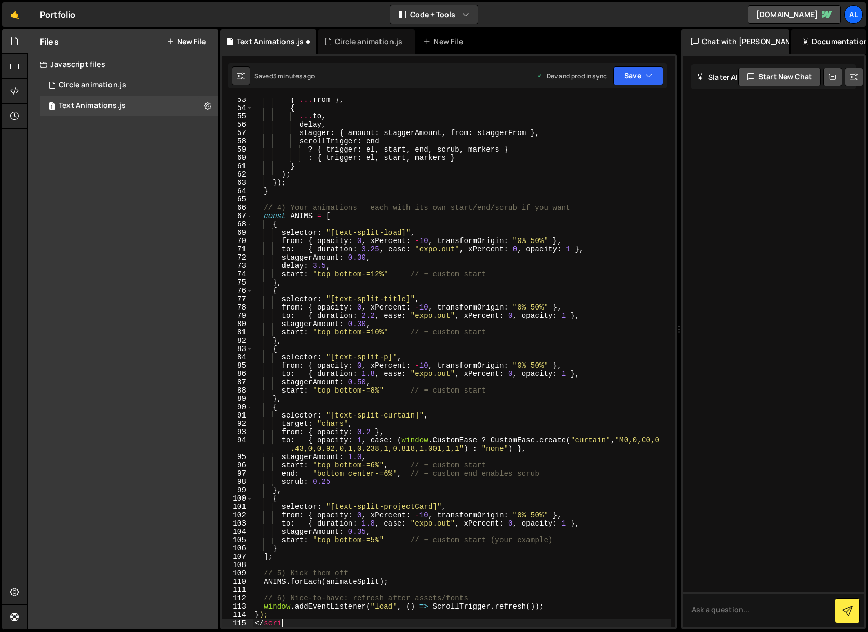
scroll to position [0, 1]
type textarea "<"
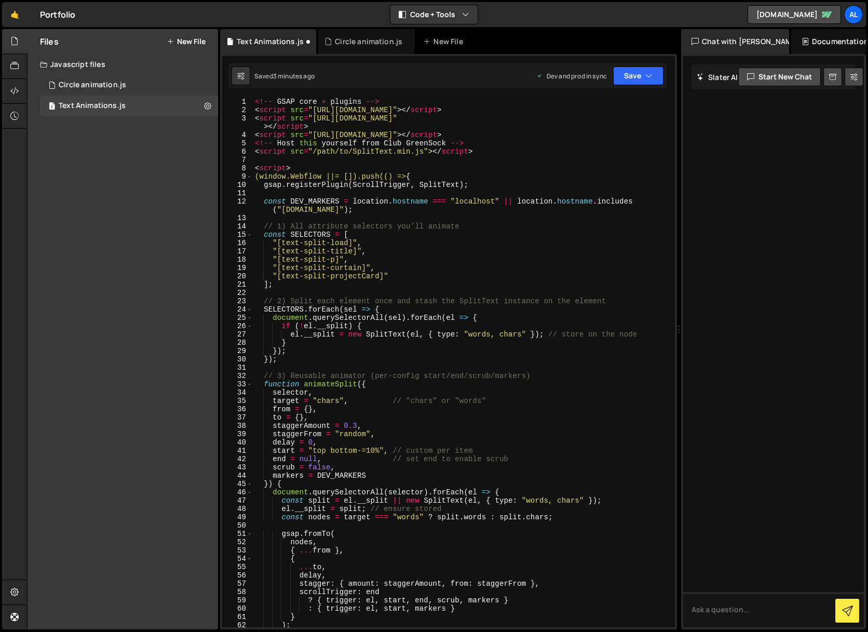
scroll to position [0, 0]
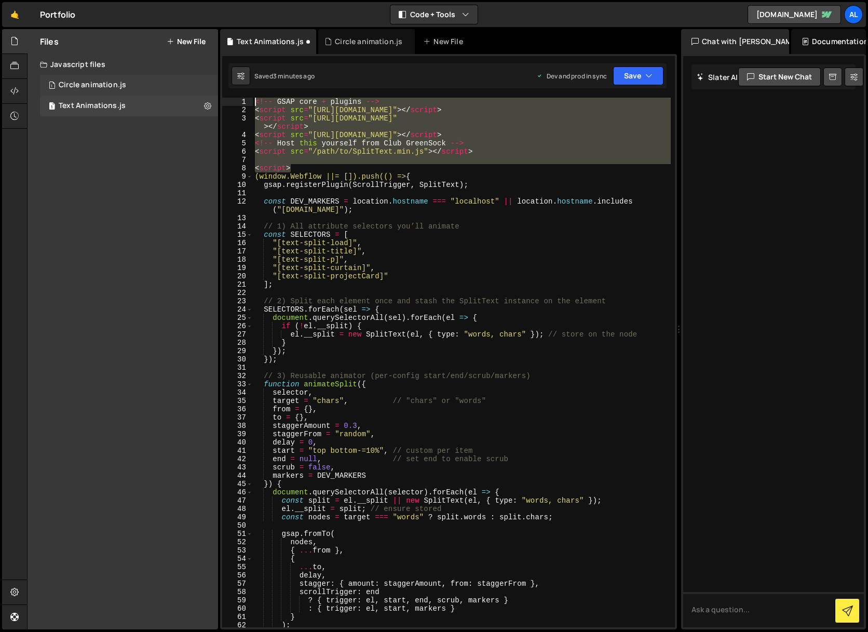
drag, startPoint x: 300, startPoint y: 169, endPoint x: 205, endPoint y: 84, distance: 127.6
click at [205, 84] on div "Files New File Create your first file Get started by starting a Javascript or C…" at bounding box center [447, 329] width 841 height 601
type textarea "<!-- GSAP core + plugins --> <script src="https://cdnjs.cloudflare.com/ajax/lib…"
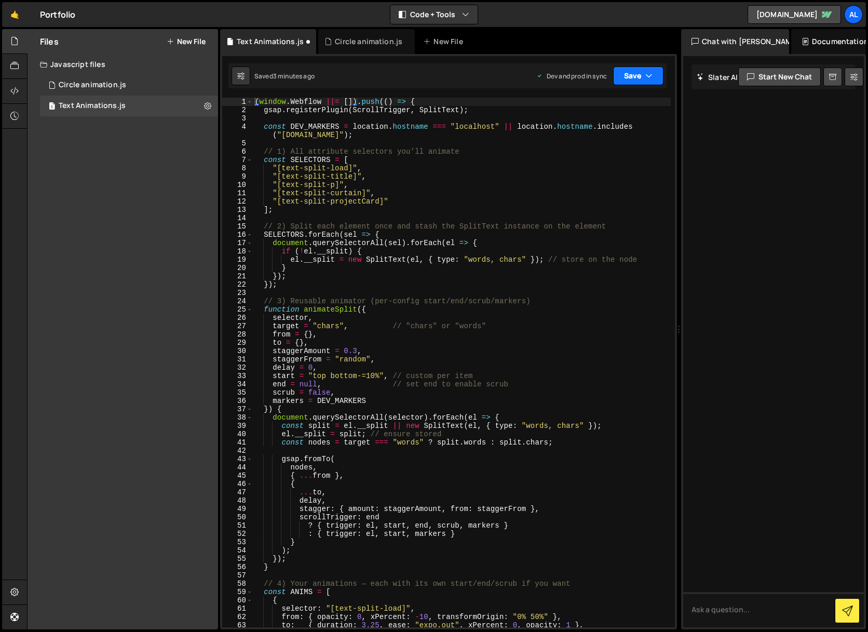
click at [630, 76] on button "Save" at bounding box center [638, 75] width 50 height 19
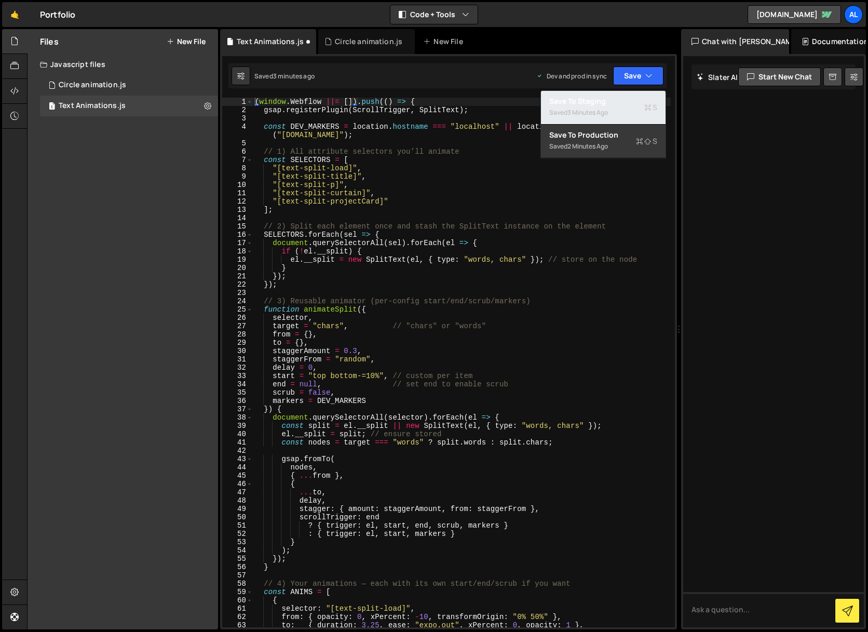
click at [618, 107] on div "Saved 3 minutes ago" at bounding box center [603, 112] width 108 height 12
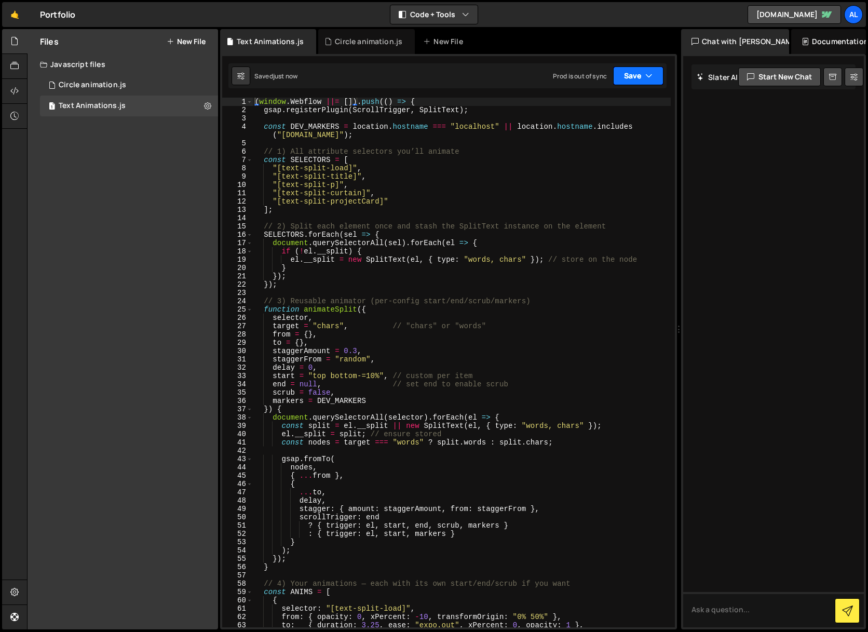
click at [639, 76] on button "Save" at bounding box center [638, 75] width 50 height 19
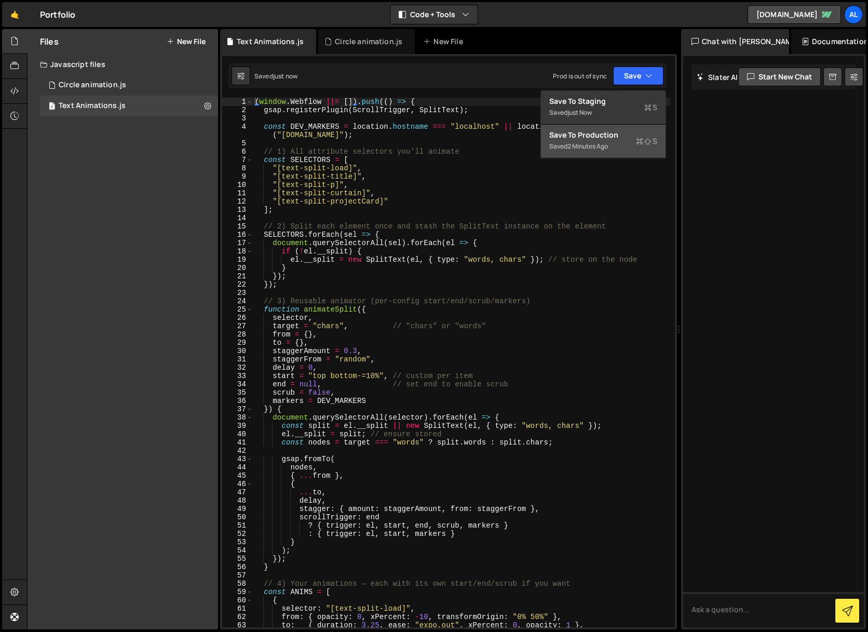
click at [599, 137] on div "Save to Production S" at bounding box center [603, 135] width 108 height 10
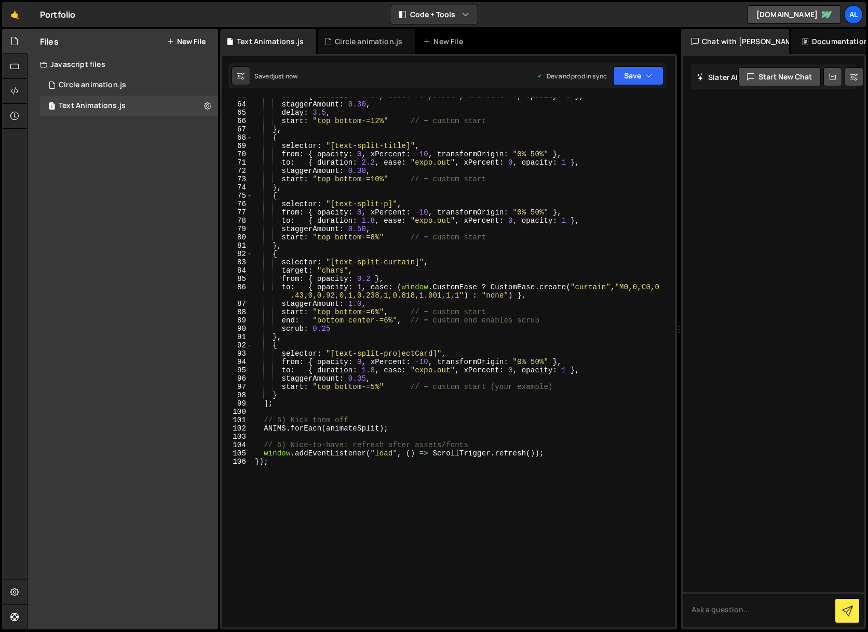
scroll to position [465, 0]
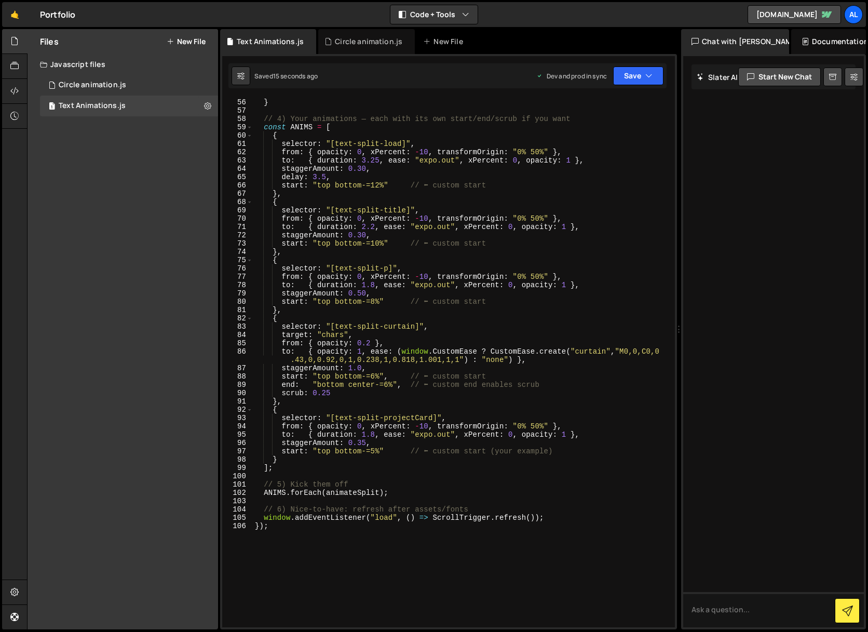
click at [376, 241] on div "}) ; } // 4) Your animations — each with its own start/end/scrub if you want co…" at bounding box center [462, 363] width 418 height 546
click at [637, 69] on button "Save" at bounding box center [638, 75] width 50 height 19
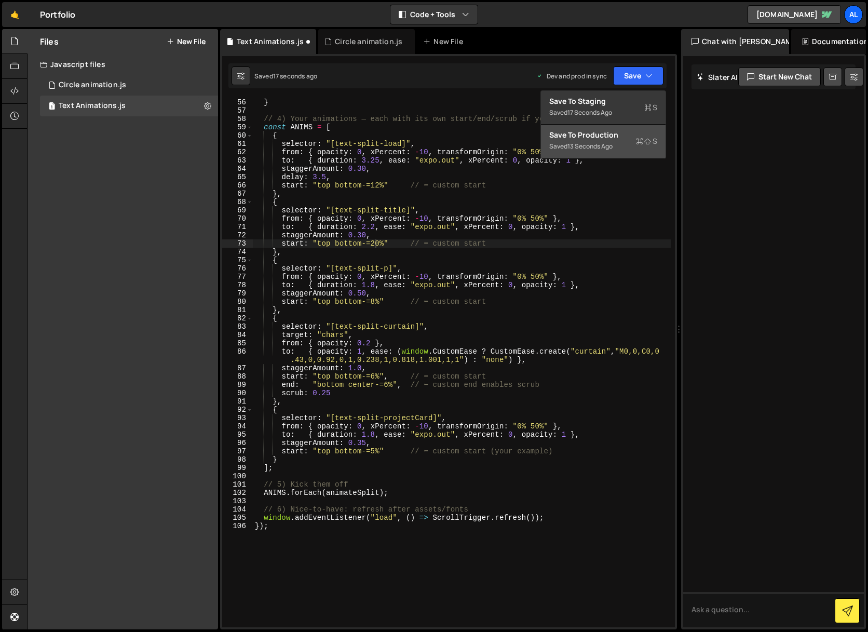
click at [597, 155] on button "Save to Production S Saved 13 seconds ago" at bounding box center [603, 142] width 125 height 34
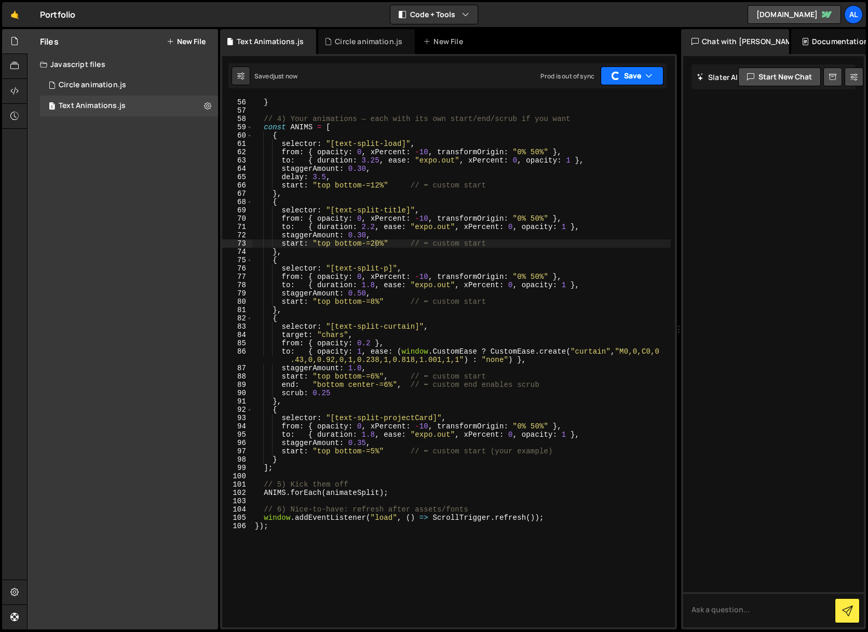
click at [628, 76] on button "Save" at bounding box center [632, 75] width 63 height 19
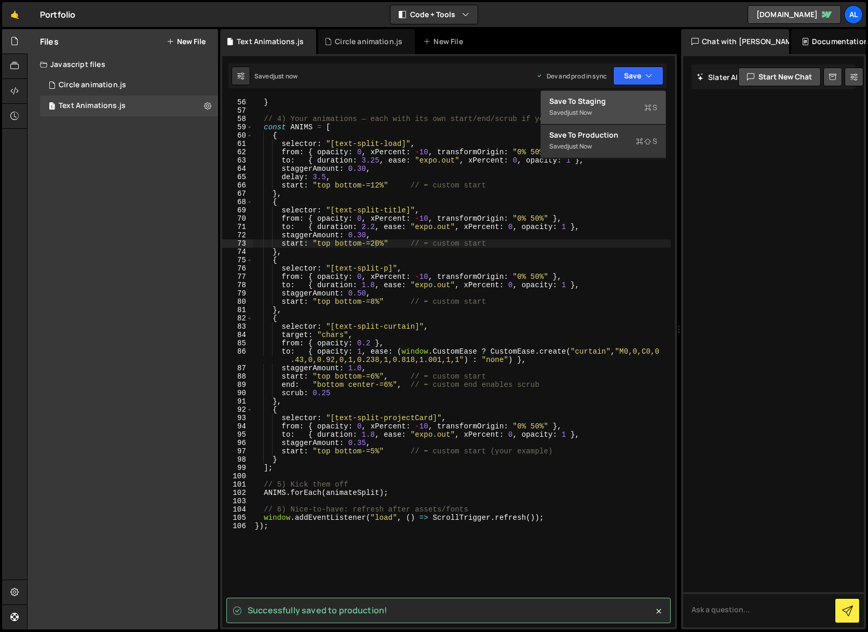
click at [600, 112] on div "Saved just now" at bounding box center [603, 112] width 108 height 12
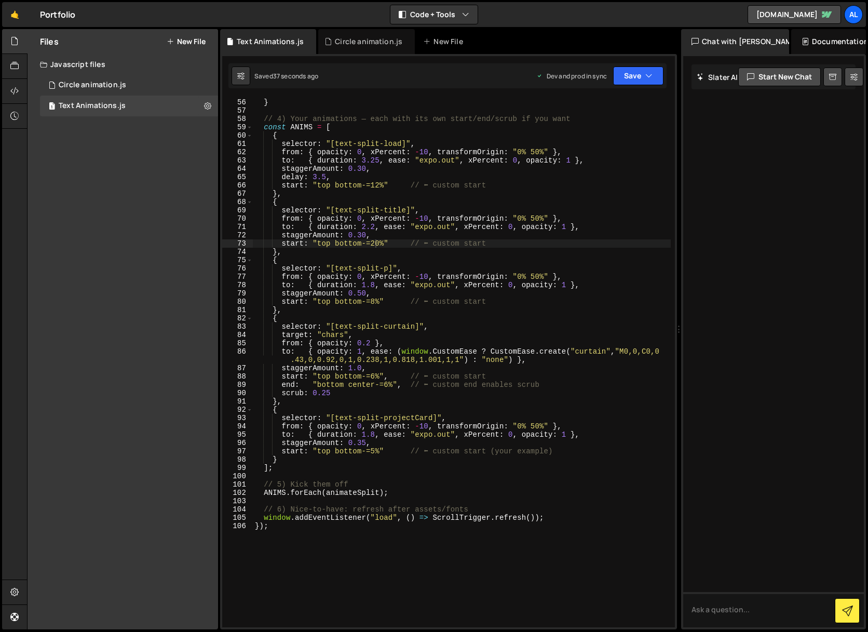
click at [368, 229] on div "}) ; } // 4) Your animations — each with its own start/end/scrub if you want co…" at bounding box center [462, 363] width 418 height 546
click at [619, 72] on button "Save" at bounding box center [638, 75] width 50 height 19
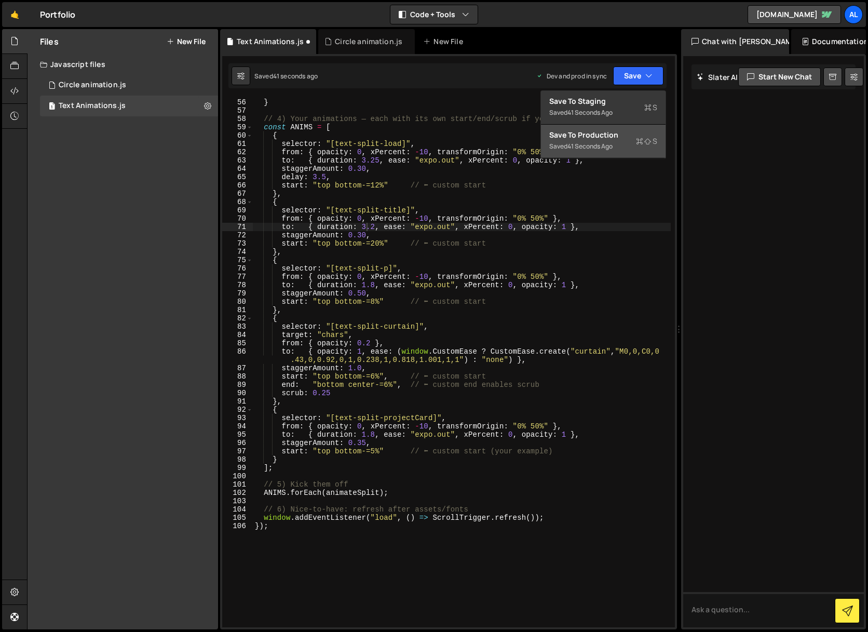
click at [590, 137] on div "Save to Production S" at bounding box center [603, 135] width 108 height 10
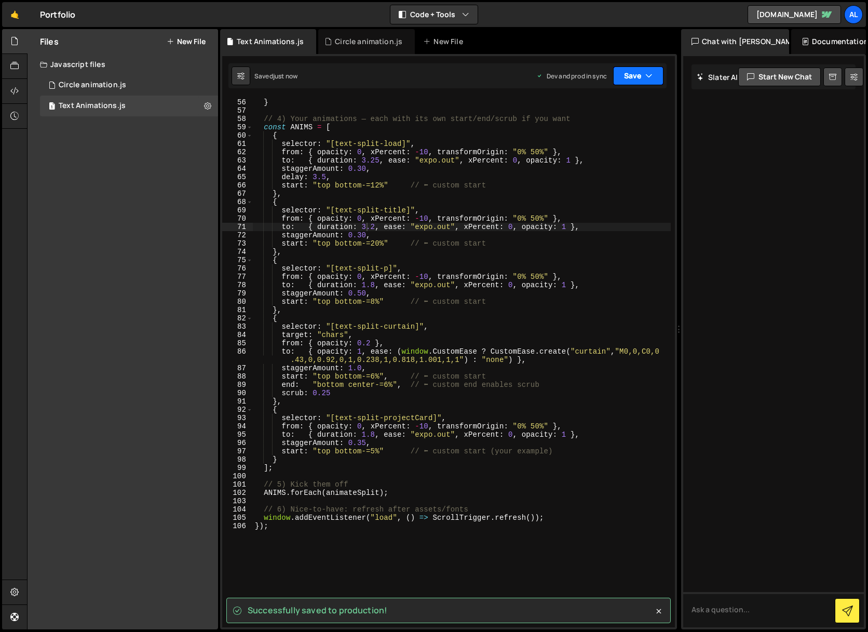
click at [654, 78] on button "Save" at bounding box center [638, 75] width 50 height 19
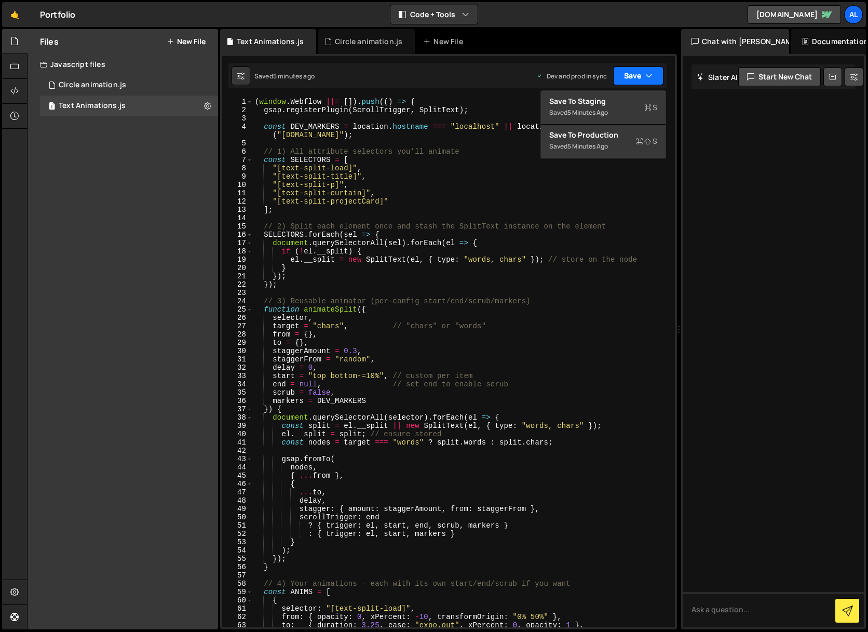
scroll to position [0, 0]
click at [395, 346] on div "( window . Webflow ||= [ ]) . push (( ) => { gsap . registerPlugin ( ScrollTrig…" at bounding box center [462, 371] width 418 height 546
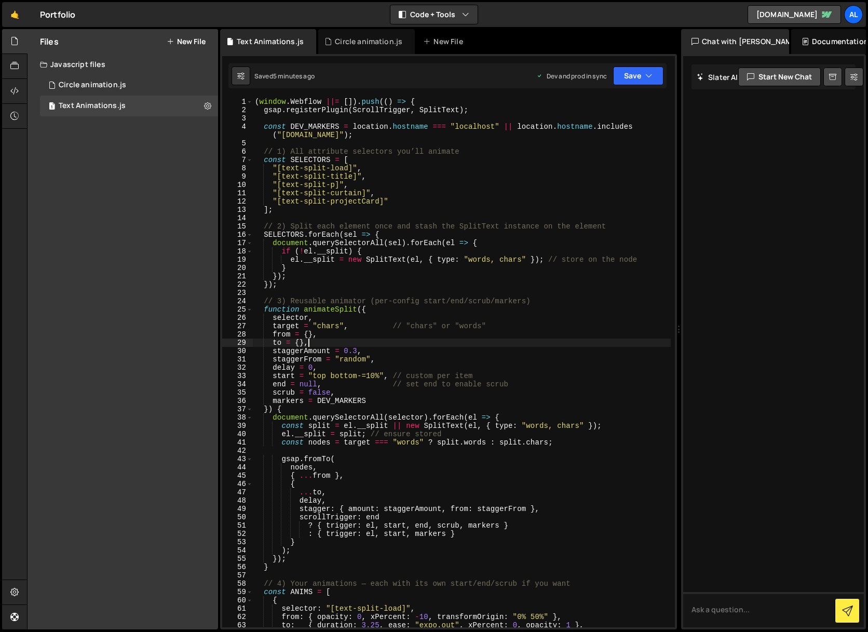
type textarea "window.addEventListener("load", () => ScrollTrigger.refresh()); });"
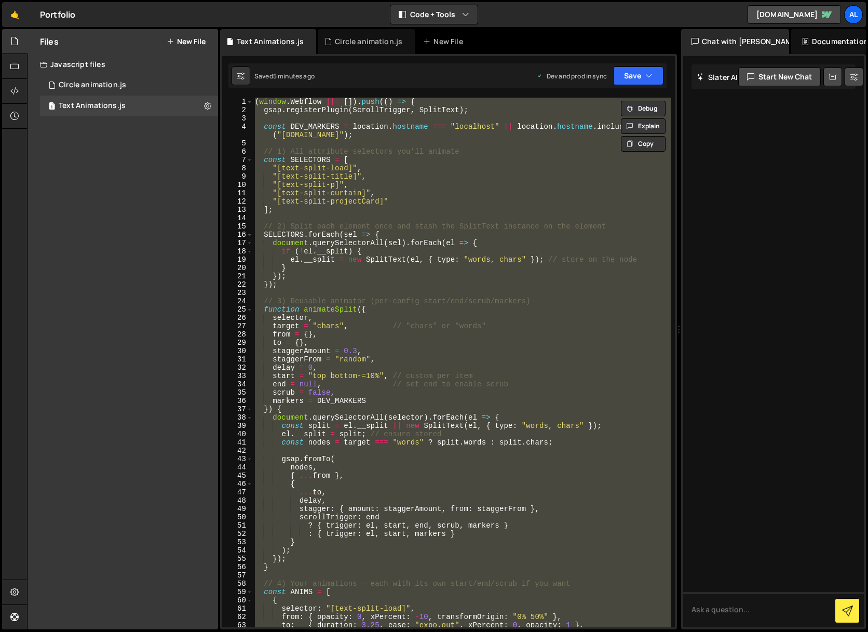
scroll to position [0, 0]
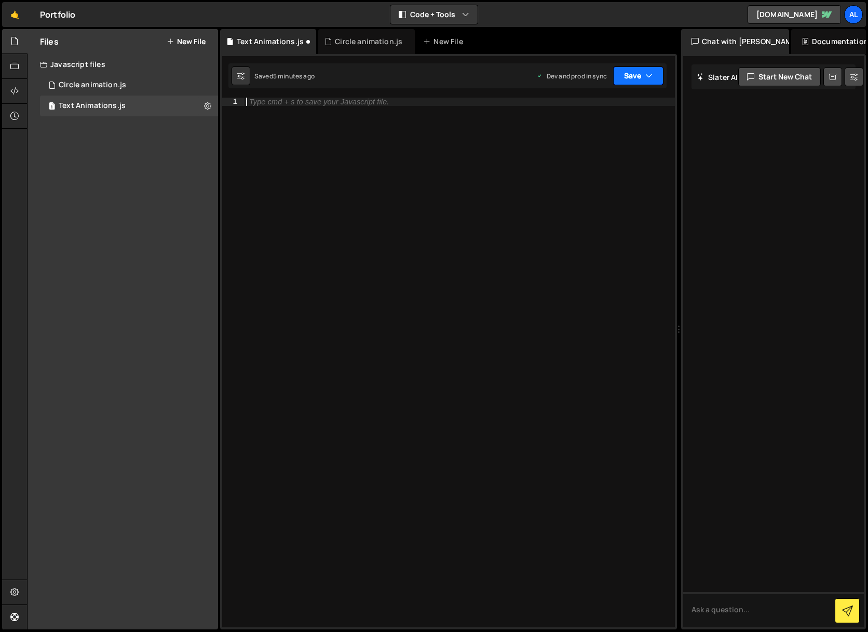
click at [630, 78] on button "Save" at bounding box center [638, 75] width 50 height 19
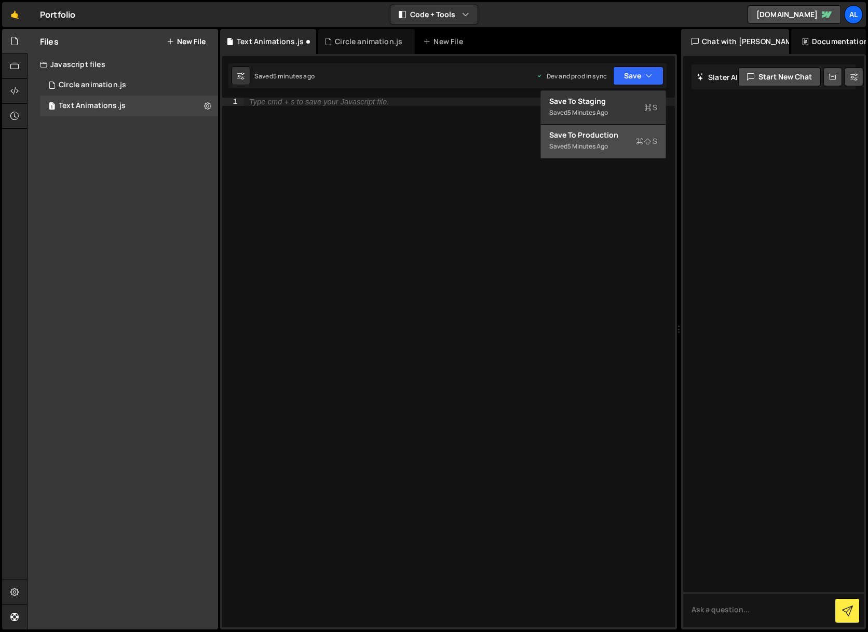
click at [613, 140] on div "Saved 5 minutes ago" at bounding box center [603, 146] width 108 height 12
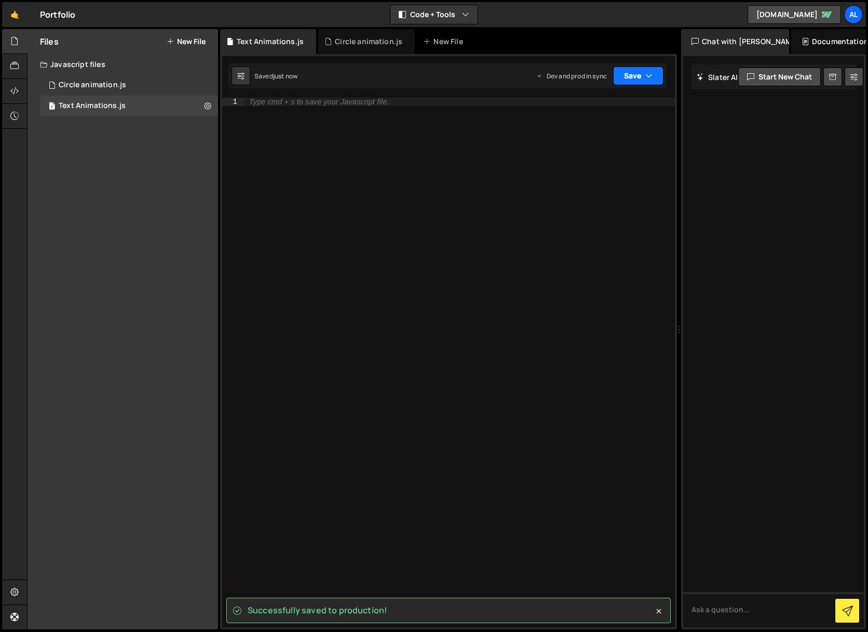
click at [629, 72] on button "Save" at bounding box center [638, 75] width 50 height 19
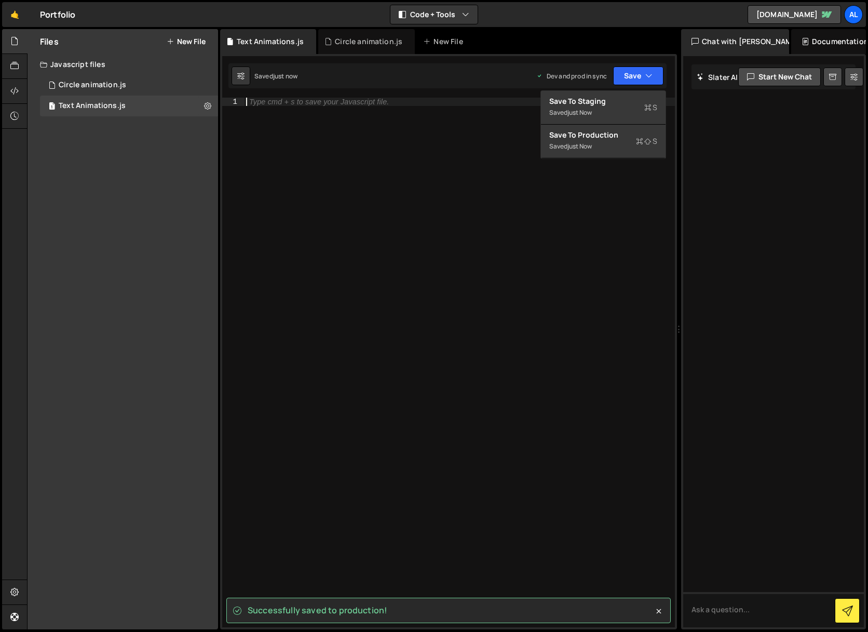
click at [520, 206] on div "Type cmd + s to save your Javascript file." at bounding box center [459, 371] width 431 height 546
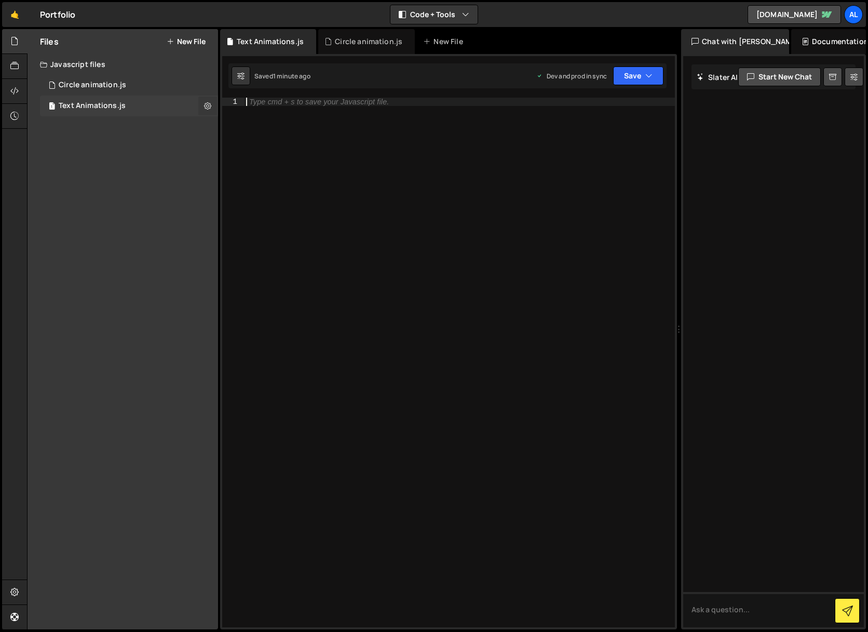
click at [208, 106] on icon at bounding box center [207, 106] width 7 height 10
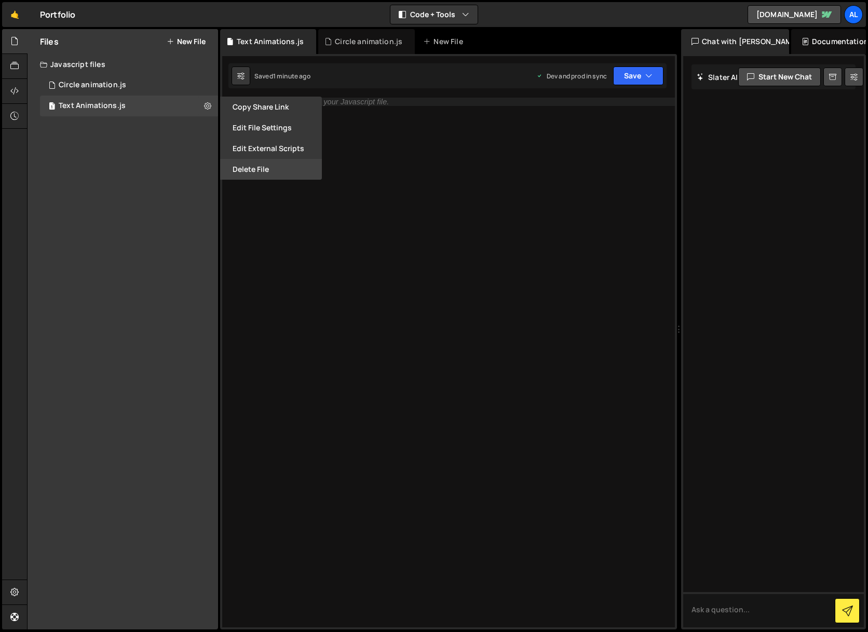
click at [252, 172] on button "Delete File" at bounding box center [271, 169] width 102 height 21
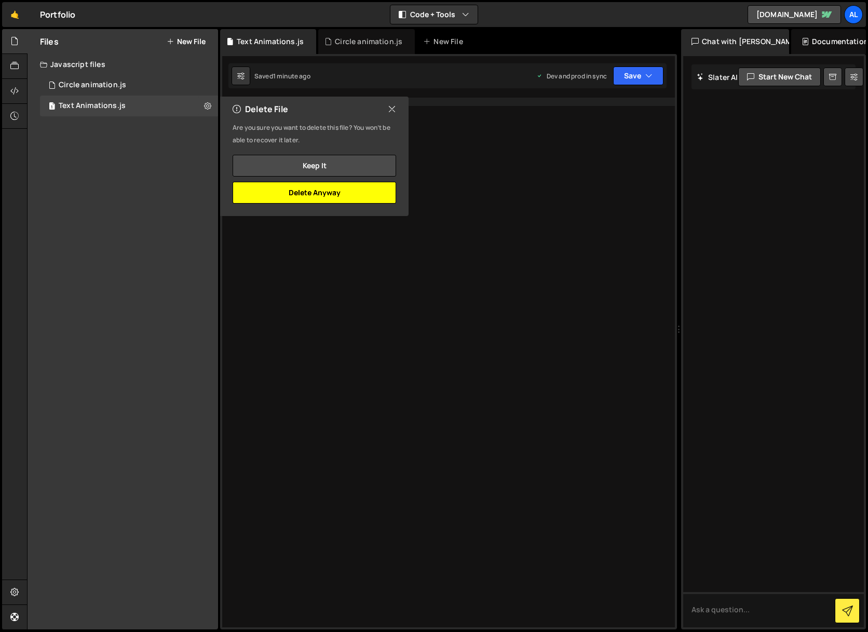
click at [316, 195] on button "Delete Anyway" at bounding box center [315, 193] width 164 height 22
checkbox input "false"
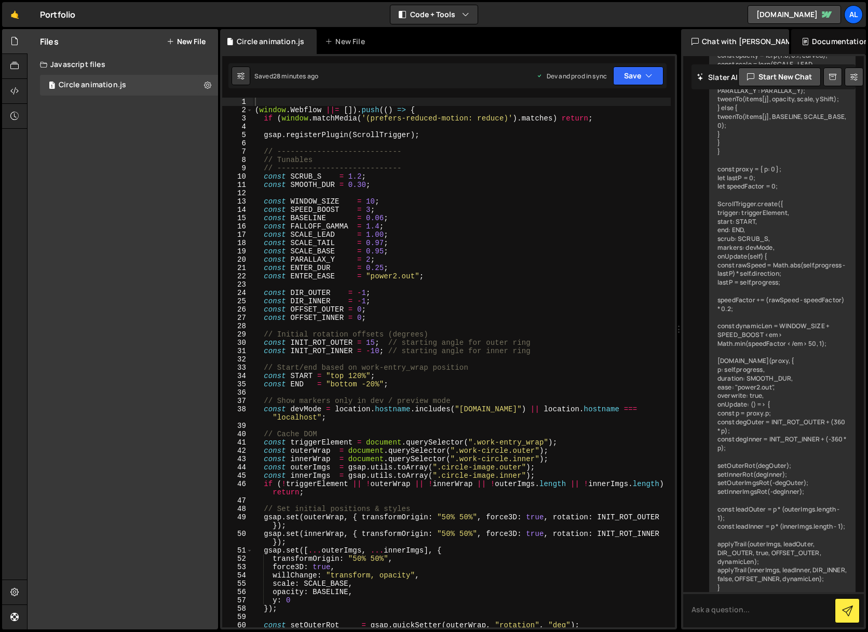
scroll to position [1328, 0]
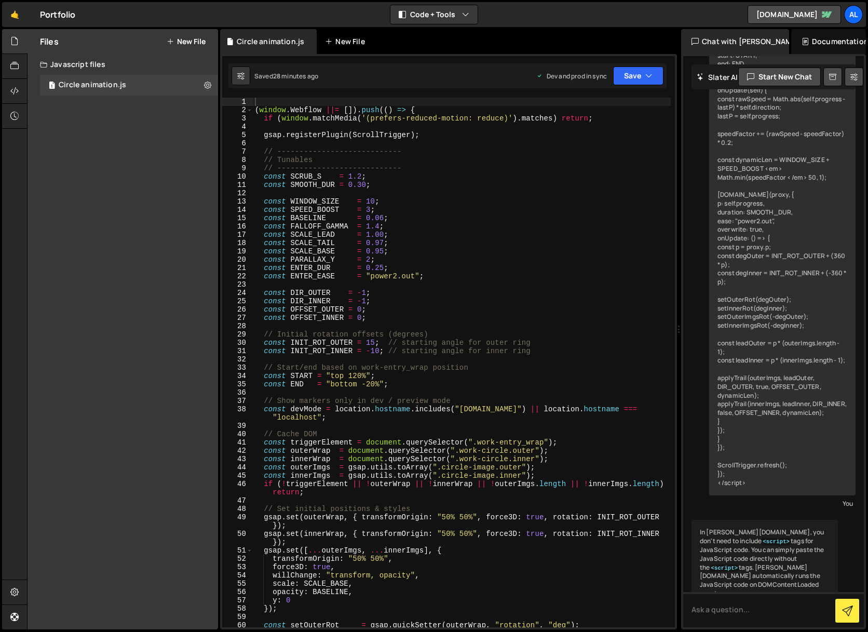
click at [341, 45] on div "New File" at bounding box center [347, 41] width 44 height 10
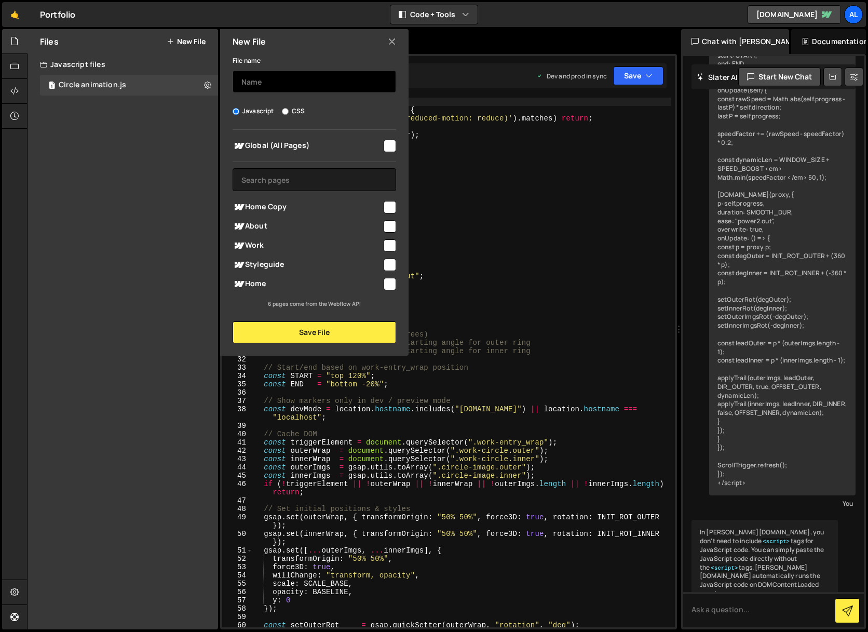
click at [307, 87] on input "text" at bounding box center [315, 81] width 164 height 23
type input "Load position user top"
click at [388, 145] on input "checkbox" at bounding box center [390, 146] width 12 height 12
checkbox input "true"
click at [312, 333] on button "Save File" at bounding box center [315, 332] width 164 height 22
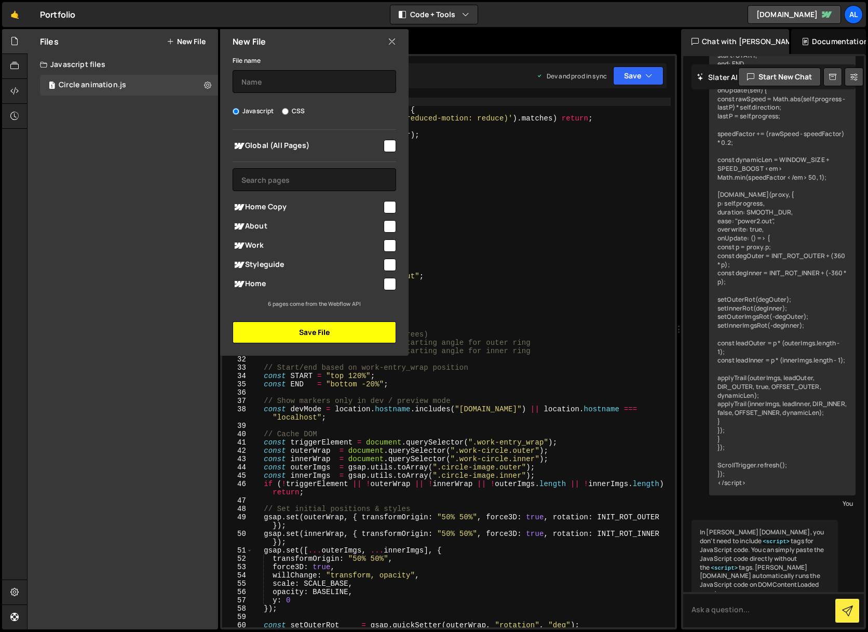
scroll to position [0, 0]
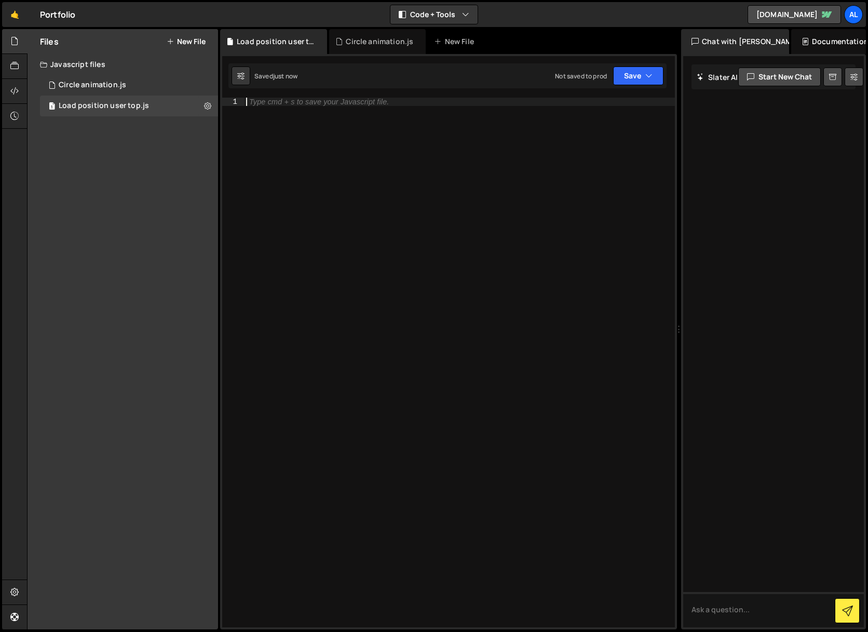
click at [315, 252] on div "Type cmd + s to save your Javascript file." at bounding box center [459, 371] width 431 height 546
paste textarea "</script>"
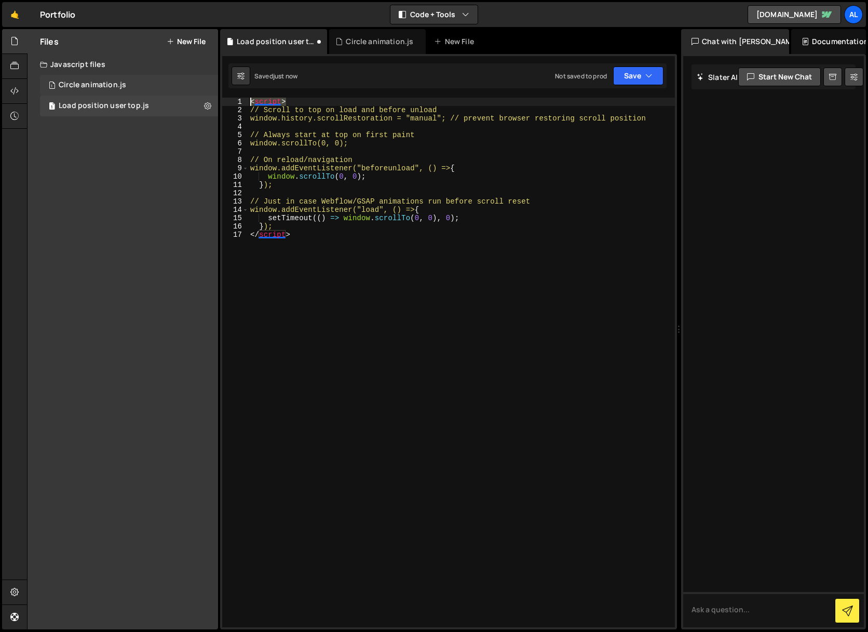
drag, startPoint x: 303, startPoint y: 103, endPoint x: 209, endPoint y: 92, distance: 94.0
click at [209, 92] on div "Files New File Create your first file Get started by starting a Javascript or C…" at bounding box center [447, 329] width 841 height 601
type textarea "<script>"
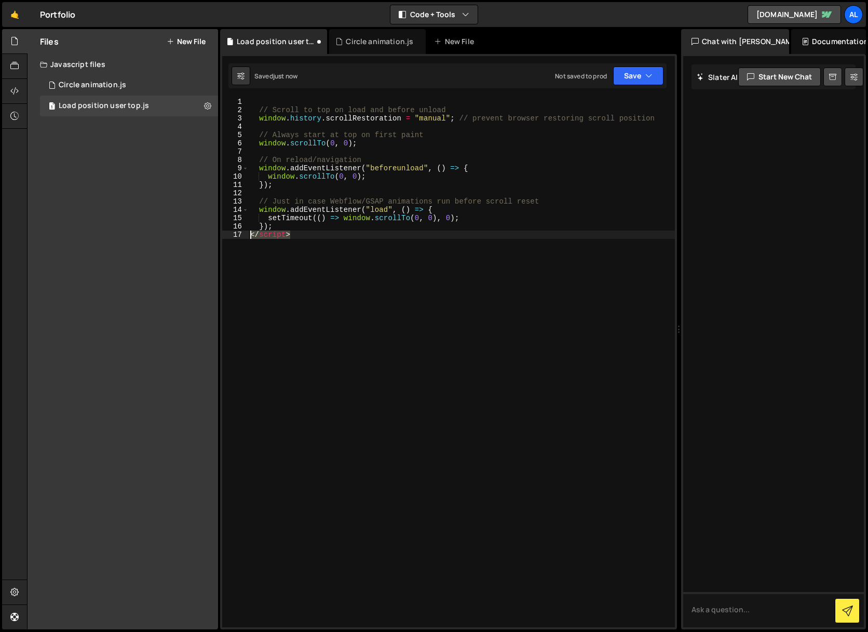
drag, startPoint x: 298, startPoint y: 236, endPoint x: 204, endPoint y: 236, distance: 93.5
click at [204, 236] on div "Files New File Create your first file Get started by starting a Javascript or C…" at bounding box center [447, 329] width 841 height 601
type textarea "</script>"
click at [639, 69] on button "Save" at bounding box center [638, 75] width 50 height 19
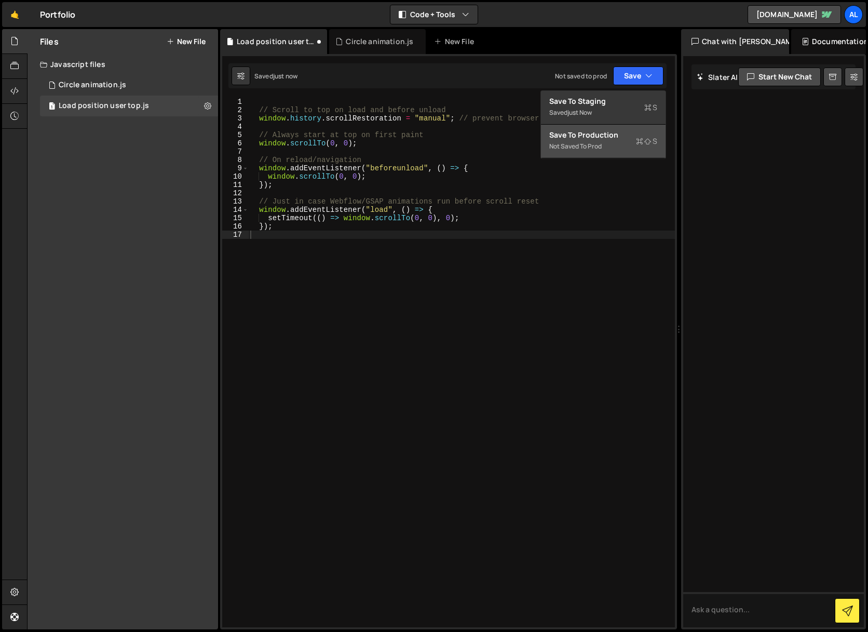
click at [598, 138] on div "Save to Production S" at bounding box center [603, 135] width 108 height 10
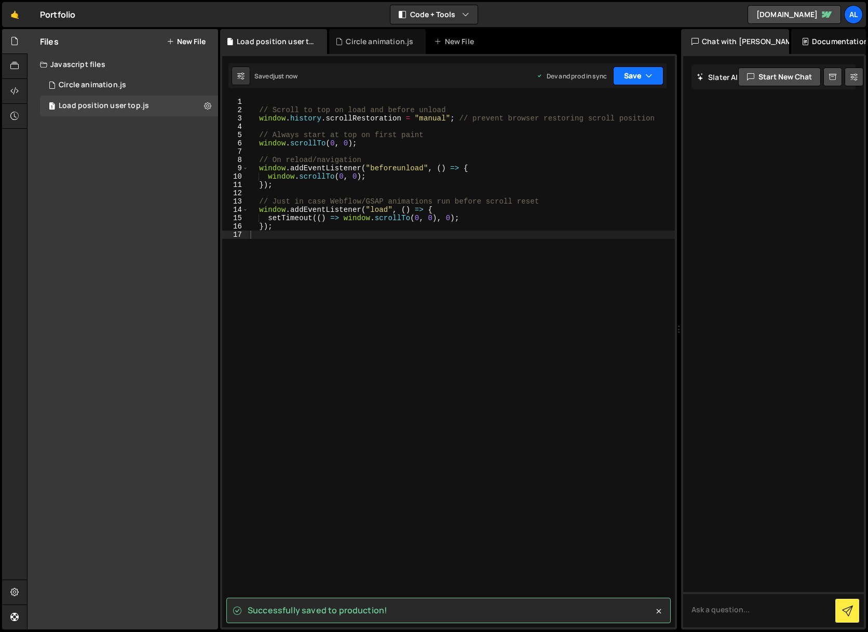
click at [637, 77] on button "Save" at bounding box center [638, 75] width 50 height 19
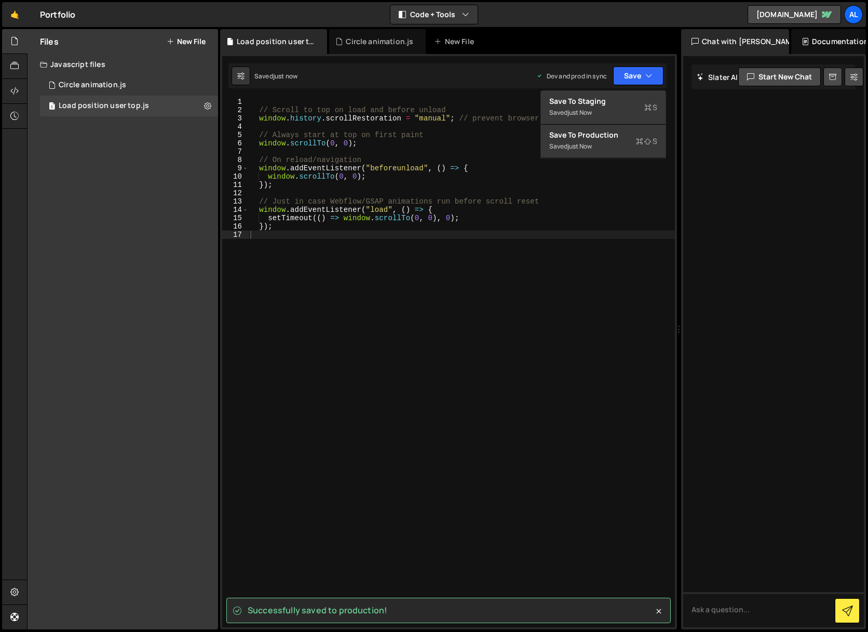
click at [114, 135] on div "Files New File Create your first file Get started by starting a Javascript or C…" at bounding box center [123, 329] width 191 height 600
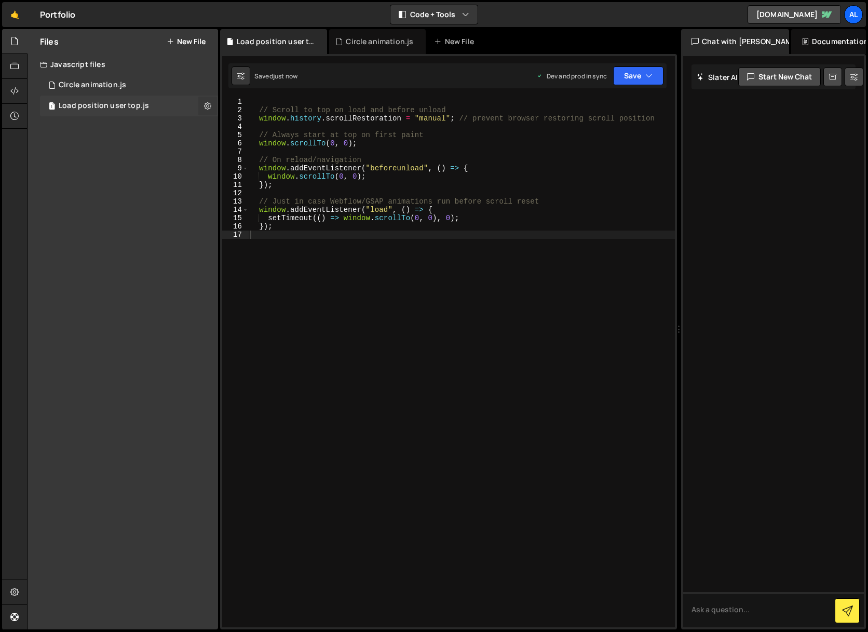
click at [205, 102] on icon at bounding box center [207, 106] width 7 height 10
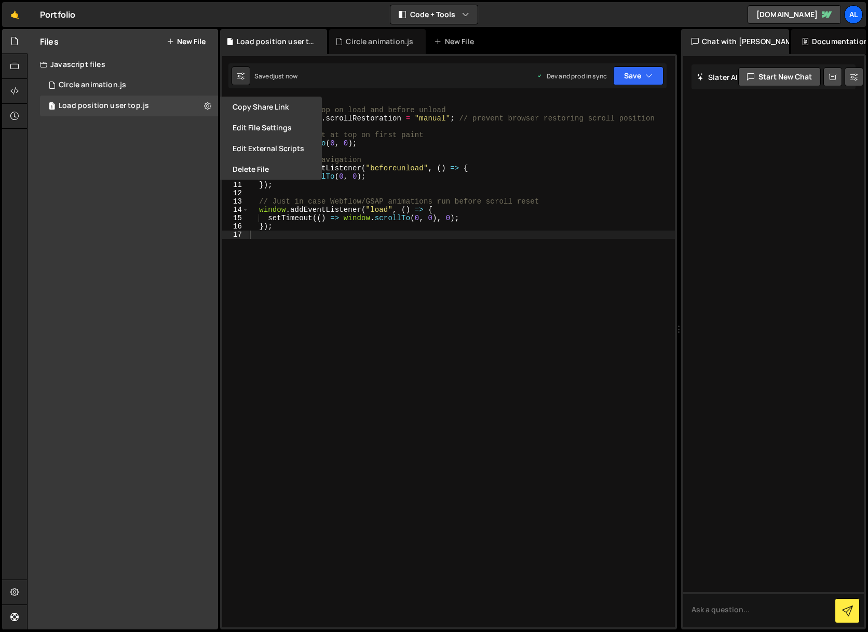
click at [120, 232] on div "Files New File Create your first file Get started by starting a Javascript or C…" at bounding box center [123, 329] width 191 height 600
click at [441, 328] on div "// Scroll to top on load and before unload window . history . scrollRestoration…" at bounding box center [461, 371] width 427 height 546
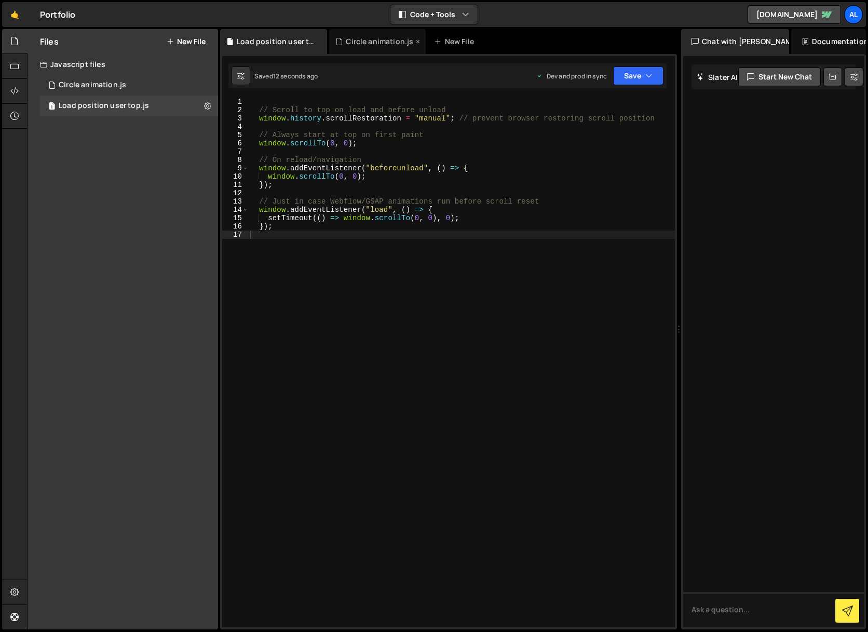
click at [374, 40] on div "Circle animation.js" at bounding box center [380, 41] width 68 height 10
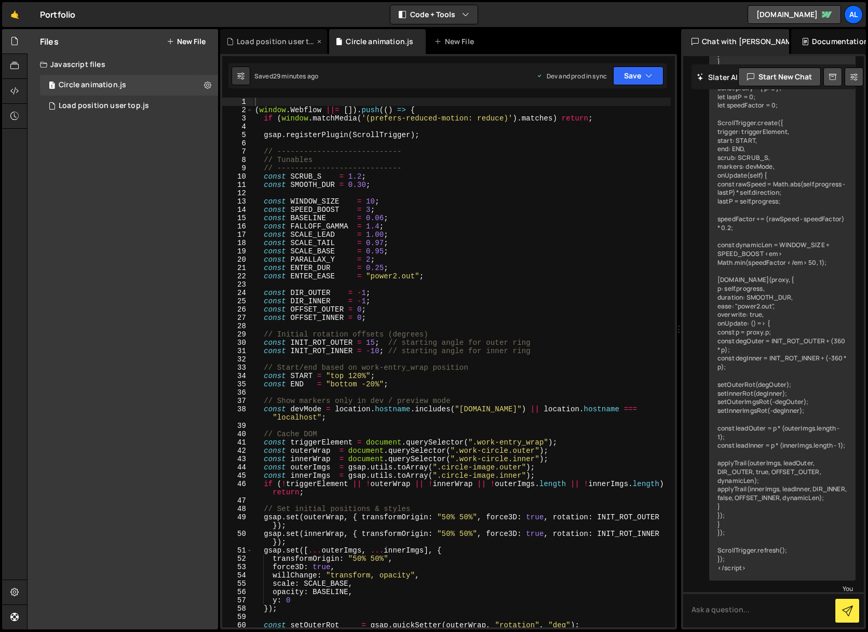
scroll to position [1328, 0]
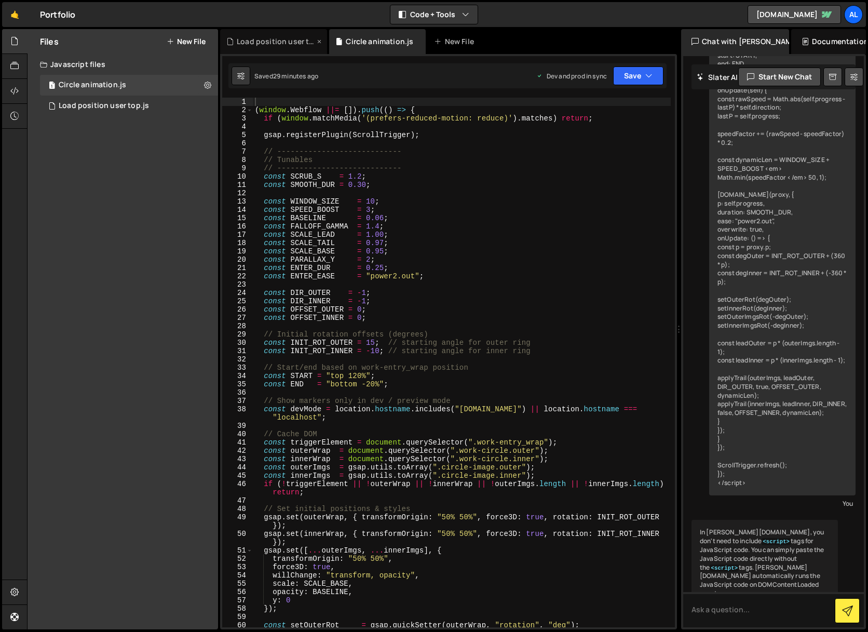
click at [289, 39] on div "Load position user top.js" at bounding box center [276, 41] width 78 height 10
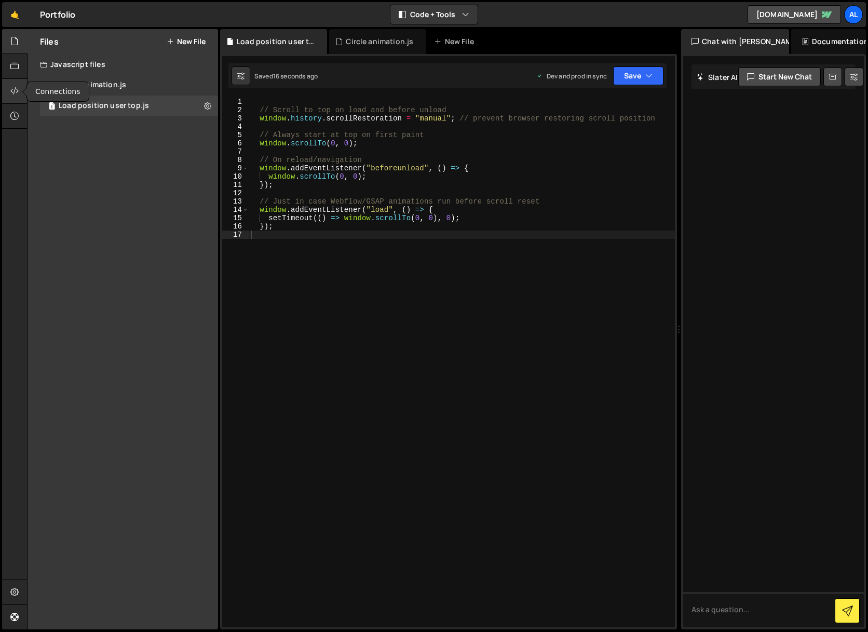
click at [12, 90] on icon at bounding box center [14, 90] width 8 height 11
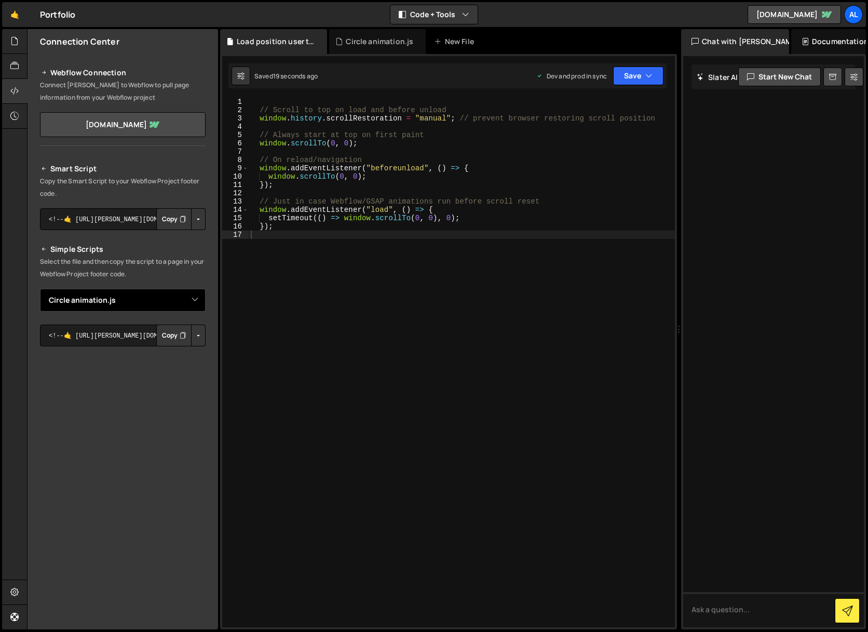
click at [195, 298] on select "Select File Circle animation.js Text Animations.js Load position user top.js" at bounding box center [123, 300] width 166 height 23
select select "44834"
click at [40, 289] on select "Select File Circle animation.js Text Animations.js Load position user top.js" at bounding box center [123, 300] width 166 height 23
click at [173, 335] on button "Copy" at bounding box center [173, 336] width 35 height 22
click at [337, 259] on div "// Scroll to top on load and before unload window . history . scrollRestoration…" at bounding box center [462, 371] width 426 height 546
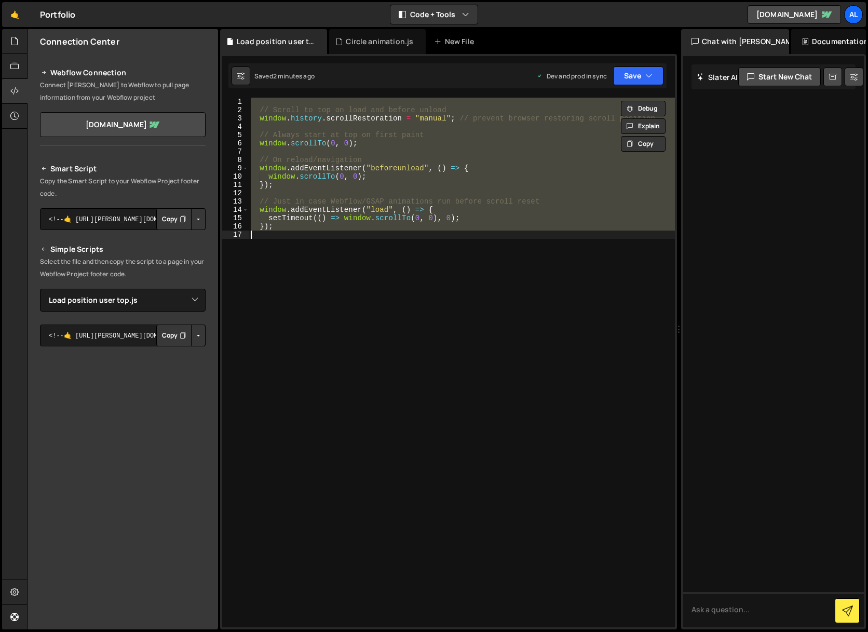
paste textarea "</script>"
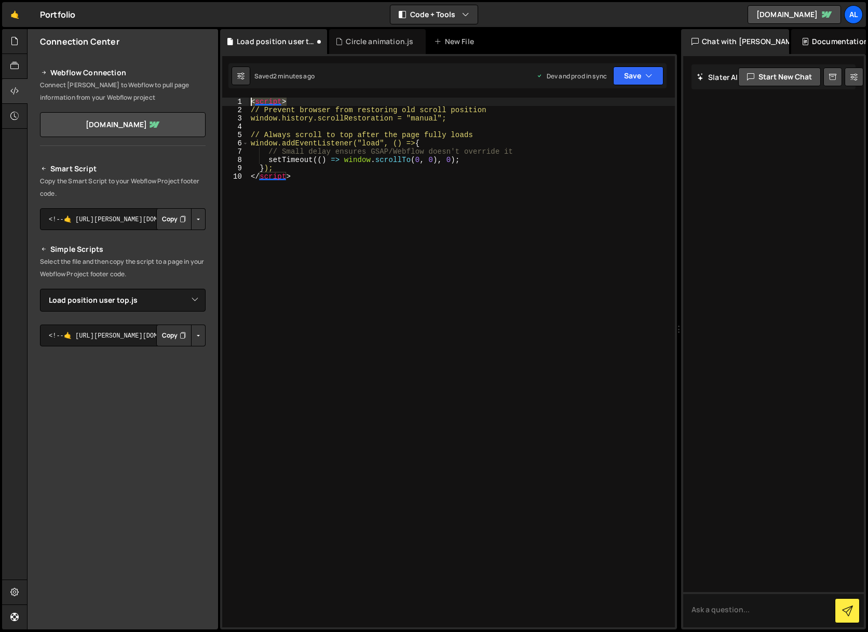
drag, startPoint x: 299, startPoint y: 100, endPoint x: 202, endPoint y: 97, distance: 97.2
click at [202, 97] on div "Files New File Create your first file Get started by starting a Javascript or C…" at bounding box center [447, 329] width 841 height 601
type textarea "<script>"
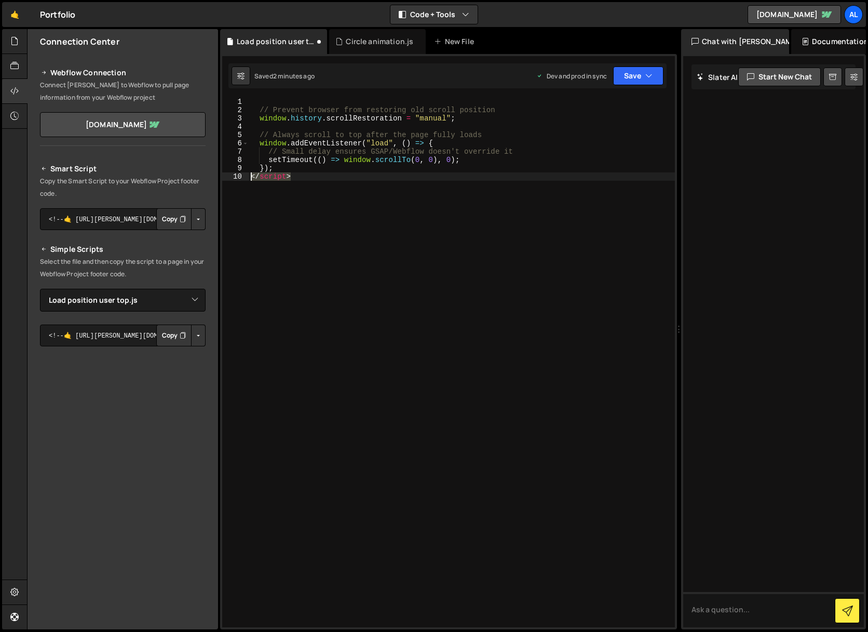
drag, startPoint x: 302, startPoint y: 175, endPoint x: 194, endPoint y: 171, distance: 107.5
click at [194, 171] on div "Files New File Create your first file Get started by starting a Javascript or C…" at bounding box center [447, 329] width 841 height 601
type textarea "}); </script>"
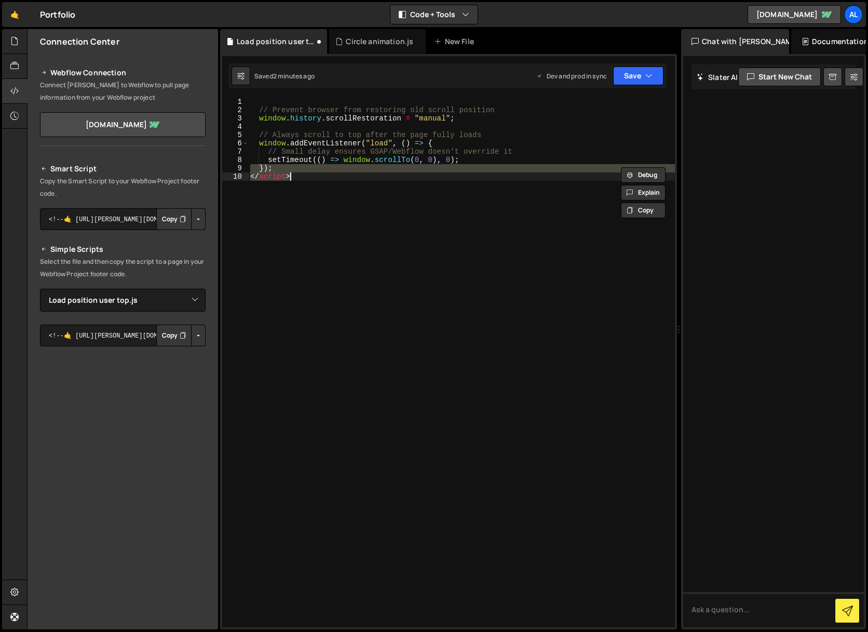
click at [302, 182] on div "// Prevent browser from restoring old scroll position window . history . scroll…" at bounding box center [461, 363] width 427 height 530
type textarea "</script>"
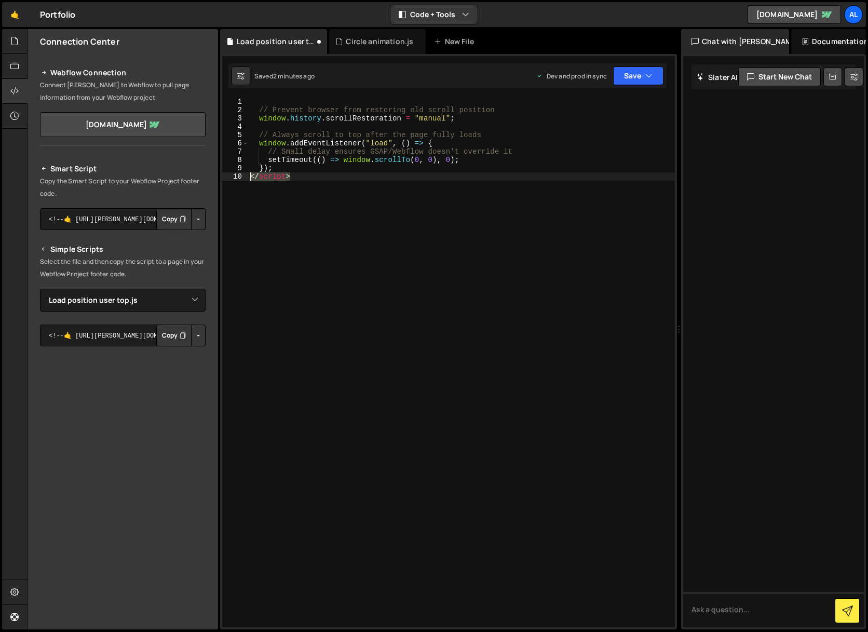
drag, startPoint x: 291, startPoint y: 177, endPoint x: 209, endPoint y: 173, distance: 82.1
click at [209, 173] on div "Files New File Create your first file Get started by starting a Javascript or C…" at bounding box center [447, 329] width 841 height 601
click at [624, 79] on button "Save" at bounding box center [638, 75] width 50 height 19
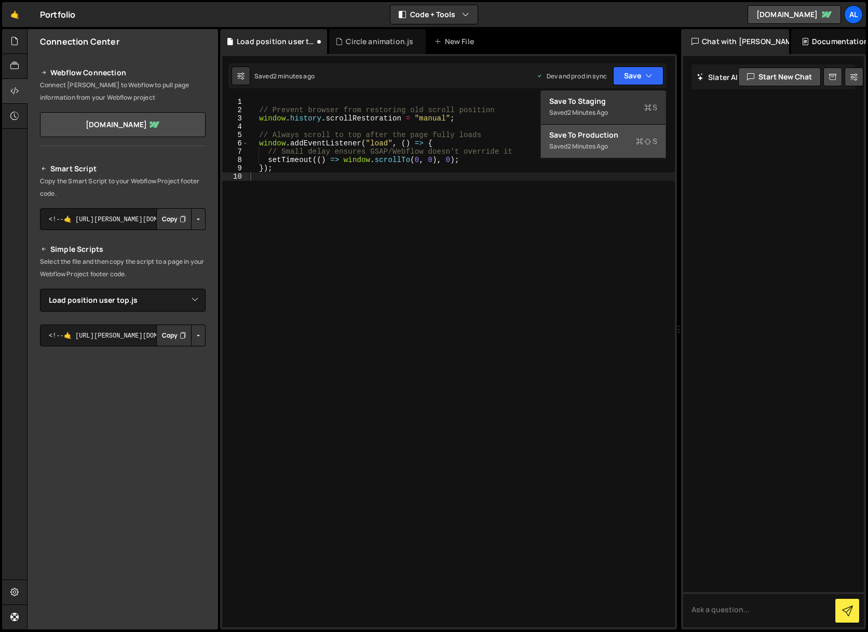
click at [615, 136] on div "Save to Production S" at bounding box center [603, 135] width 108 height 10
